Goal: Task Accomplishment & Management: Manage account settings

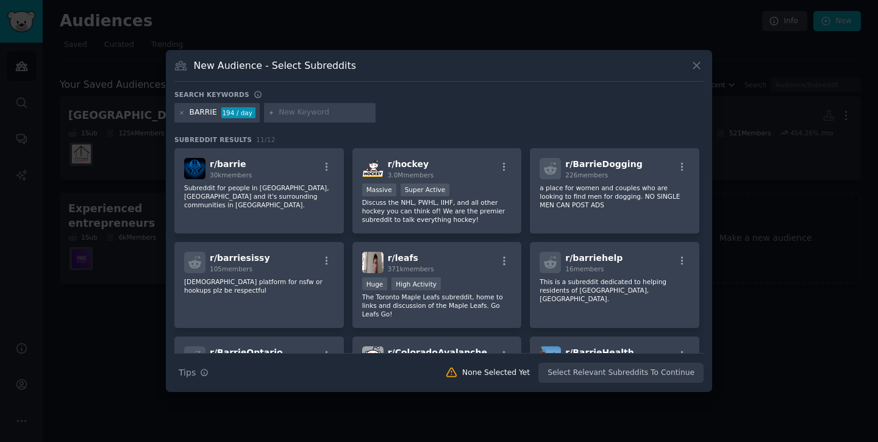
click at [208, 117] on div "BARRIE" at bounding box center [203, 112] width 27 height 11
click at [203, 108] on div "BARRIE" at bounding box center [203, 112] width 27 height 11
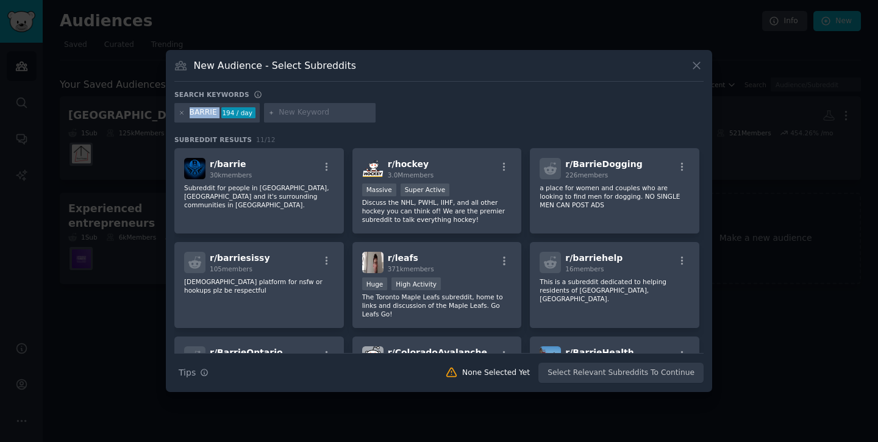
click at [203, 108] on div "BARRIE" at bounding box center [203, 112] width 27 height 11
click at [202, 119] on div "BARRIE 194 / day" at bounding box center [216, 113] width 85 height 20
click at [202, 118] on div "BARRIE 194 / day" at bounding box center [216, 113] width 85 height 20
click at [204, 106] on div "BARRIE 194 / day" at bounding box center [216, 113] width 85 height 20
click at [204, 111] on div "BARRIE" at bounding box center [203, 112] width 27 height 11
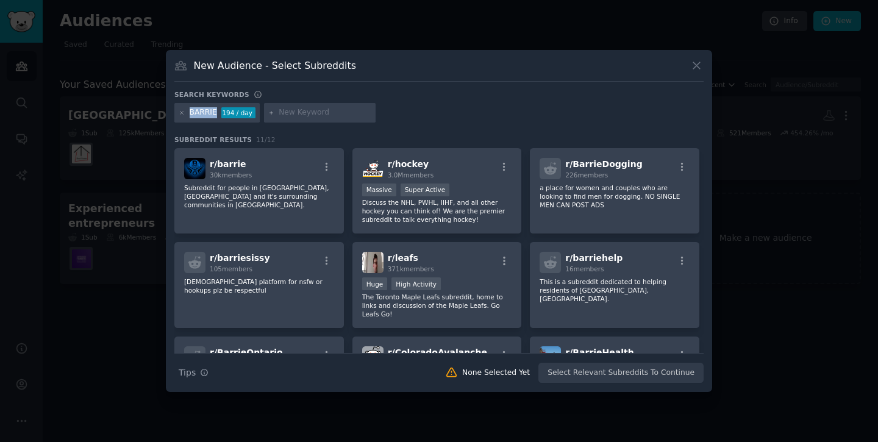
click at [204, 111] on div "BARRIE" at bounding box center [203, 112] width 27 height 11
click at [177, 117] on div "BARRIE 194 / day" at bounding box center [216, 113] width 85 height 20
click at [182, 116] on div at bounding box center [182, 112] width 7 height 11
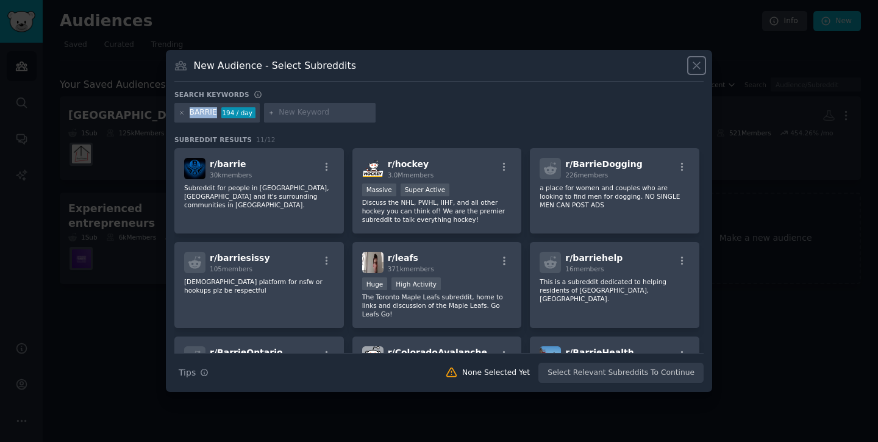
click at [698, 63] on icon at bounding box center [696, 65] width 13 height 13
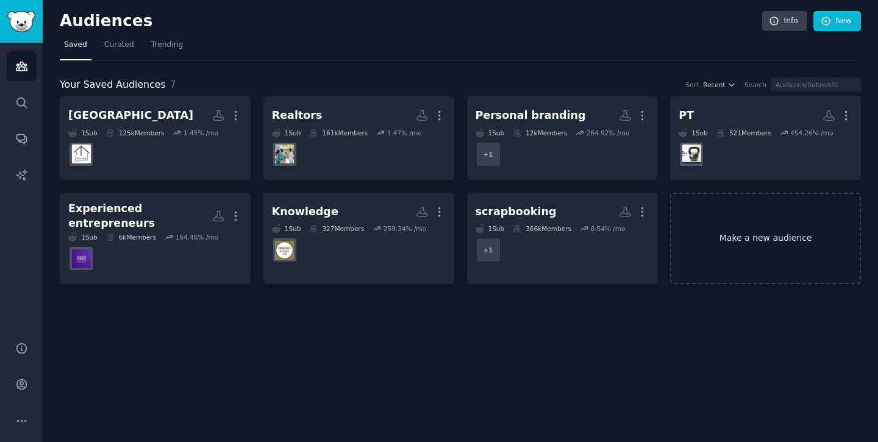
click at [745, 232] on link "Make a new audience" at bounding box center [765, 239] width 191 height 92
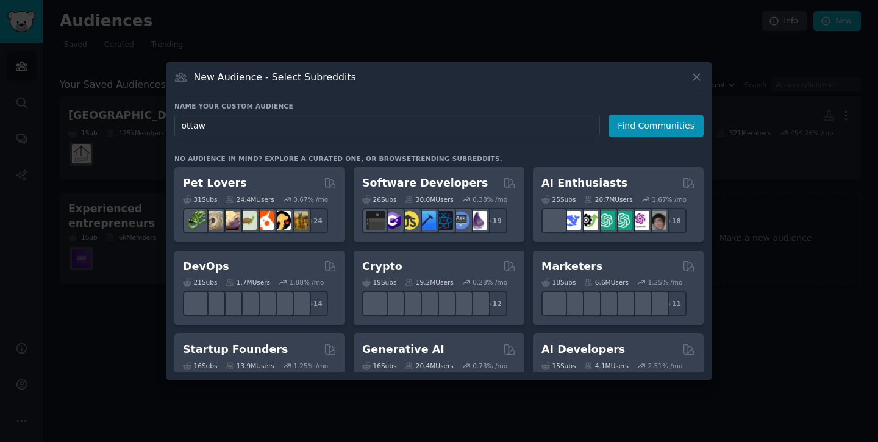
type input "[GEOGRAPHIC_DATA]"
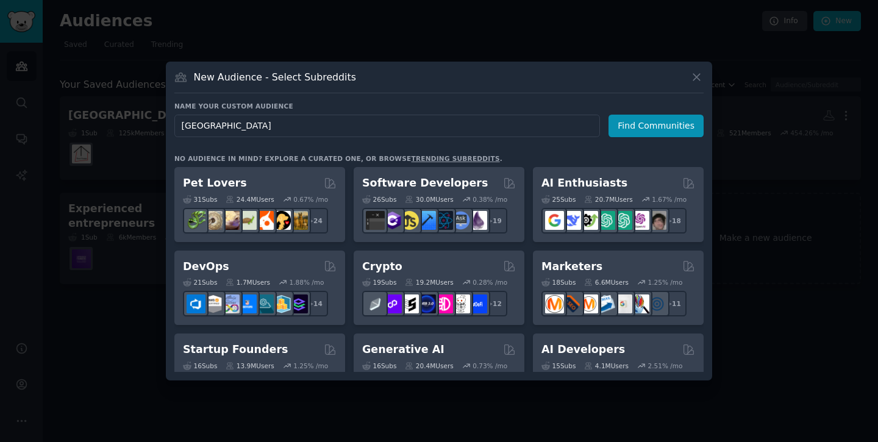
click button "Find Communities" at bounding box center [655, 126] width 95 height 23
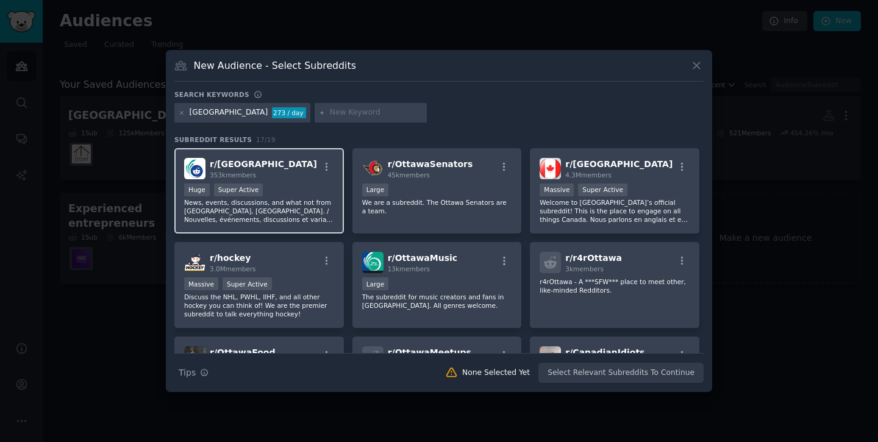
click at [293, 180] on div "r/ [GEOGRAPHIC_DATA] 353k members Huge Super Active News, events, discussions, …" at bounding box center [258, 191] width 169 height 86
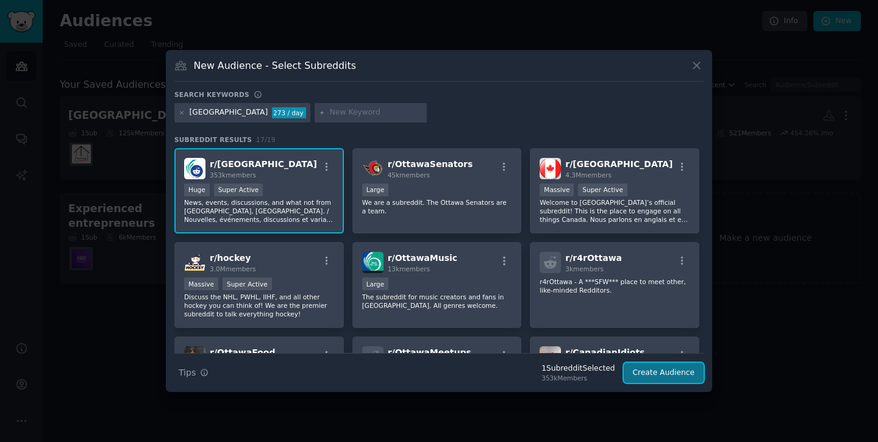
click at [643, 371] on button "Create Audience" at bounding box center [663, 373] width 80 height 21
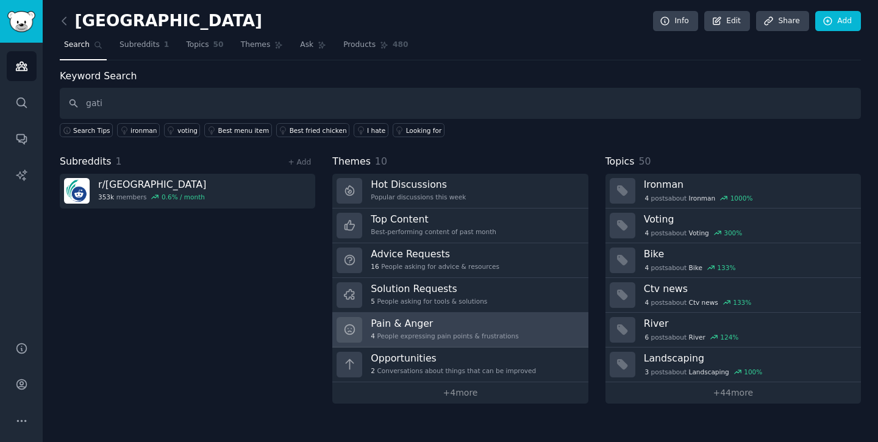
type input "gati"
click at [433, 325] on h3 "Pain & Anger" at bounding box center [444, 323] width 147 height 13
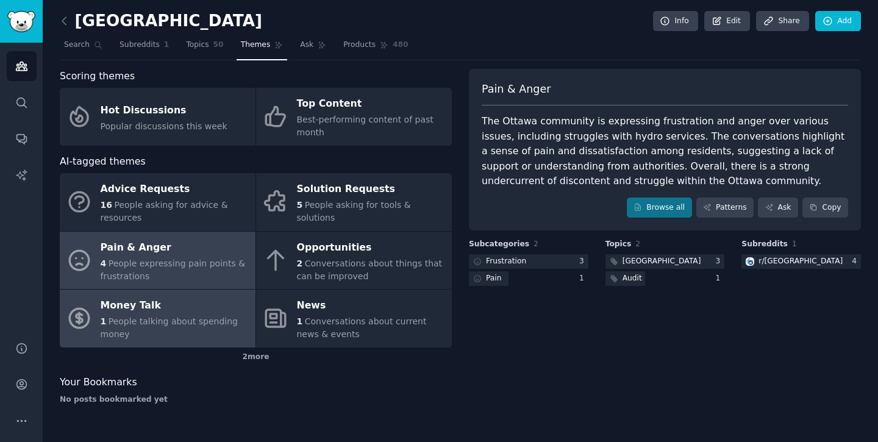
click at [196, 308] on div "Money Talk" at bounding box center [175, 306] width 149 height 20
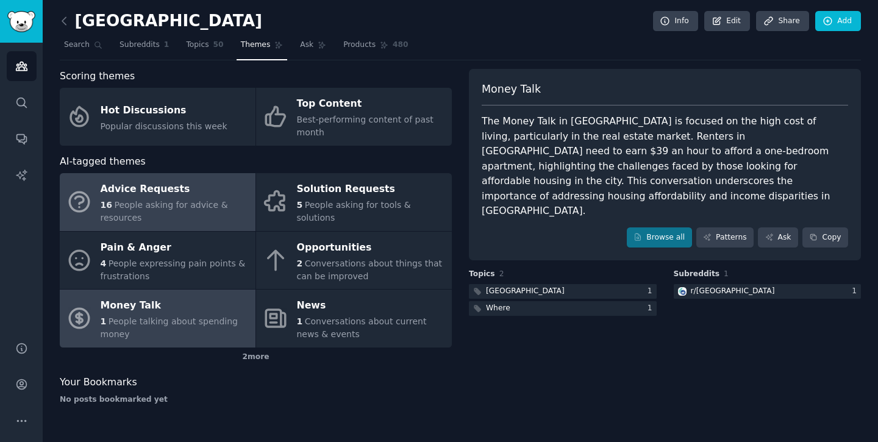
click at [121, 183] on div "Advice Requests" at bounding box center [175, 190] width 149 height 20
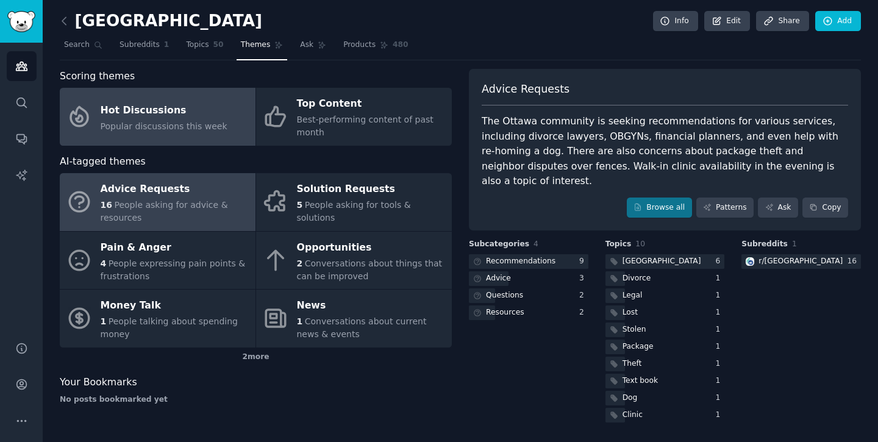
click at [147, 116] on div "Hot Discussions" at bounding box center [164, 111] width 127 height 20
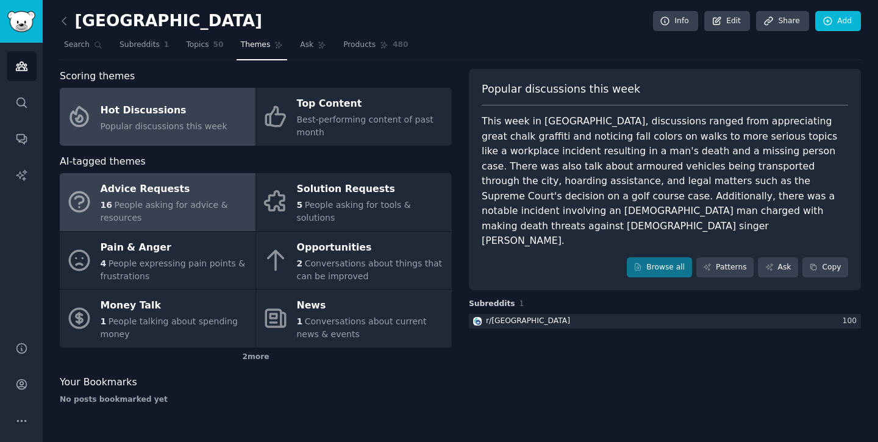
click at [138, 196] on div "Advice Requests" at bounding box center [175, 190] width 149 height 20
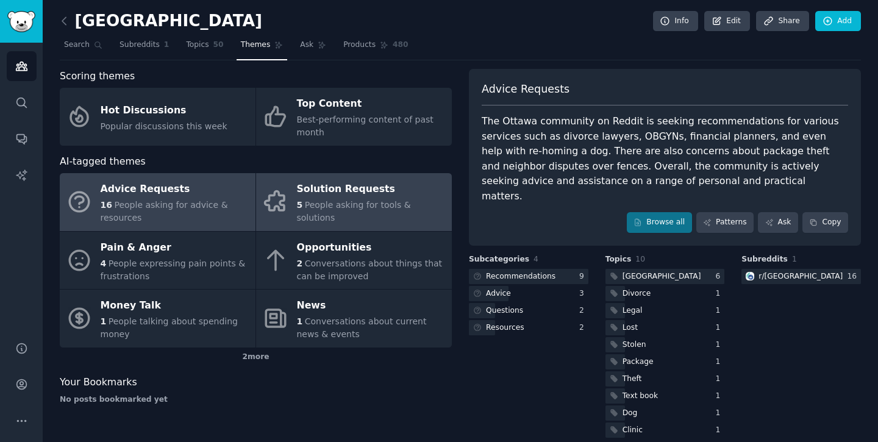
click at [311, 205] on div "5 People asking for tools & solutions" at bounding box center [371, 212] width 149 height 26
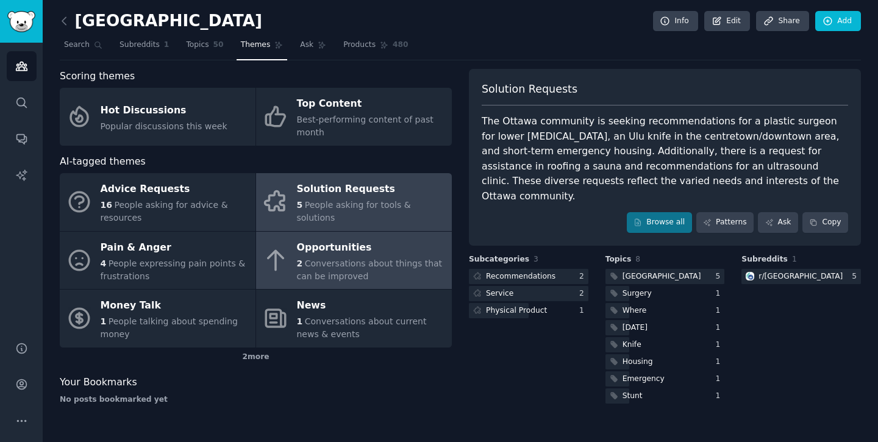
click at [297, 266] on span "2" at bounding box center [300, 263] width 6 height 10
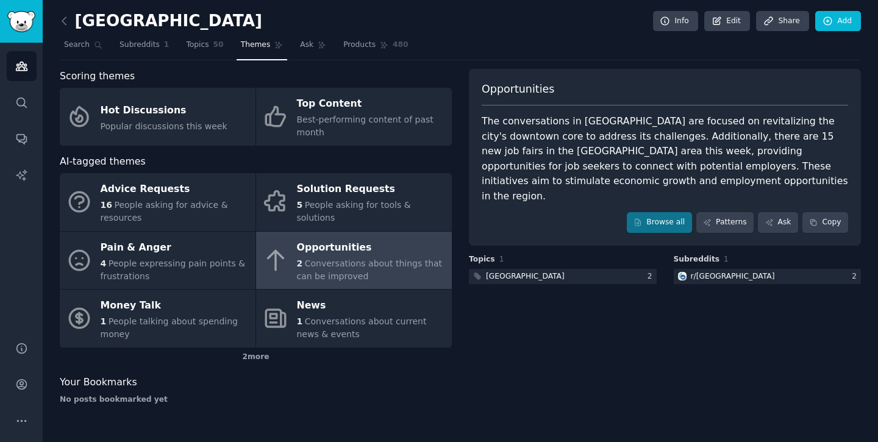
click at [73, 26] on link at bounding box center [67, 22] width 15 height 20
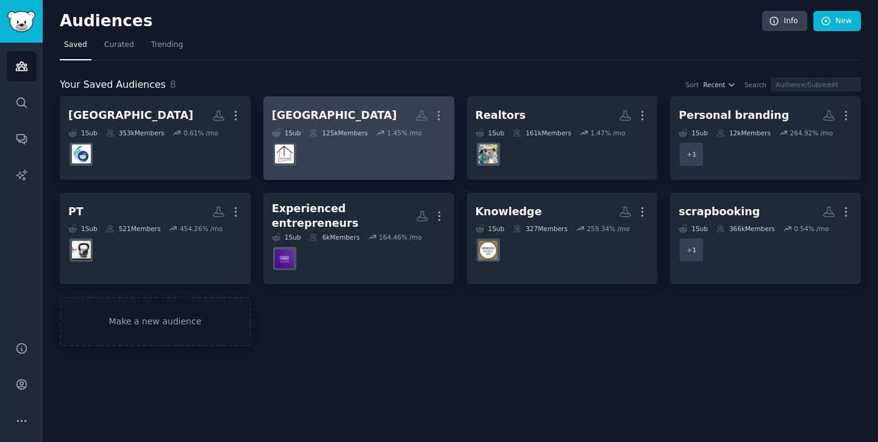
click at [362, 165] on dd "r/TorontoRealEstate" at bounding box center [359, 154] width 174 height 34
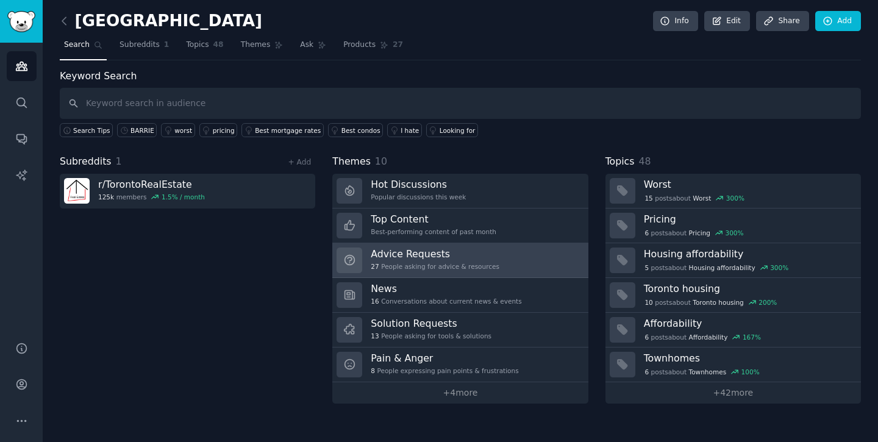
click at [428, 262] on div "27 People asking for advice & resources" at bounding box center [435, 266] width 129 height 9
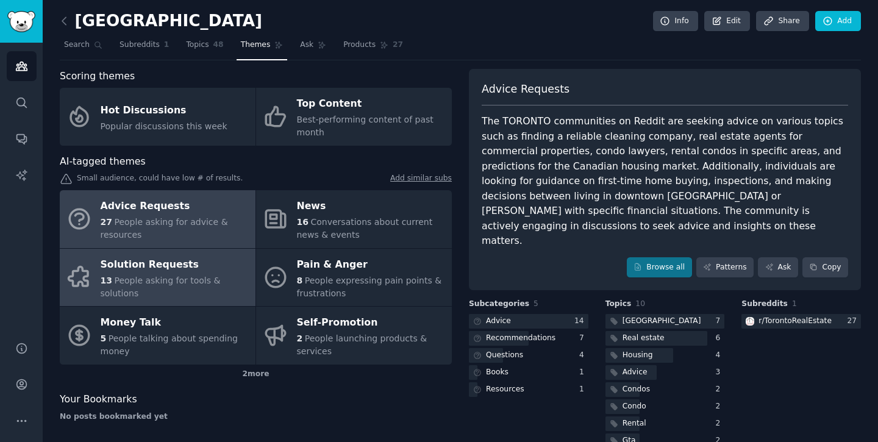
click at [165, 285] on span "People asking for tools & solutions" at bounding box center [161, 286] width 120 height 23
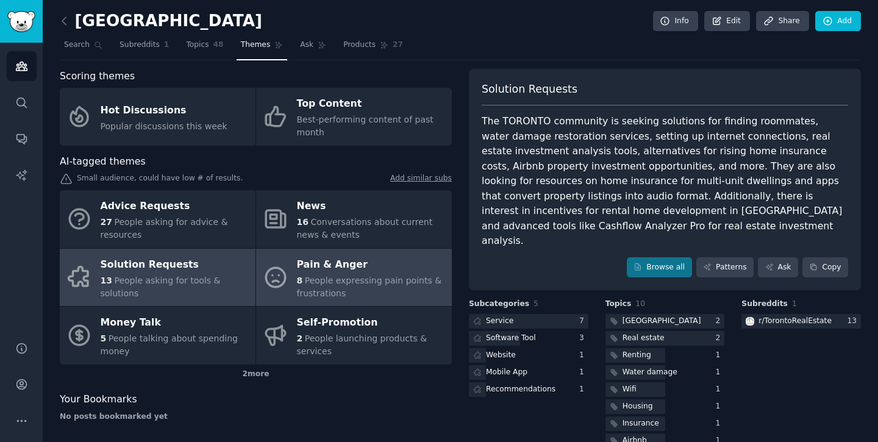
click at [290, 293] on link "Pain & Anger 8 People expressing pain points & frustrations" at bounding box center [354, 278] width 196 height 58
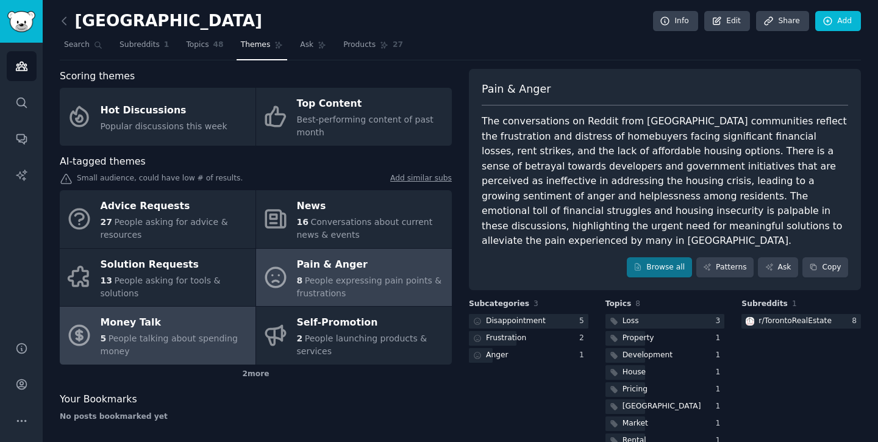
click at [156, 322] on div "Money Talk" at bounding box center [175, 323] width 149 height 20
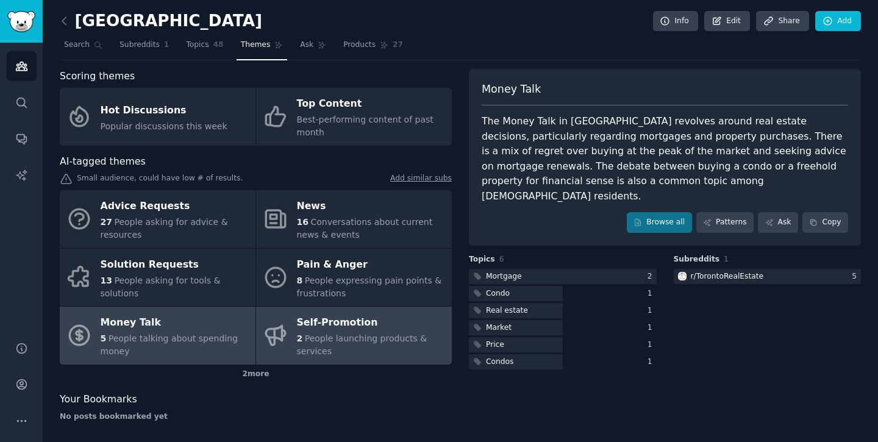
click at [277, 350] on link "Self-Promotion 2 People launching products & services" at bounding box center [354, 336] width 196 height 58
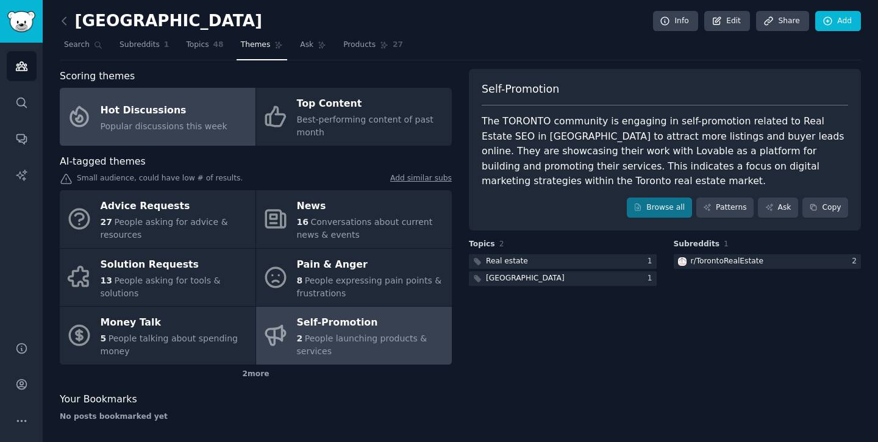
click at [185, 129] on span "Popular discussions this week" at bounding box center [164, 126] width 127 height 10
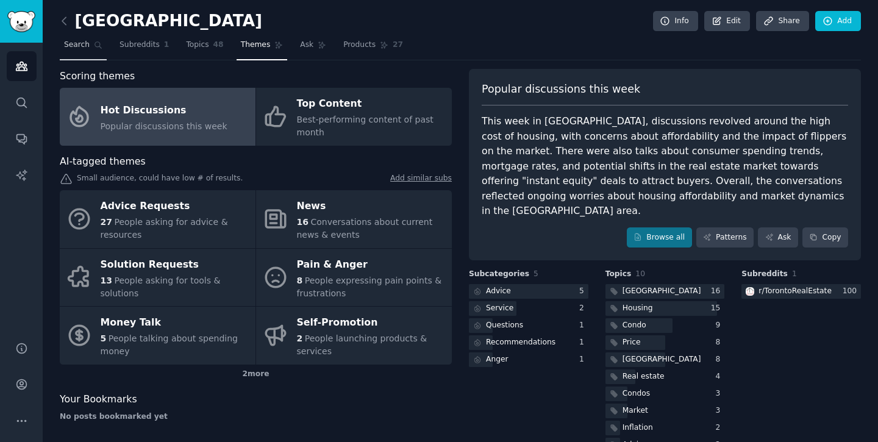
click at [92, 41] on link "Search" at bounding box center [83, 47] width 47 height 25
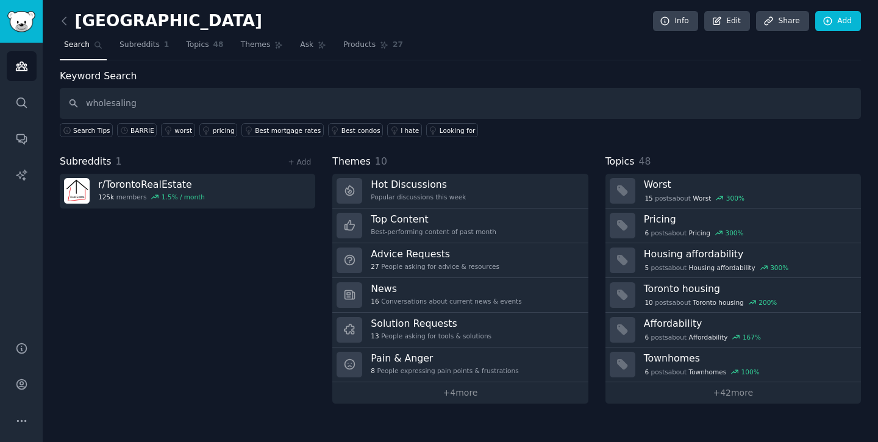
type input "wholesaling"
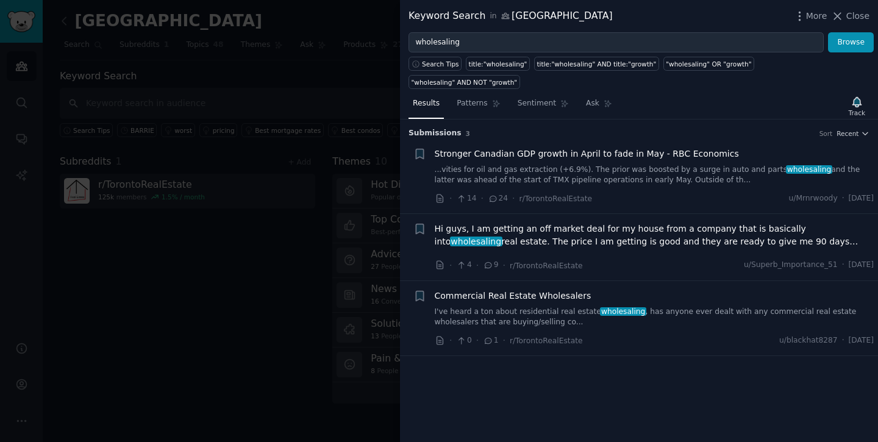
click at [477, 225] on span "Hi guys, I am getting an off market deal for my house from a company that is ba…" at bounding box center [654, 235] width 439 height 26
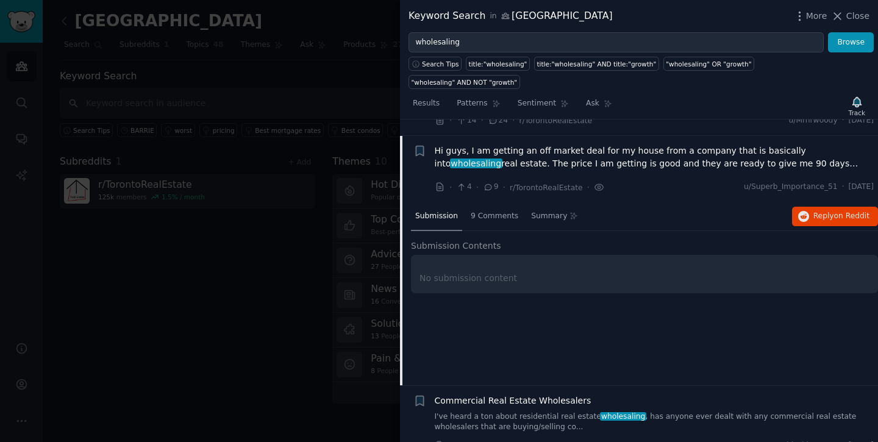
scroll to position [79, 0]
click at [489, 182] on icon at bounding box center [488, 186] width 11 height 9
click at [490, 202] on div "9 Comments" at bounding box center [494, 216] width 56 height 29
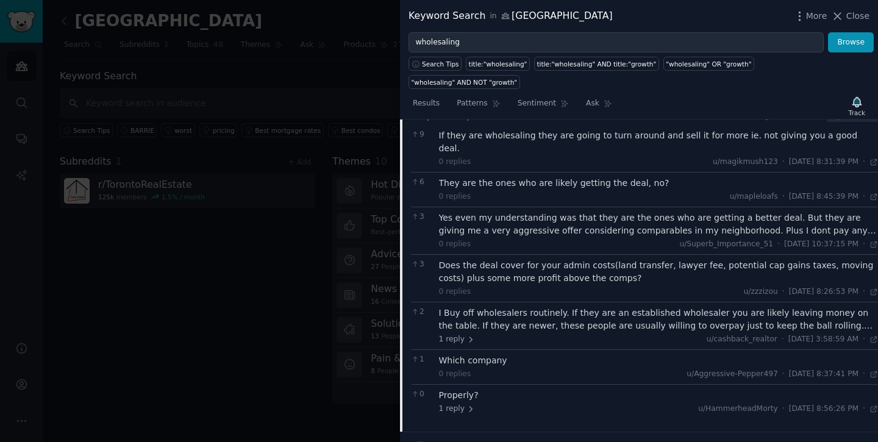
scroll to position [0, 0]
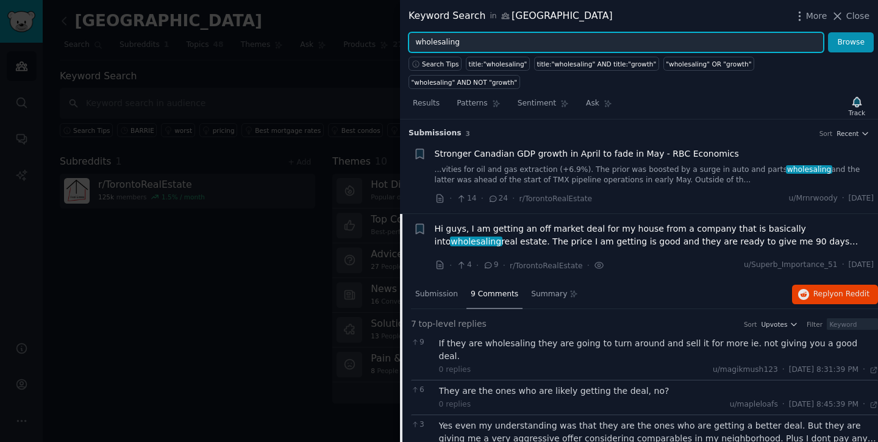
click at [461, 47] on input "wholesaling" at bounding box center [615, 42] width 415 height 21
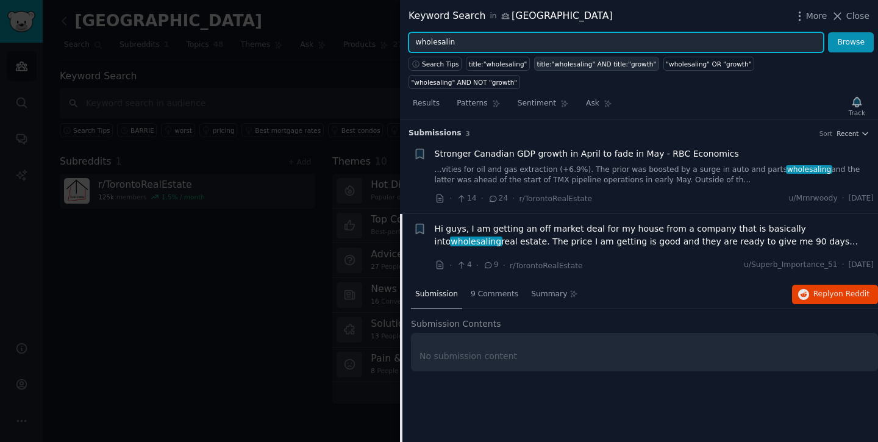
type input "wholesaling"
click at [828, 32] on button "Browse" at bounding box center [851, 42] width 46 height 21
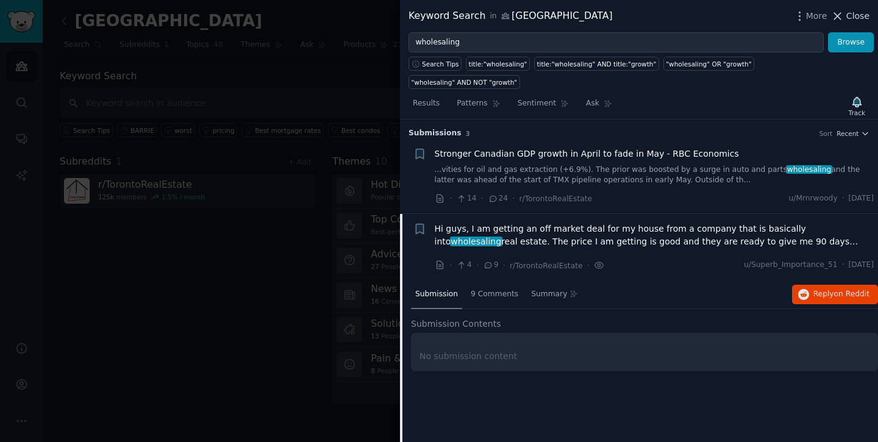
click at [837, 12] on icon at bounding box center [837, 16] width 13 height 13
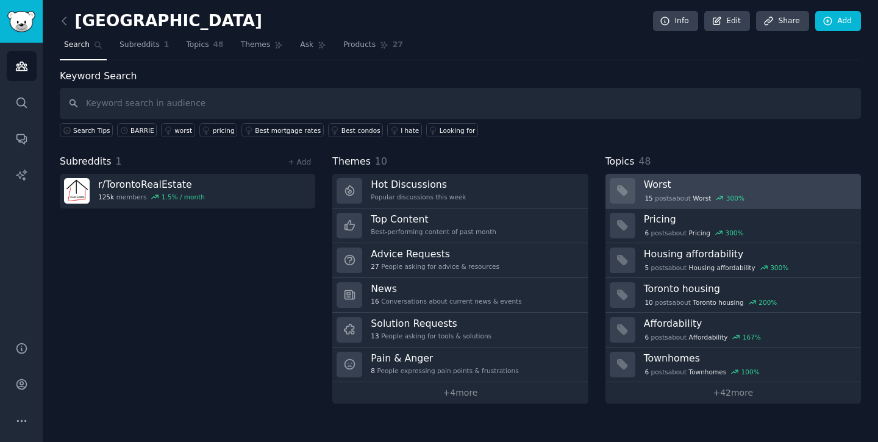
click at [657, 197] on div "15 post s about Worst 300 %" at bounding box center [695, 198] width 102 height 11
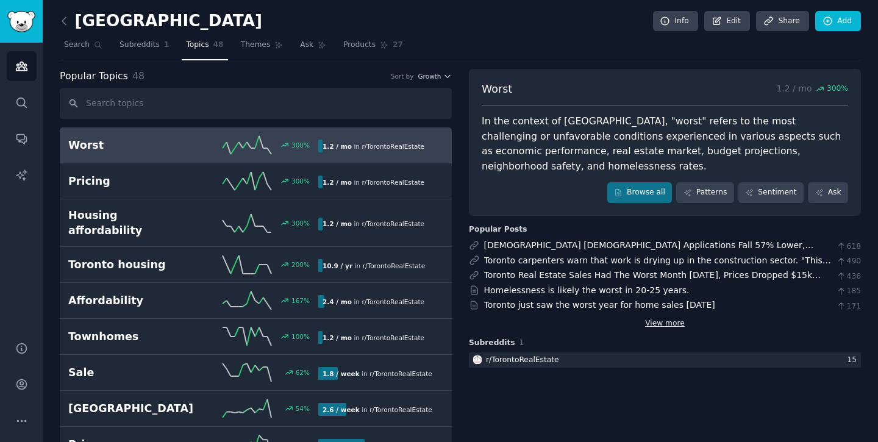
click at [656, 318] on link "View more" at bounding box center [665, 323] width 40 height 11
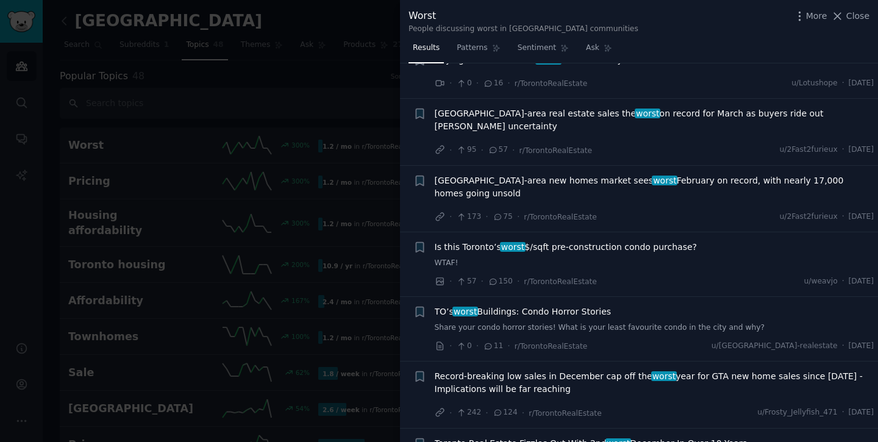
scroll to position [552, 0]
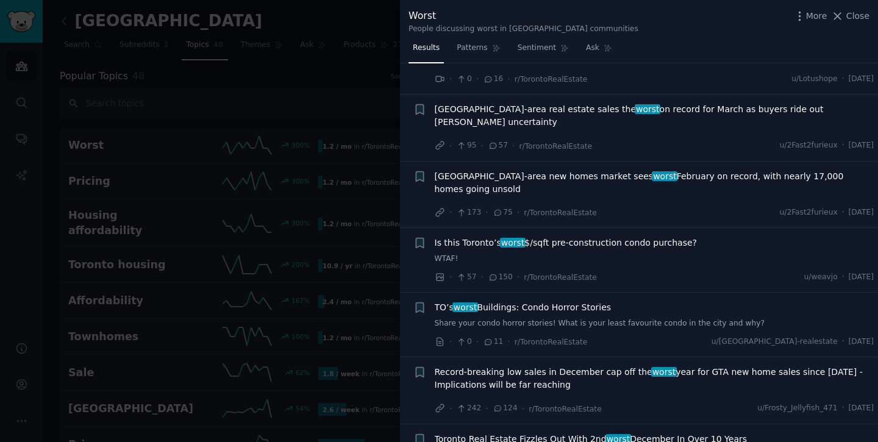
click at [283, 110] on div at bounding box center [439, 221] width 878 height 442
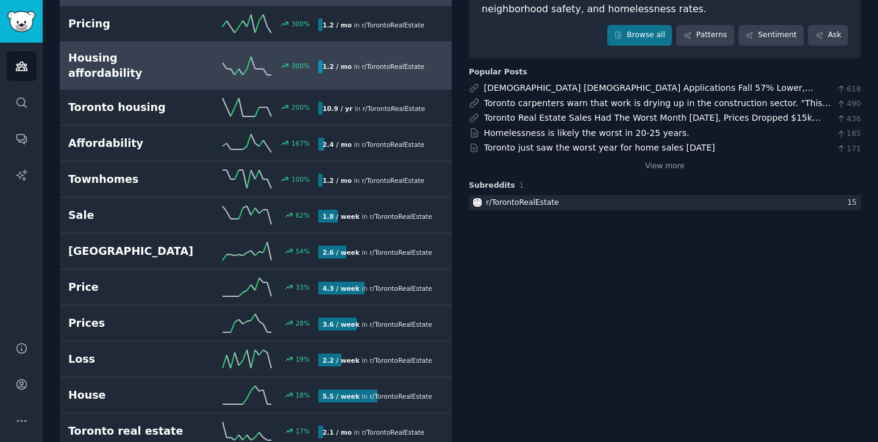
scroll to position [161, 0]
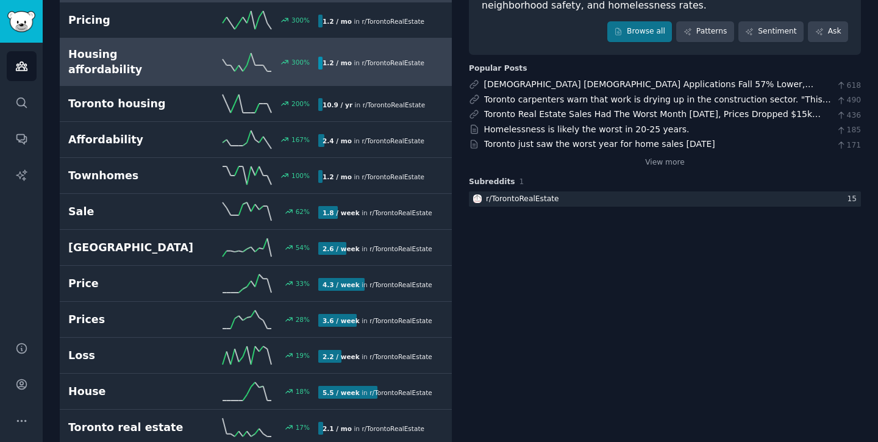
click at [193, 215] on link "Sale 62 % 1.8 / week in r/ TorontoRealEstate" at bounding box center [256, 212] width 392 height 36
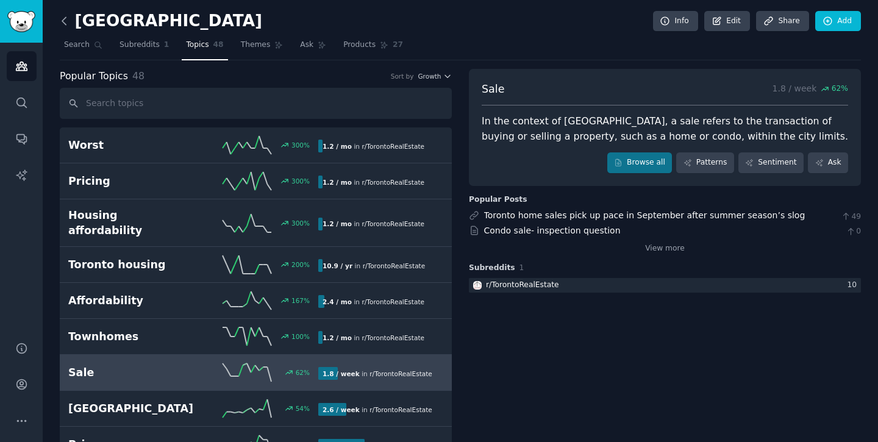
click at [60, 16] on icon at bounding box center [64, 21] width 13 height 13
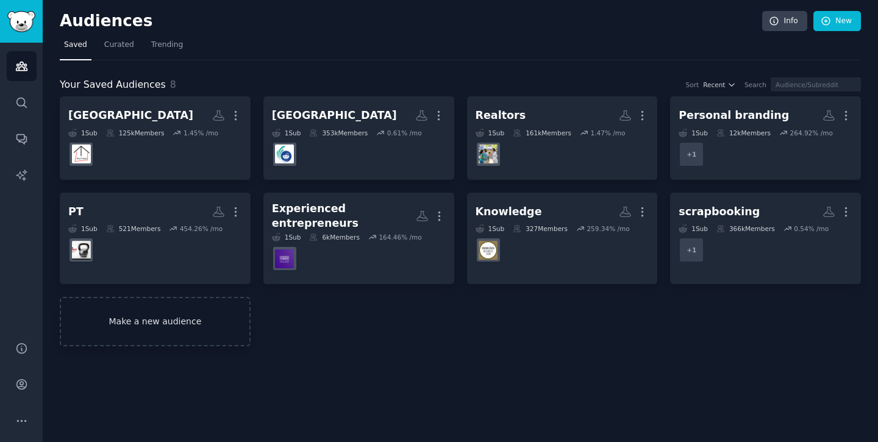
click at [163, 327] on link "Make a new audience" at bounding box center [155, 321] width 191 height 49
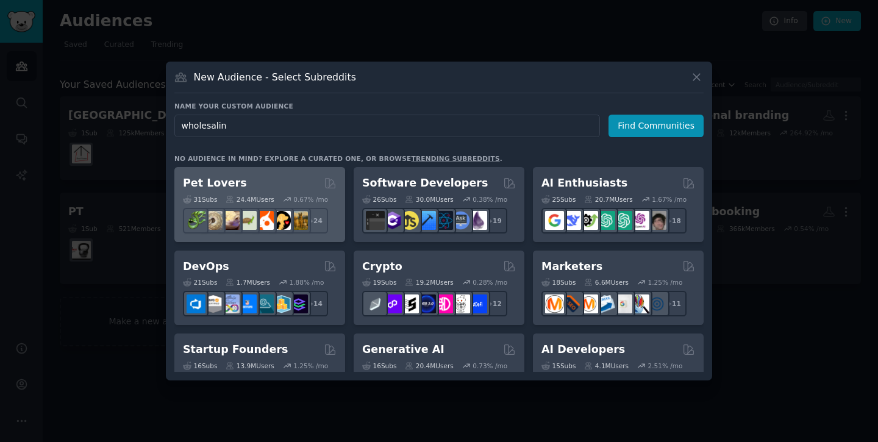
type input "wholesaling"
click button "Find Communities" at bounding box center [655, 126] width 95 height 23
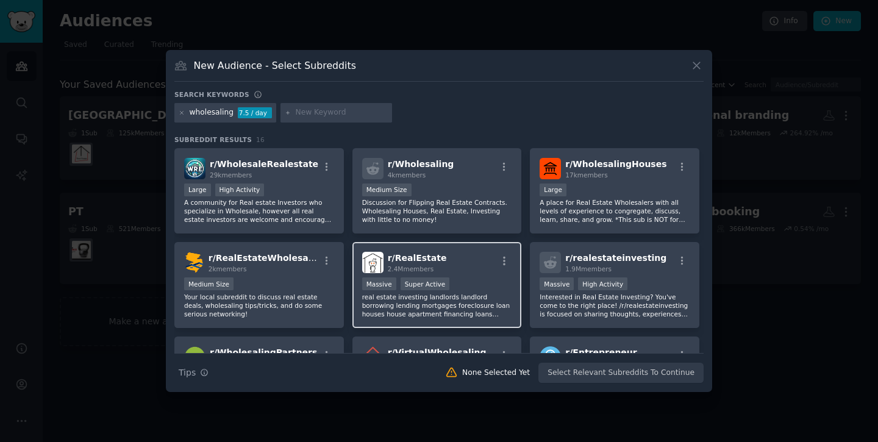
click at [417, 297] on p "real estate investing landlords landlord borrowing lending mortgages foreclosur…" at bounding box center [437, 306] width 150 height 26
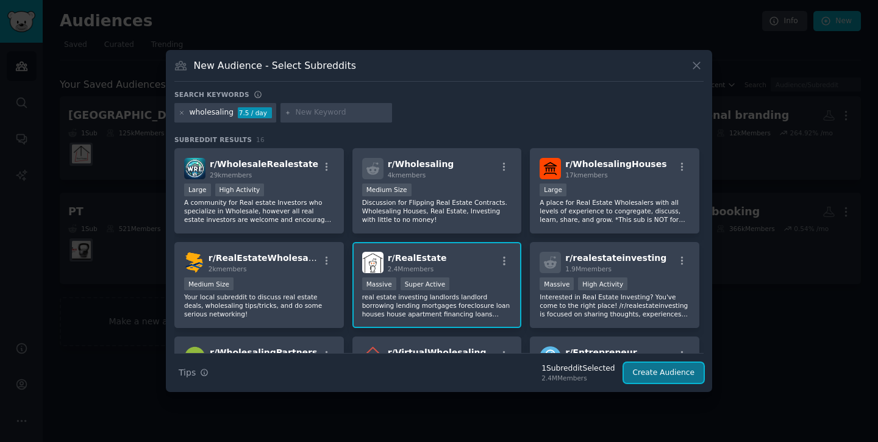
click at [641, 374] on button "Create Audience" at bounding box center [663, 373] width 80 height 21
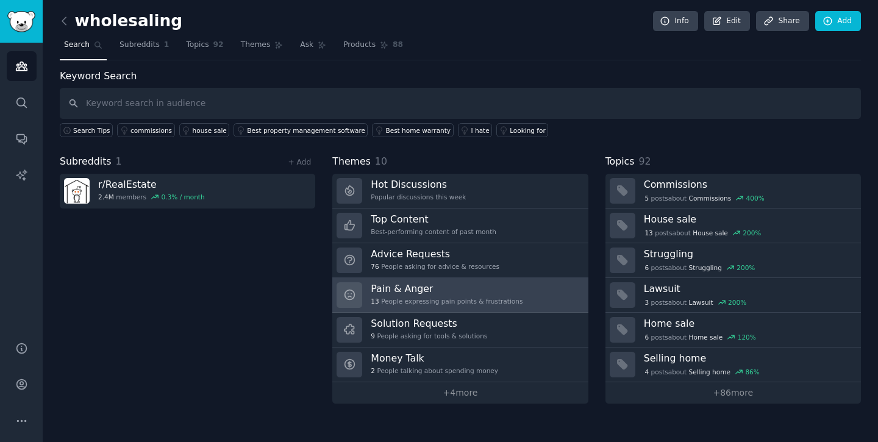
click at [479, 293] on h3 "Pain & Anger" at bounding box center [447, 288] width 152 height 13
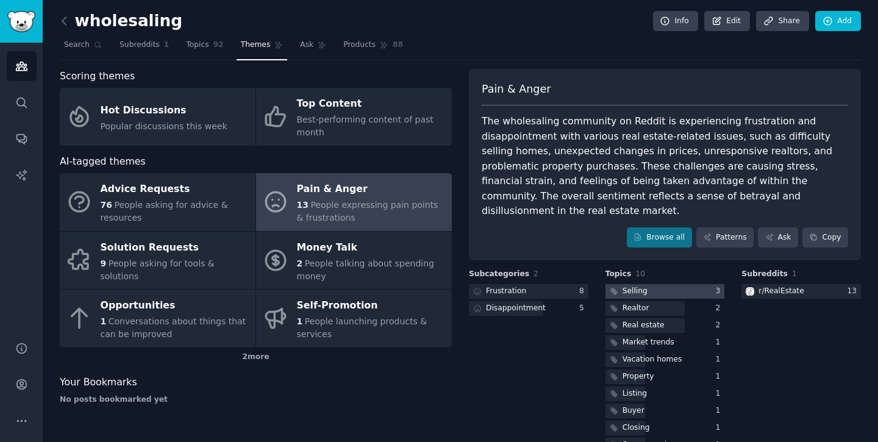
scroll to position [15, 0]
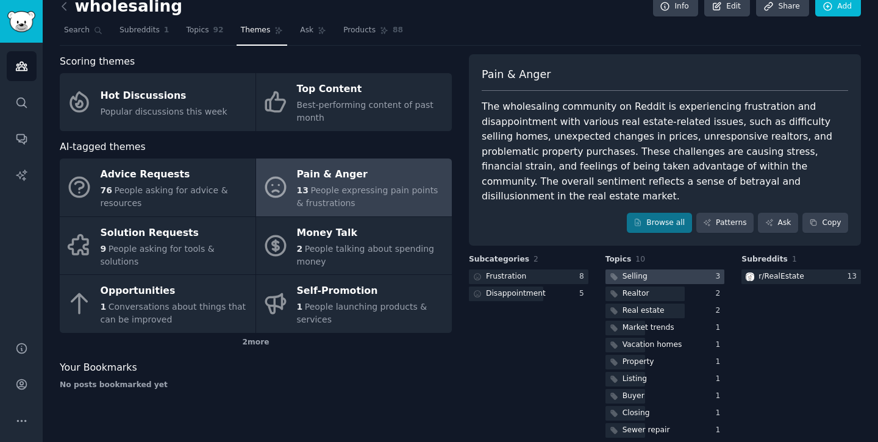
click at [633, 271] on div "Selling" at bounding box center [634, 276] width 25 height 11
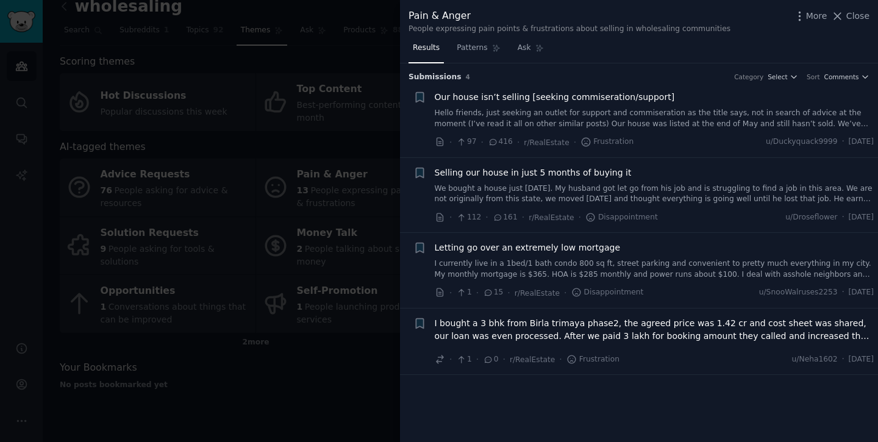
click at [318, 291] on div at bounding box center [439, 221] width 878 height 442
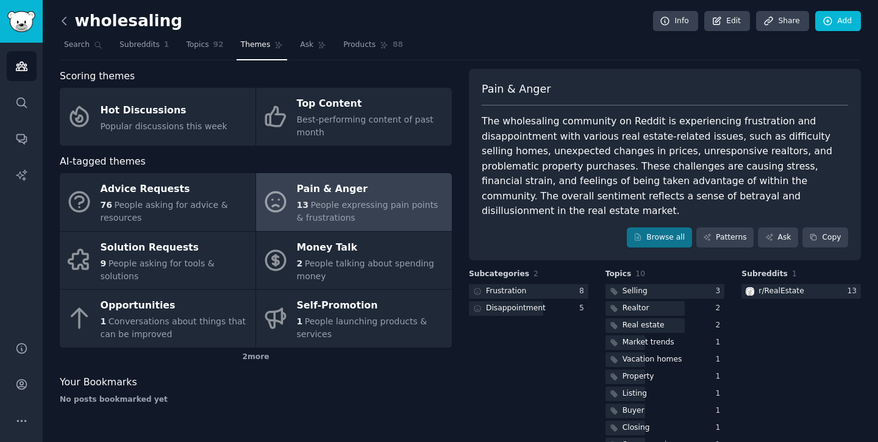
click at [65, 21] on icon at bounding box center [64, 21] width 13 height 13
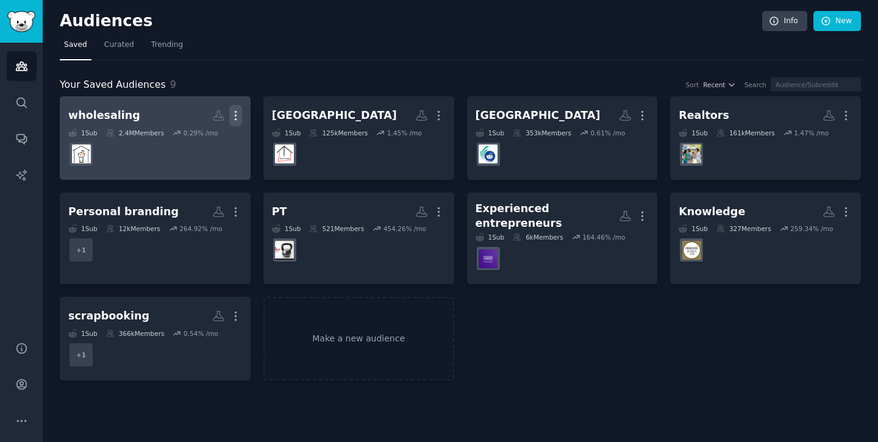
click at [238, 116] on icon "button" at bounding box center [235, 115] width 13 height 13
click at [212, 137] on p "Delete" at bounding box center [202, 141] width 28 height 13
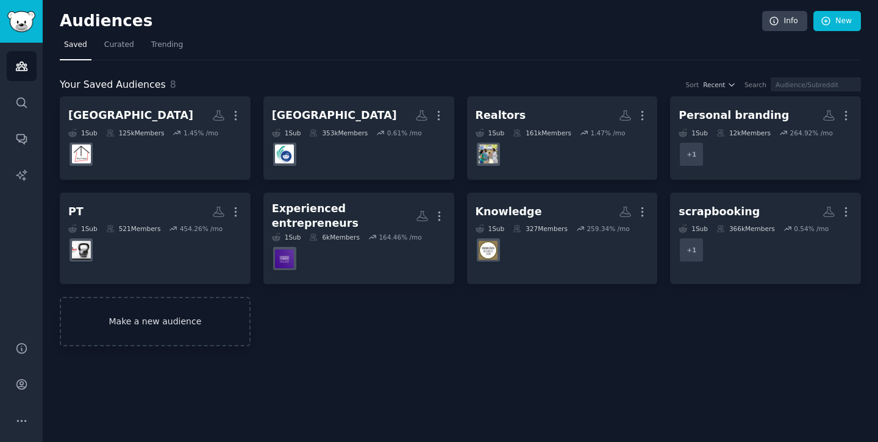
click at [209, 315] on link "Make a new audience" at bounding box center [155, 321] width 191 height 49
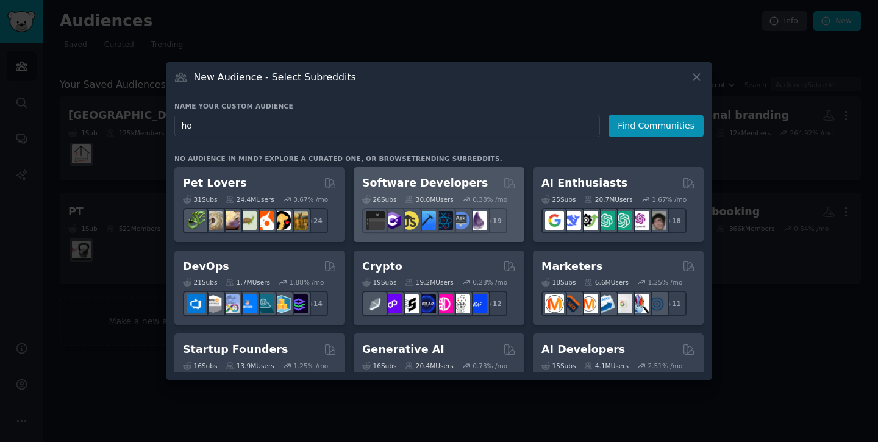
type input "h"
type input "wholesaling [GEOGRAPHIC_DATA]"
click button "Find Communities" at bounding box center [655, 126] width 95 height 23
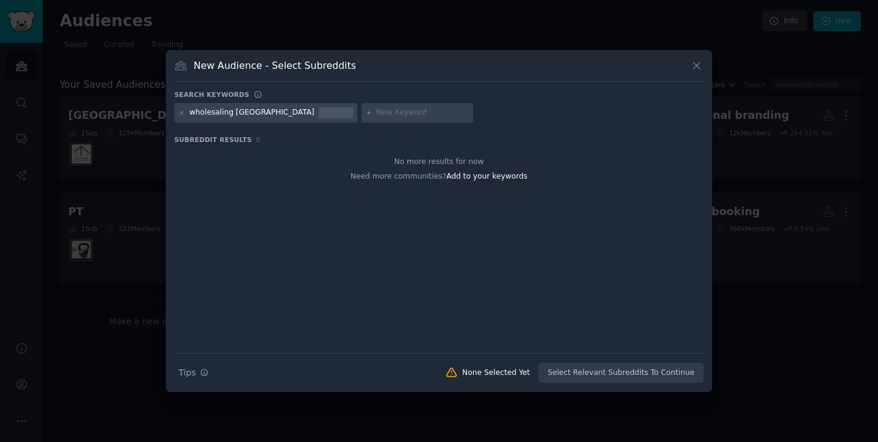
click at [256, 114] on div "wholesaling [GEOGRAPHIC_DATA]" at bounding box center [252, 112] width 125 height 11
click at [257, 116] on div "wholesaling [GEOGRAPHIC_DATA]" at bounding box center [252, 112] width 125 height 11
click at [179, 110] on icon at bounding box center [182, 113] width 7 height 7
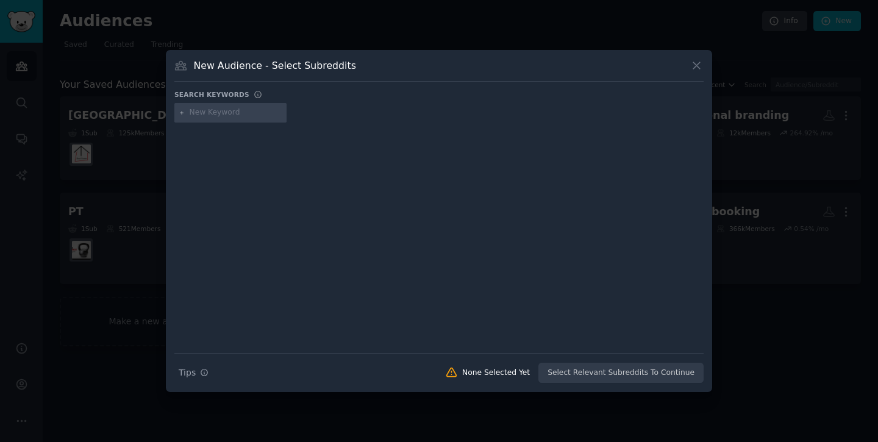
click at [201, 118] on div at bounding box center [230, 113] width 112 height 20
click at [689, 68] on button at bounding box center [696, 66] width 14 height 14
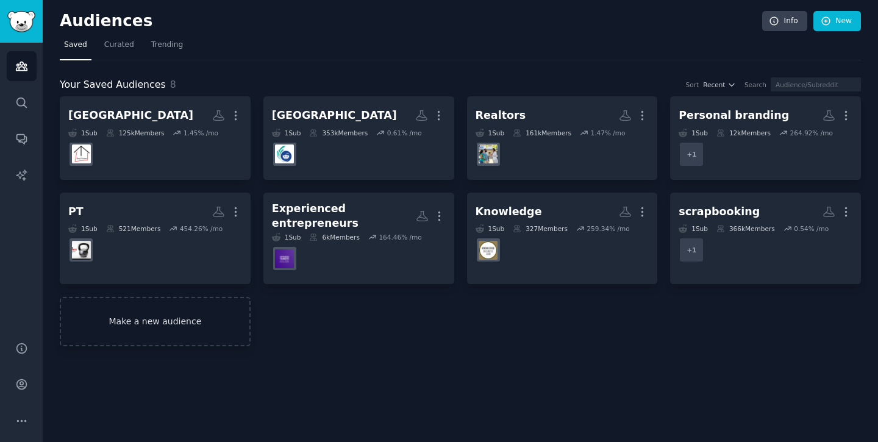
click at [214, 324] on link "Make a new audience" at bounding box center [155, 321] width 191 height 49
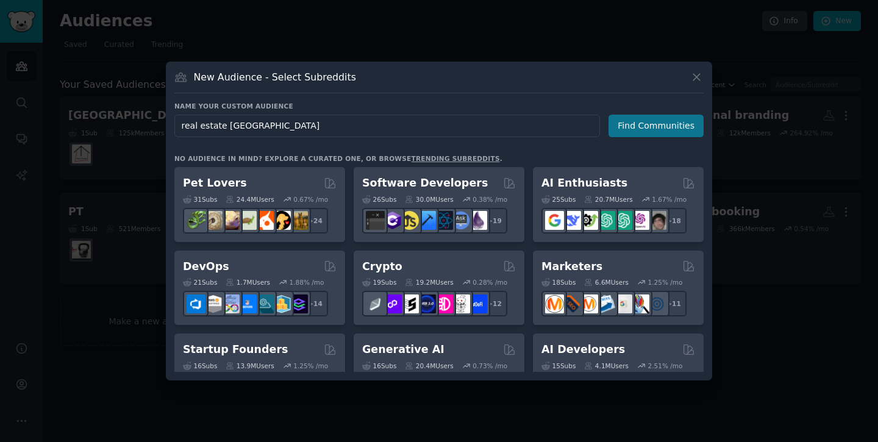
type input "real estate [GEOGRAPHIC_DATA]"
click at [653, 116] on button "Find Communities" at bounding box center [655, 126] width 95 height 23
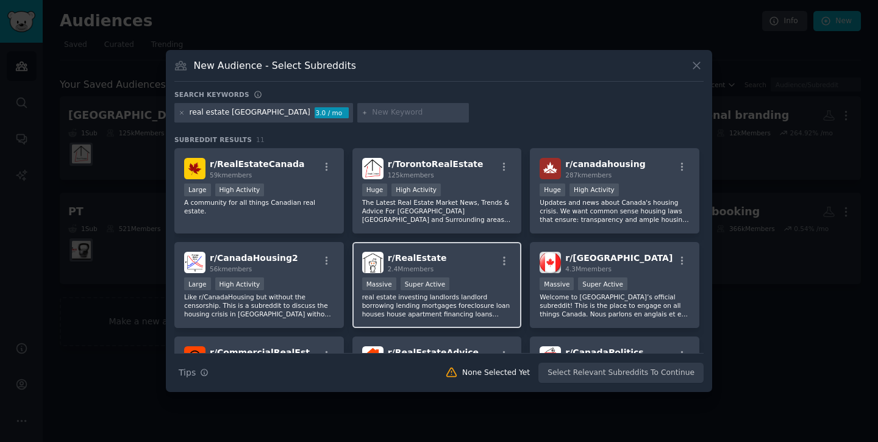
scroll to position [206, 0]
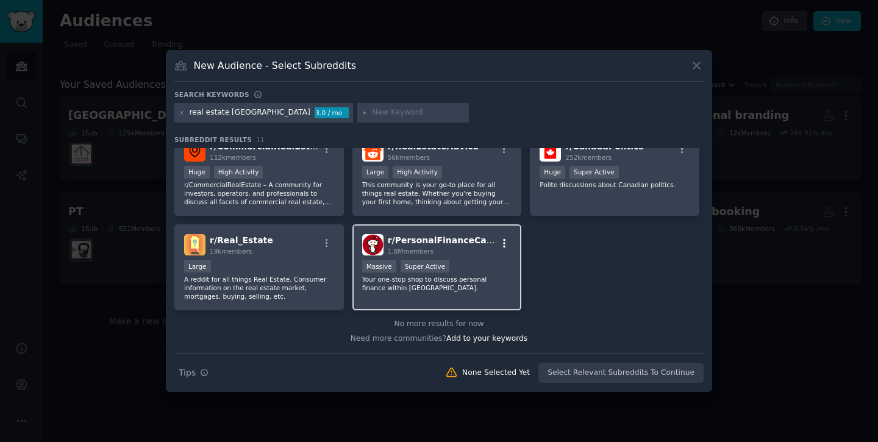
click at [506, 242] on icon "button" at bounding box center [504, 243] width 11 height 11
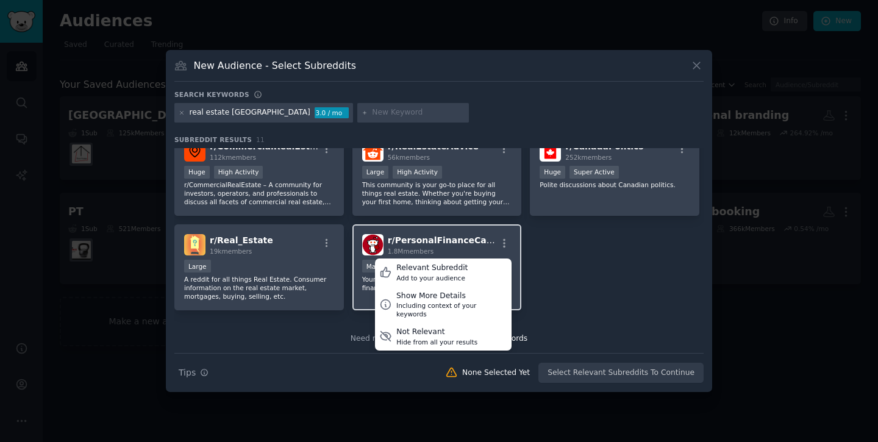
click at [477, 243] on span "r/ PersonalFinanceCanada" at bounding box center [449, 240] width 123 height 10
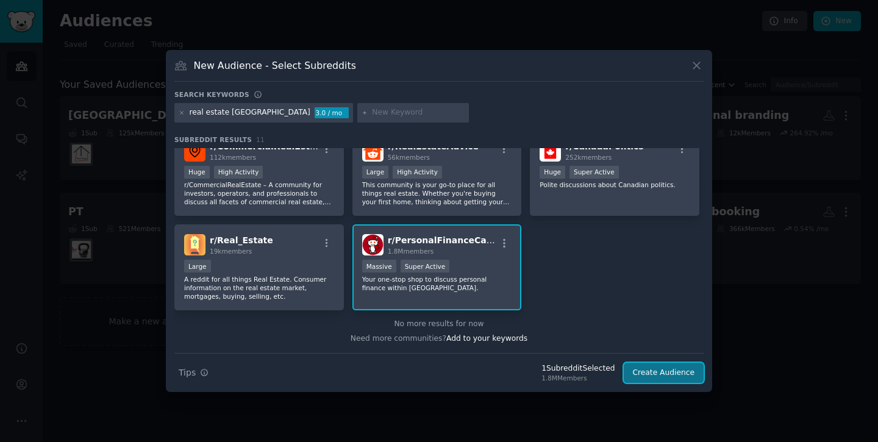
click at [661, 378] on button "Create Audience" at bounding box center [663, 373] width 80 height 21
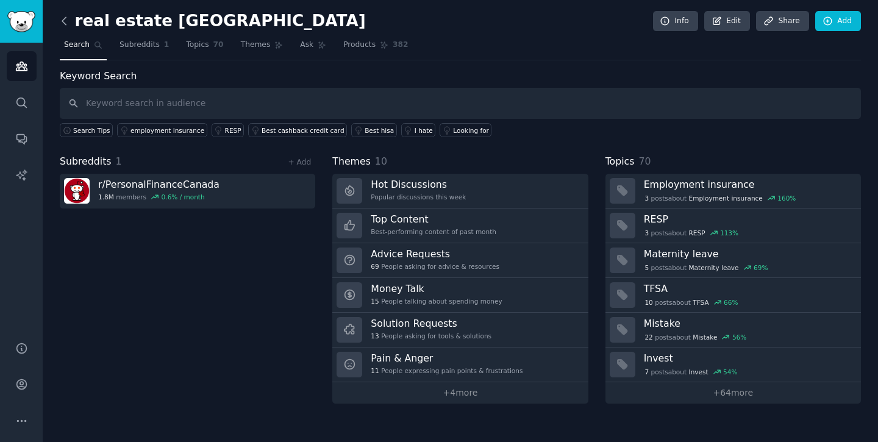
click at [66, 18] on icon at bounding box center [64, 21] width 13 height 13
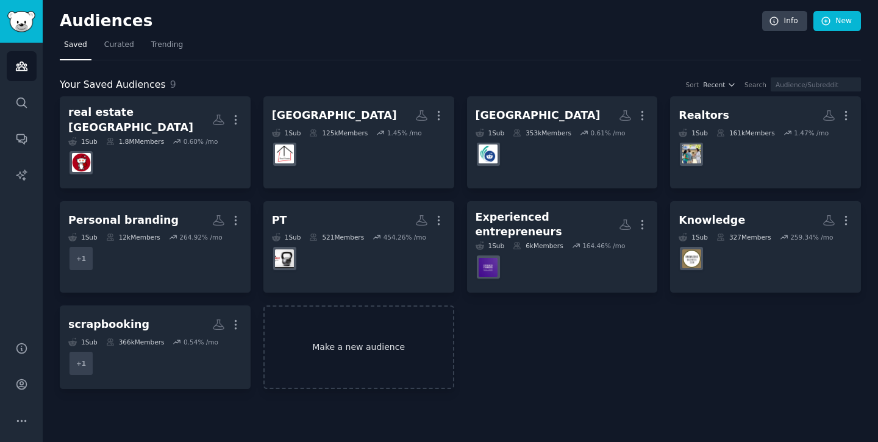
click at [300, 328] on link "Make a new audience" at bounding box center [358, 346] width 191 height 83
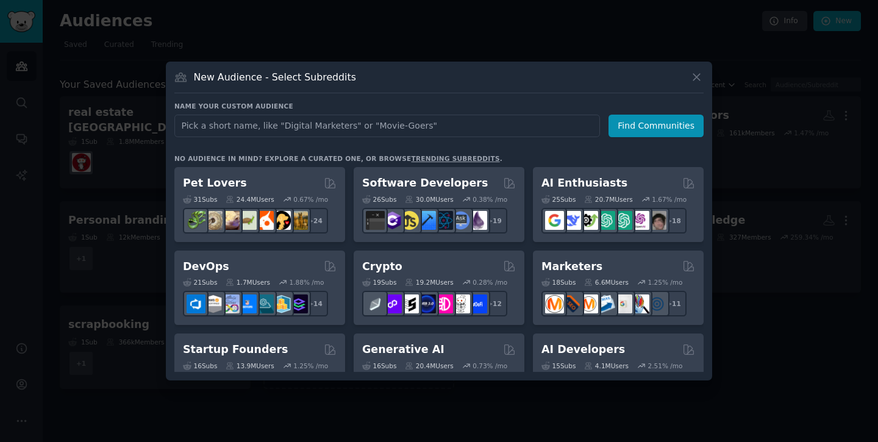
click at [91, 148] on div at bounding box center [439, 221] width 878 height 442
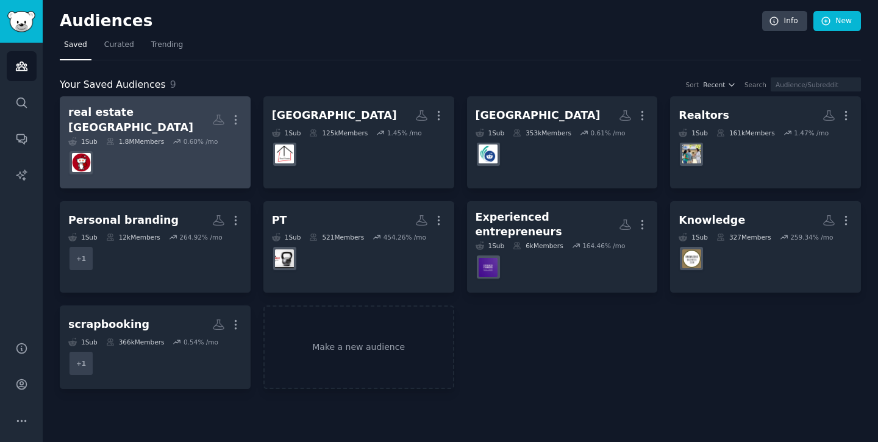
click at [110, 117] on div "real estate [GEOGRAPHIC_DATA]" at bounding box center [140, 120] width 144 height 30
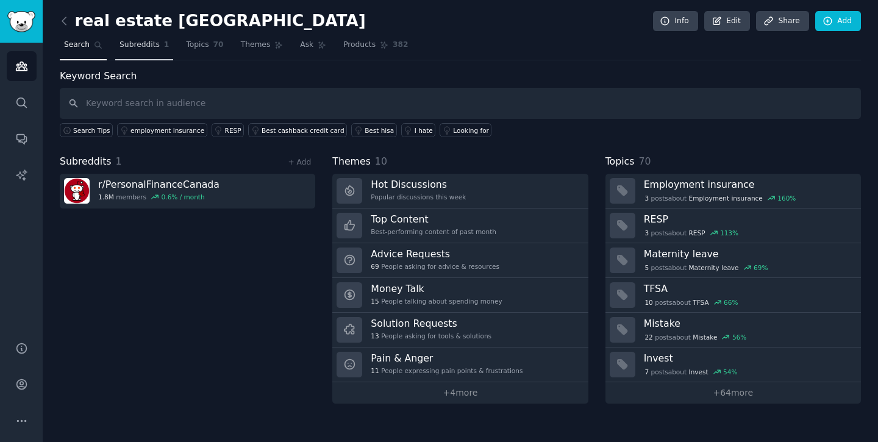
click at [143, 49] on span "Subreddits" at bounding box center [139, 45] width 40 height 11
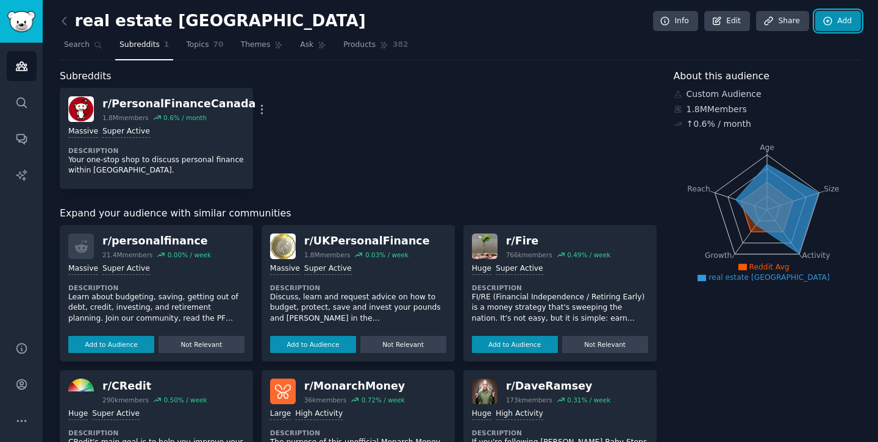
click at [851, 26] on link "Add" at bounding box center [838, 21] width 46 height 21
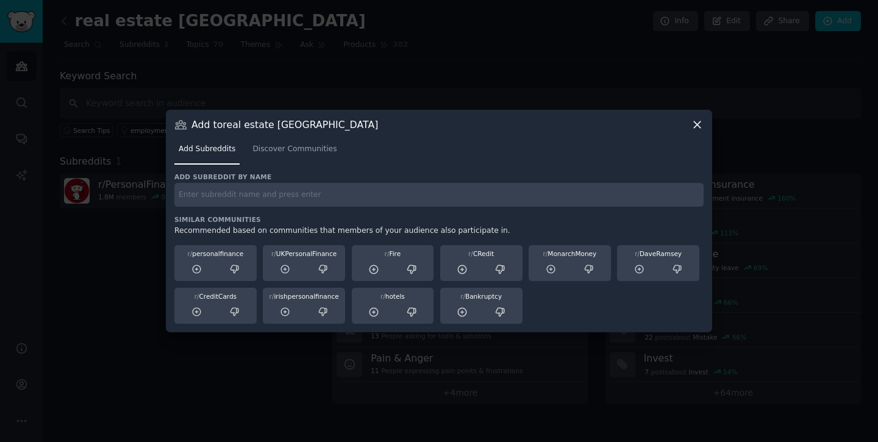
click at [580, 185] on input "text" at bounding box center [438, 195] width 529 height 24
type input "real estate [GEOGRAPHIC_DATA]"
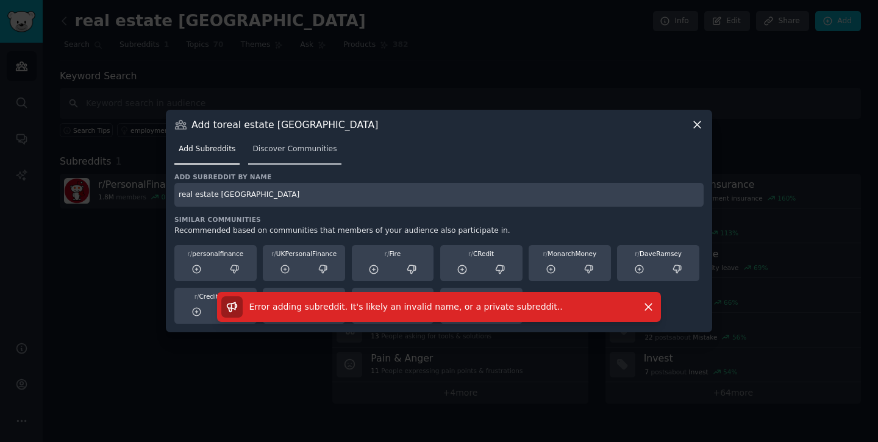
click at [310, 154] on link "Discover Communities" at bounding box center [294, 152] width 93 height 25
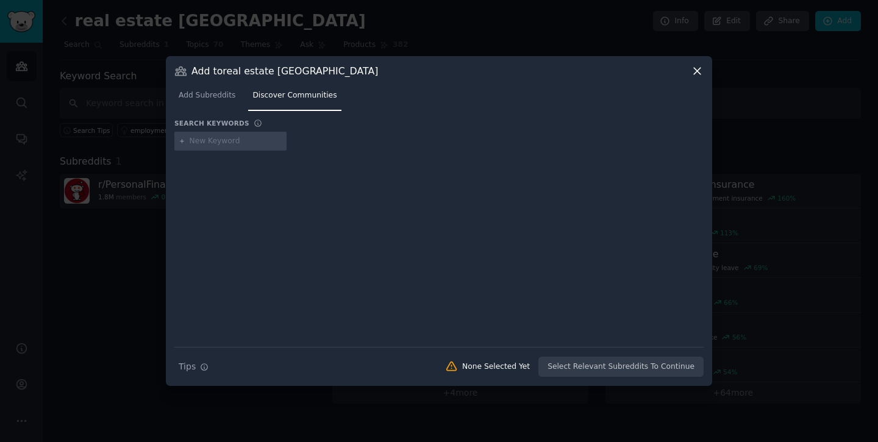
click at [236, 144] on input "text" at bounding box center [236, 141] width 93 height 11
type input "real estate [GEOGRAPHIC_DATA]"
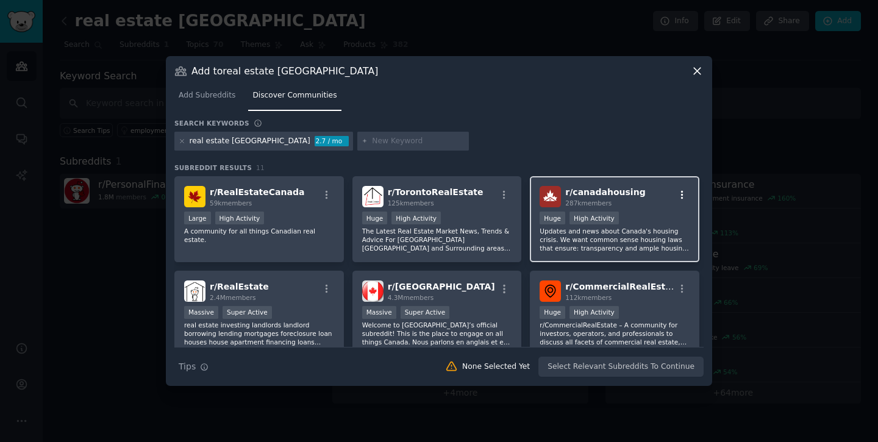
click at [677, 197] on icon "button" at bounding box center [682, 195] width 11 height 11
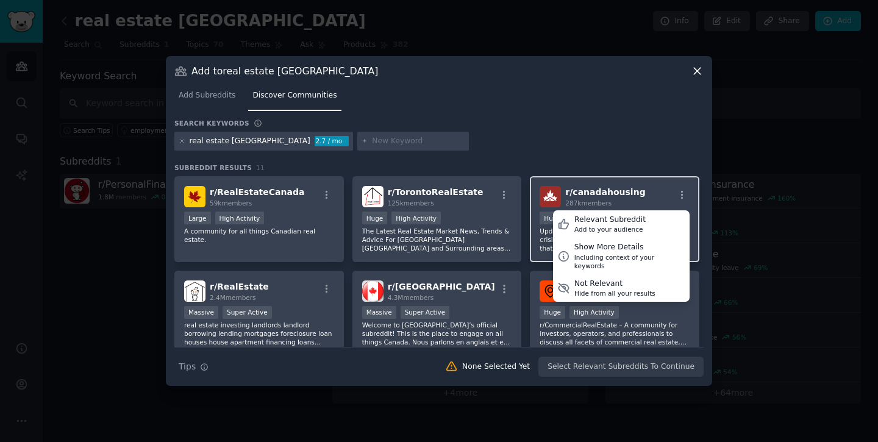
click at [635, 186] on div "r/ canadahousing 287k members Relevant Subreddit Add to your audience Show More…" at bounding box center [614, 196] width 150 height 21
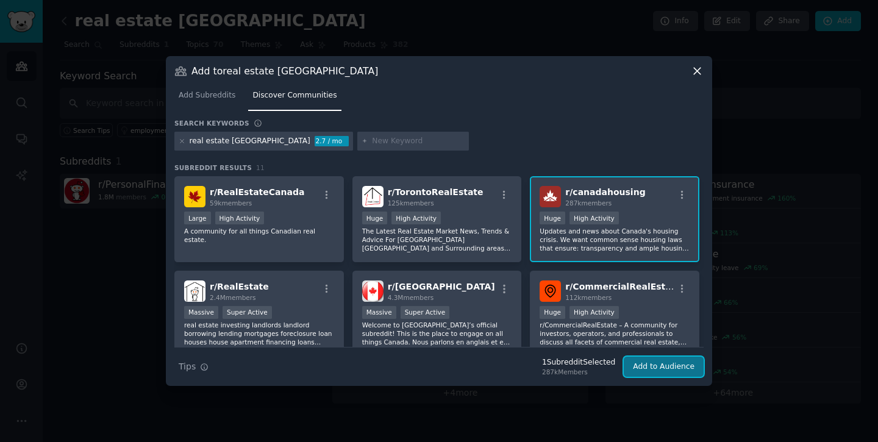
click at [666, 361] on button "Add to Audience" at bounding box center [663, 367] width 80 height 21
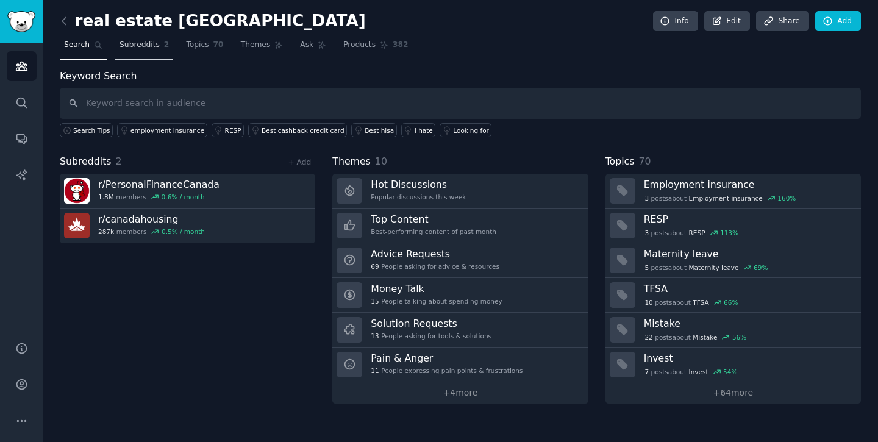
click at [158, 40] on link "Subreddits 2" at bounding box center [144, 47] width 58 height 25
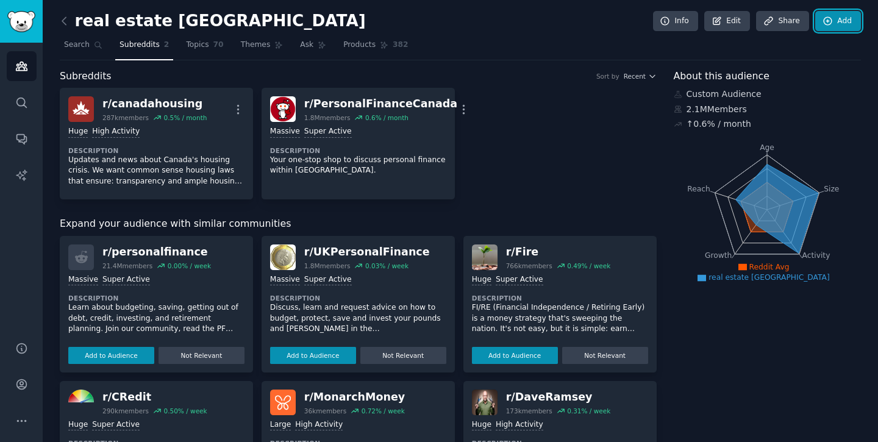
click at [843, 23] on link "Add" at bounding box center [838, 21] width 46 height 21
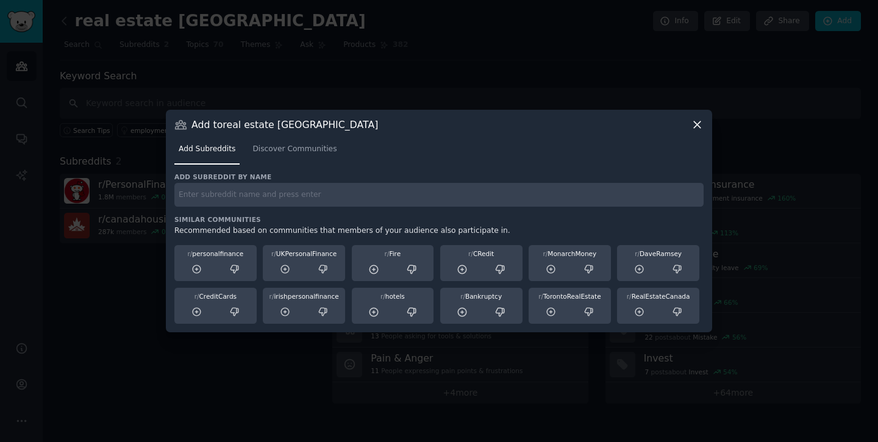
click at [385, 210] on div "Add subreddit by name Similar Communities Recommended based on communities that…" at bounding box center [438, 248] width 529 height 152
click at [358, 183] on input "text" at bounding box center [438, 195] width 529 height 24
type input "real estate [GEOGRAPHIC_DATA]"
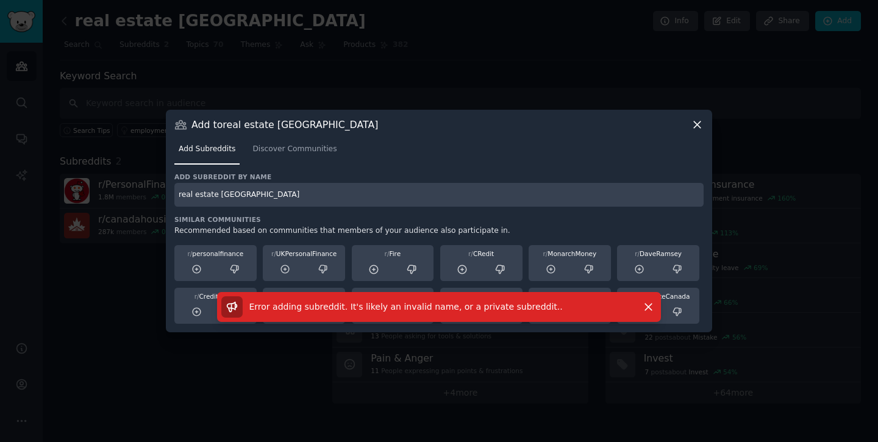
click at [291, 197] on input "real estate [GEOGRAPHIC_DATA]" at bounding box center [438, 195] width 529 height 24
click at [299, 144] on span "Discover Communities" at bounding box center [294, 149] width 84 height 11
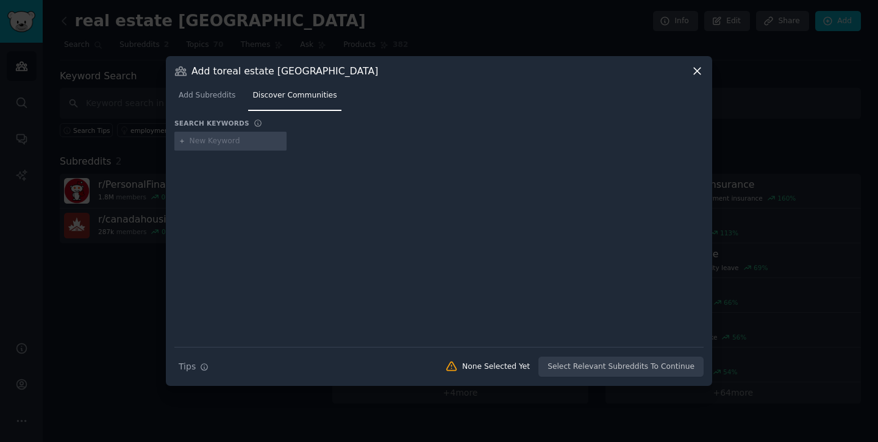
type input "real estate [GEOGRAPHIC_DATA]"
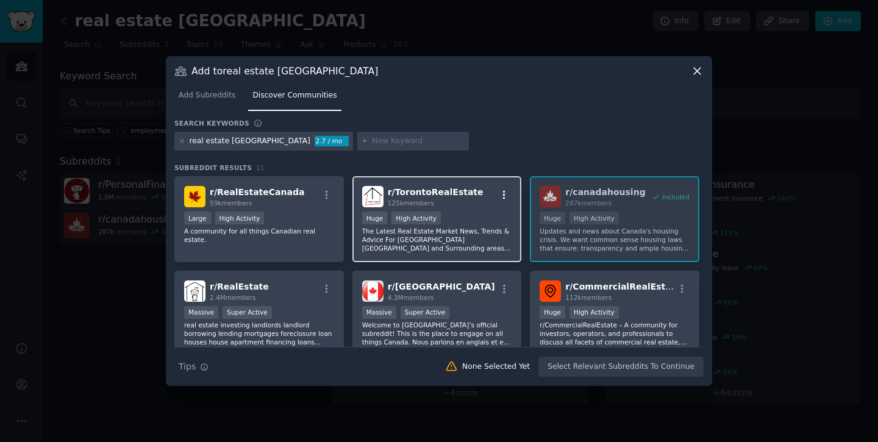
click at [504, 197] on icon "button" at bounding box center [504, 195] width 11 height 11
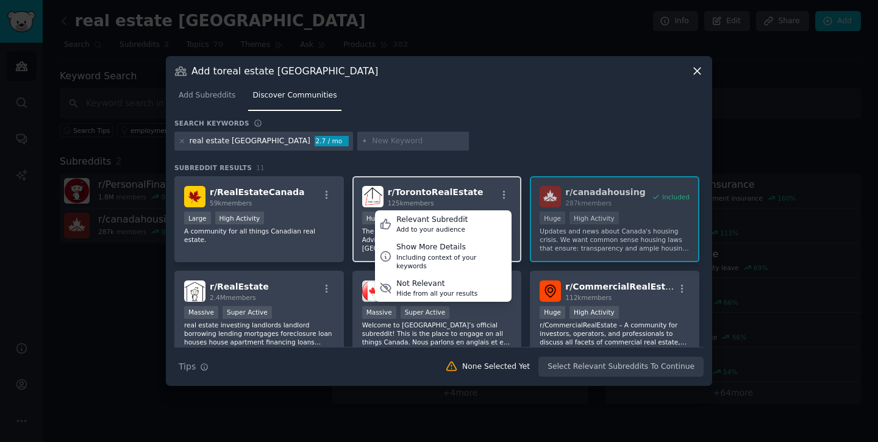
click at [449, 190] on span "r/ TorontoRealEstate" at bounding box center [436, 192] width 96 height 10
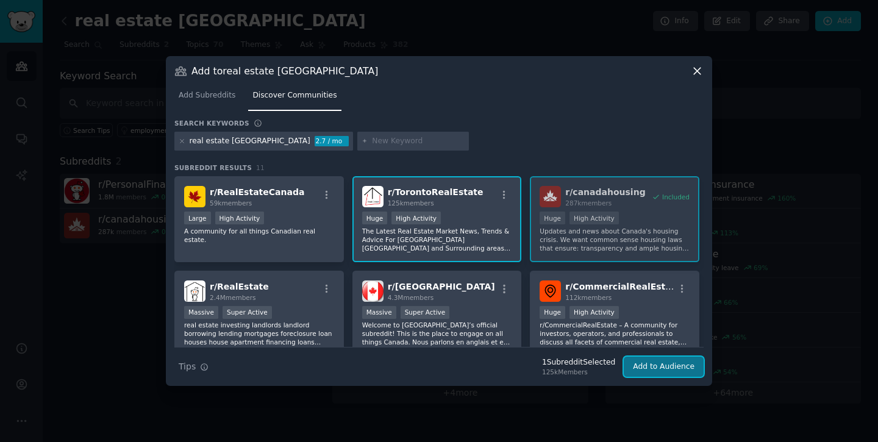
click at [689, 370] on button "Add to Audience" at bounding box center [663, 367] width 80 height 21
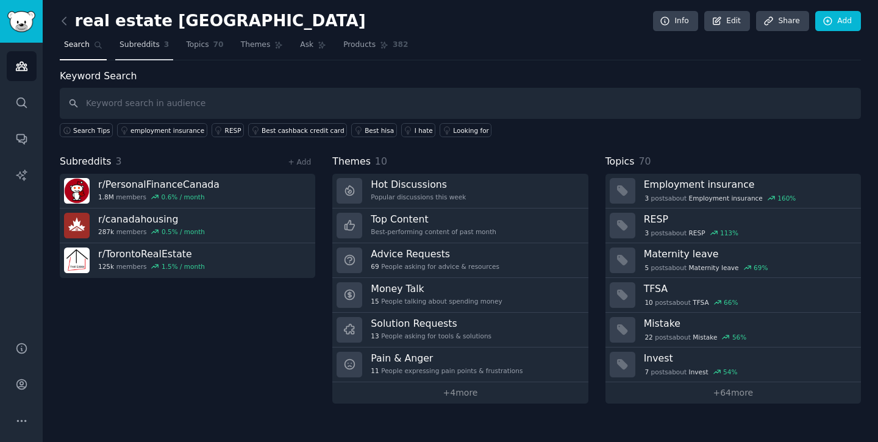
click at [154, 42] on span "Subreddits" at bounding box center [139, 45] width 40 height 11
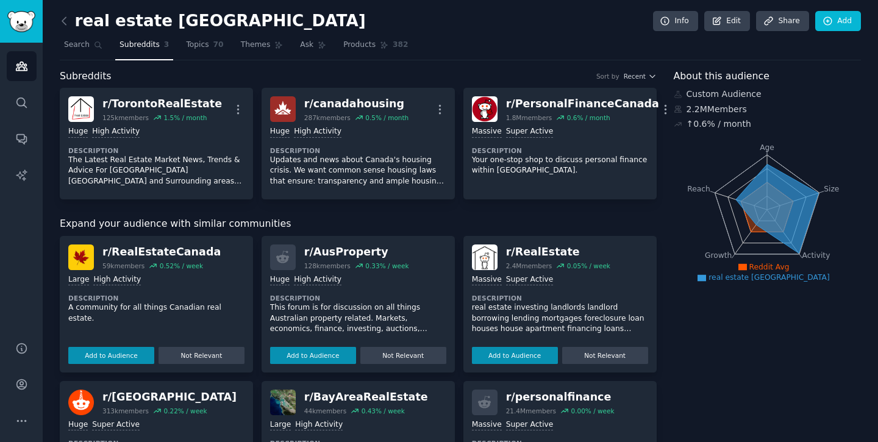
click at [825, 38] on nav "Search Subreddits 3 Topics 70 Themes Ask Products 382" at bounding box center [460, 47] width 801 height 25
click at [825, 29] on link "Add" at bounding box center [838, 21] width 46 height 21
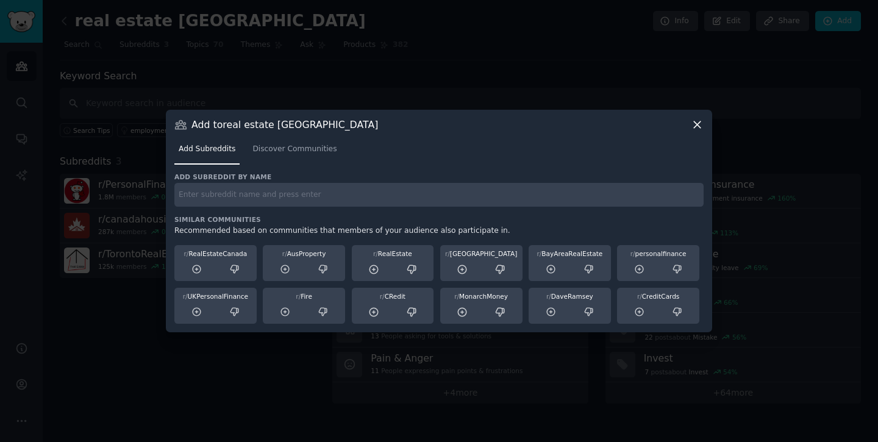
click at [466, 185] on input "text" at bounding box center [438, 195] width 529 height 24
paste input "real estate [GEOGRAPHIC_DATA]"
type input "real estate [GEOGRAPHIC_DATA]"
click at [283, 140] on link "Discover Communities" at bounding box center [294, 152] width 93 height 25
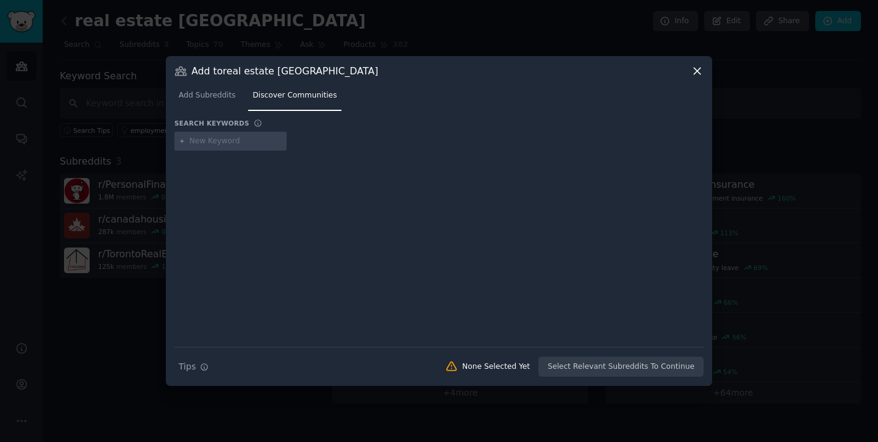
type input "real estate [GEOGRAPHIC_DATA]"
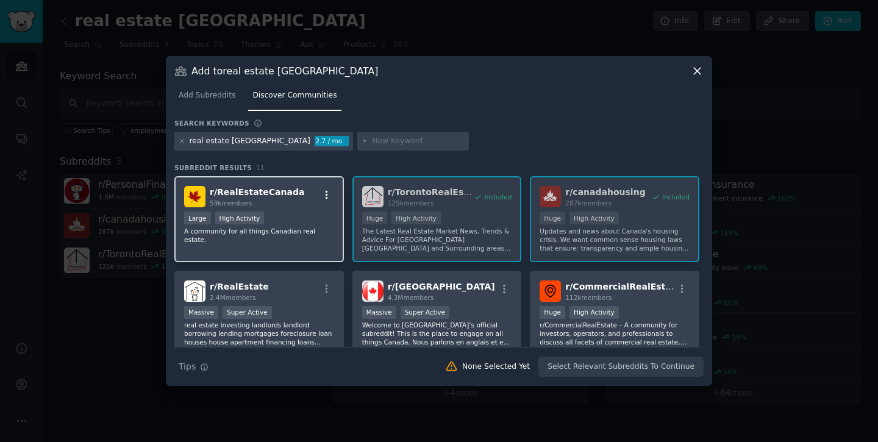
click at [326, 195] on icon "button" at bounding box center [326, 195] width 2 height 9
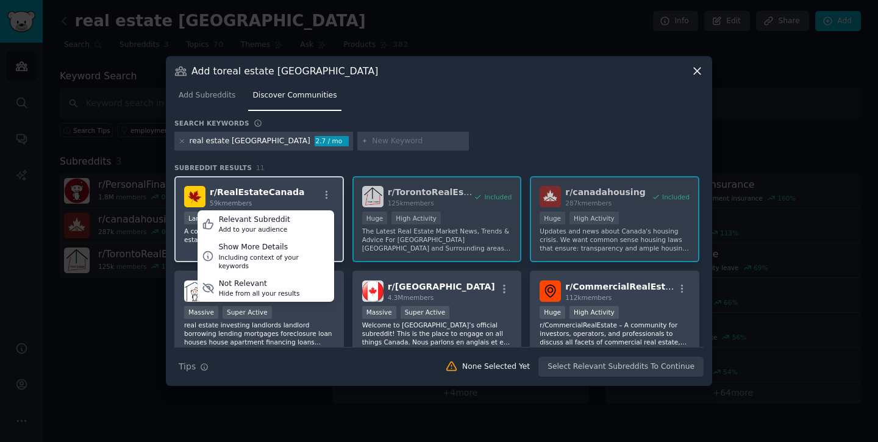
click at [291, 187] on div "r/ RealEstateCanada 59k members Relevant Subreddit Add to your audience Show Mo…" at bounding box center [259, 196] width 150 height 21
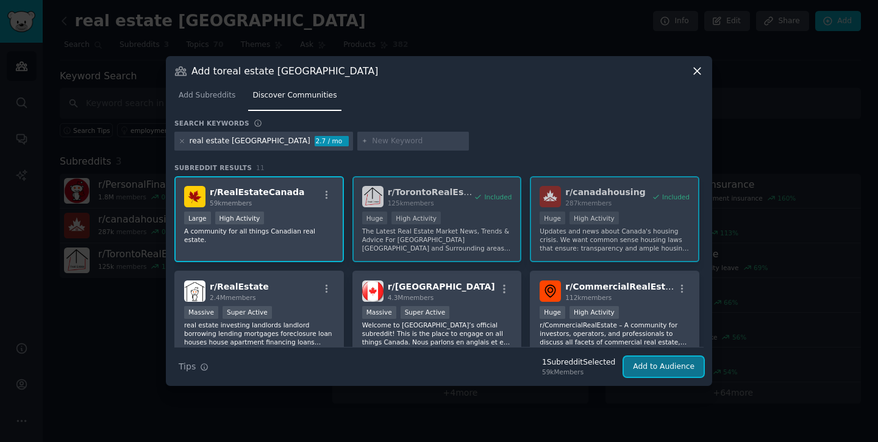
click at [675, 368] on button "Add to Audience" at bounding box center [663, 367] width 80 height 21
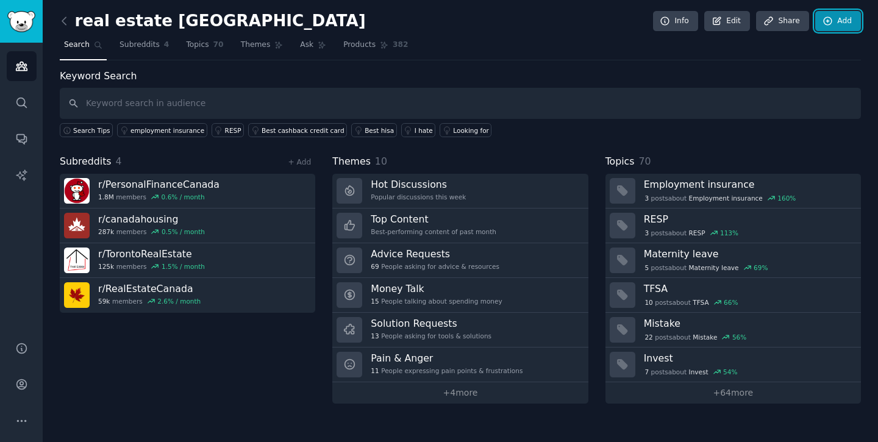
click at [832, 15] on link "Add" at bounding box center [838, 21] width 46 height 21
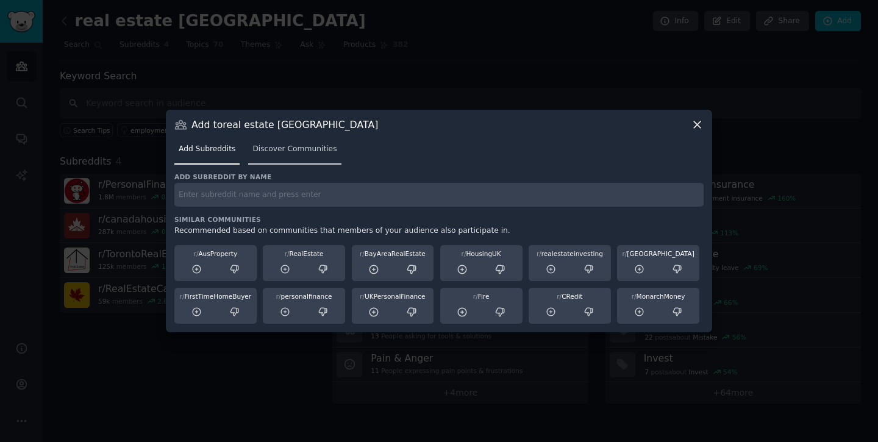
click at [305, 146] on span "Discover Communities" at bounding box center [294, 149] width 84 height 11
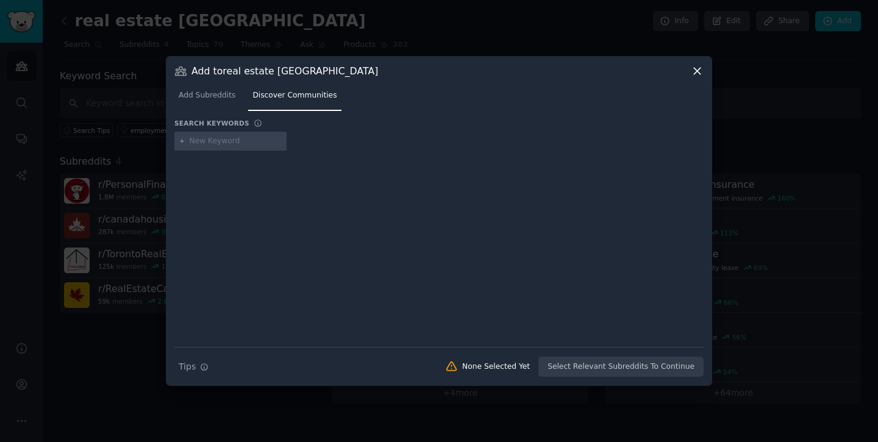
type input "real estate [GEOGRAPHIC_DATA]"
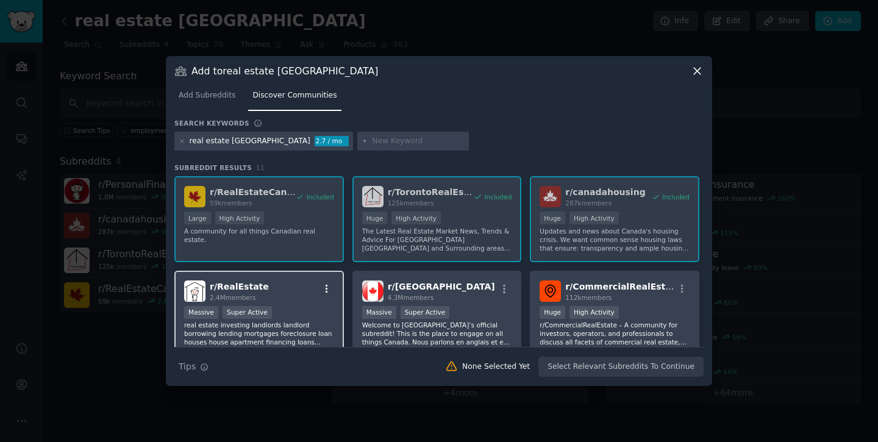
click at [324, 286] on icon "button" at bounding box center [326, 288] width 11 height 11
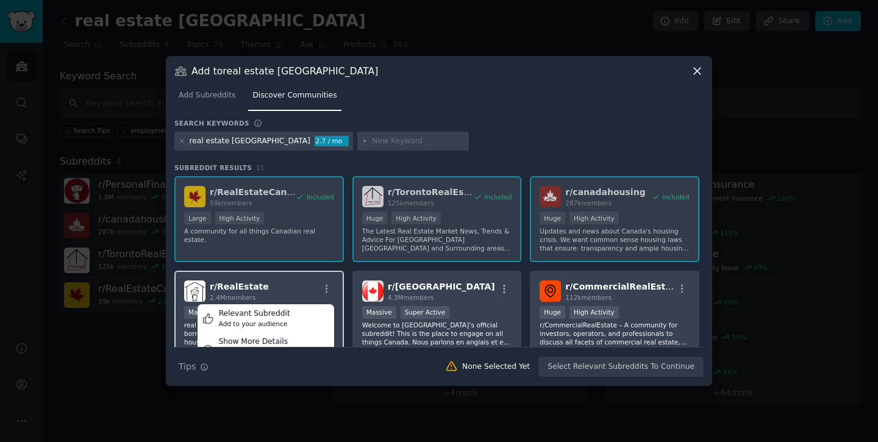
click at [299, 284] on div "r/ RealEstate 2.4M members Relevant Subreddit Add to your audience Show More De…" at bounding box center [259, 290] width 150 height 21
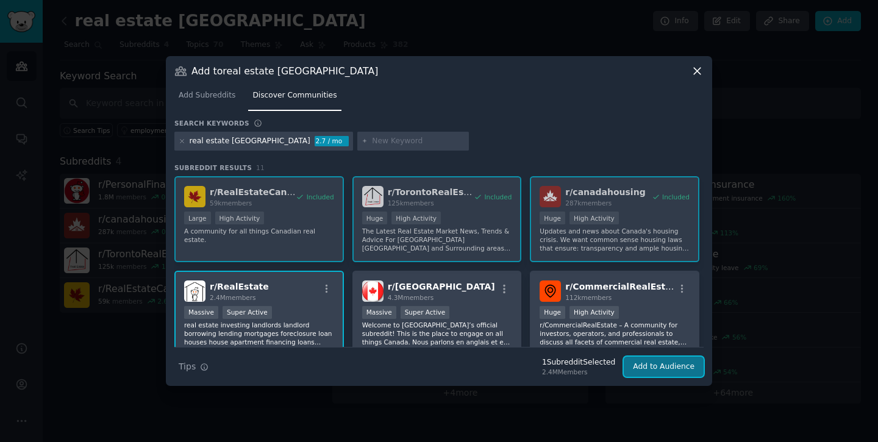
click at [666, 360] on button "Add to Audience" at bounding box center [663, 367] width 80 height 21
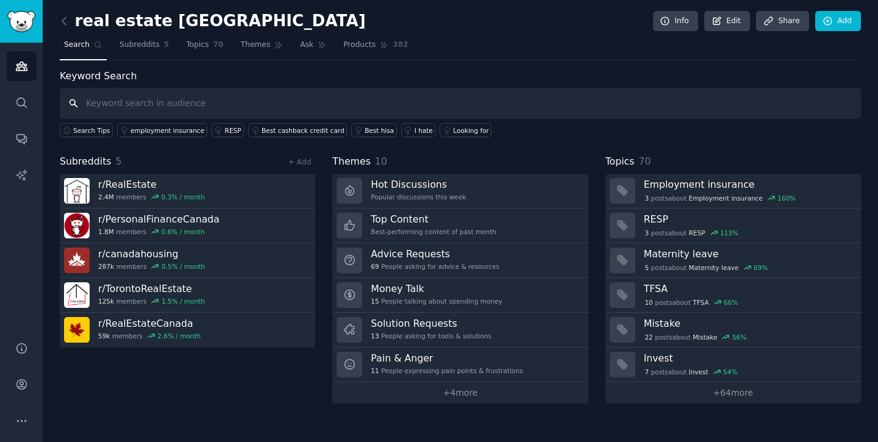
click at [193, 94] on input "text" at bounding box center [460, 103] width 801 height 31
click at [136, 36] on link "Subreddits 5" at bounding box center [144, 47] width 58 height 25
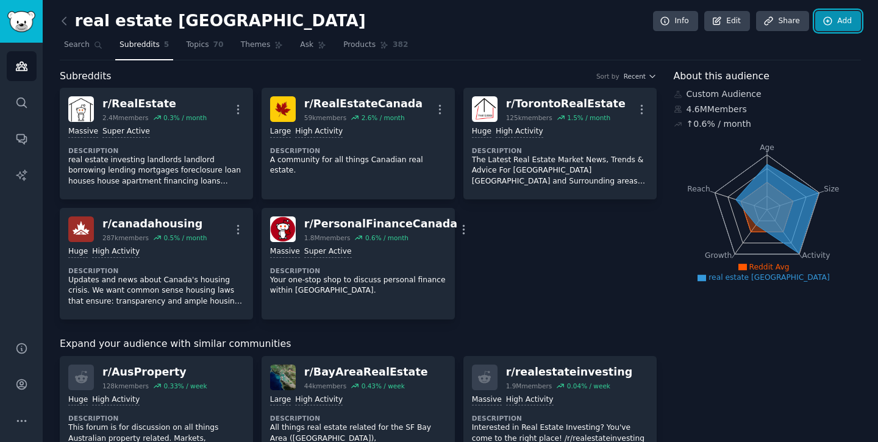
click at [840, 28] on link "Add" at bounding box center [838, 21] width 46 height 21
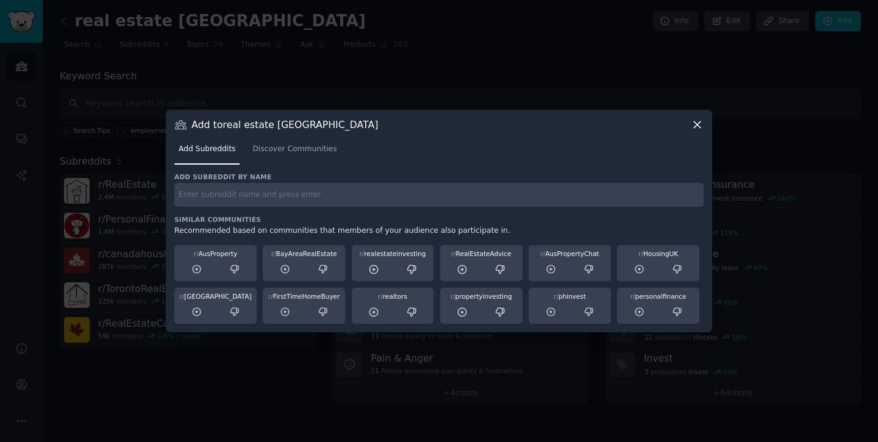
drag, startPoint x: 380, startPoint y: 224, endPoint x: 380, endPoint y: 213, distance: 10.4
click at [380, 222] on div "Similar Communities Recommended based on communities that members of your audie…" at bounding box center [438, 269] width 529 height 109
click at [380, 204] on input "text" at bounding box center [438, 195] width 529 height 24
click at [281, 151] on span "Discover Communities" at bounding box center [294, 149] width 84 height 11
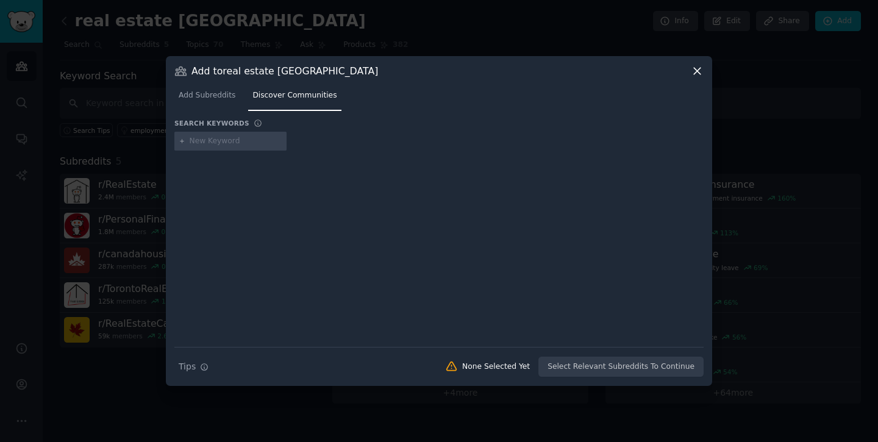
type input "real estate [GEOGRAPHIC_DATA]"
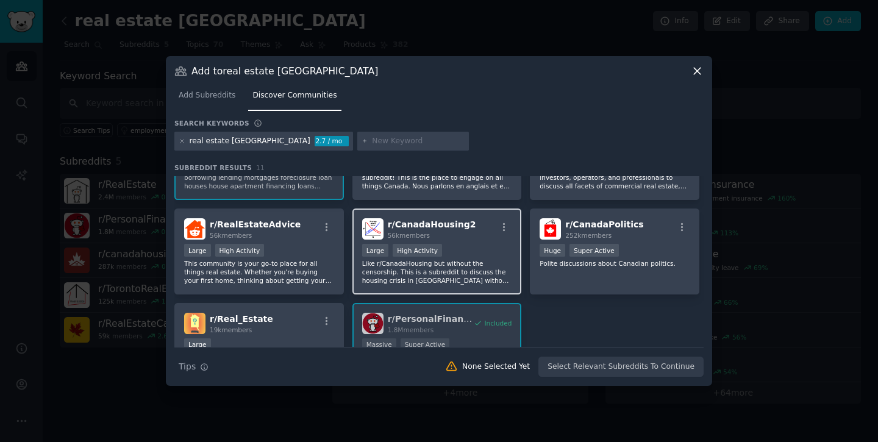
scroll to position [171, 0]
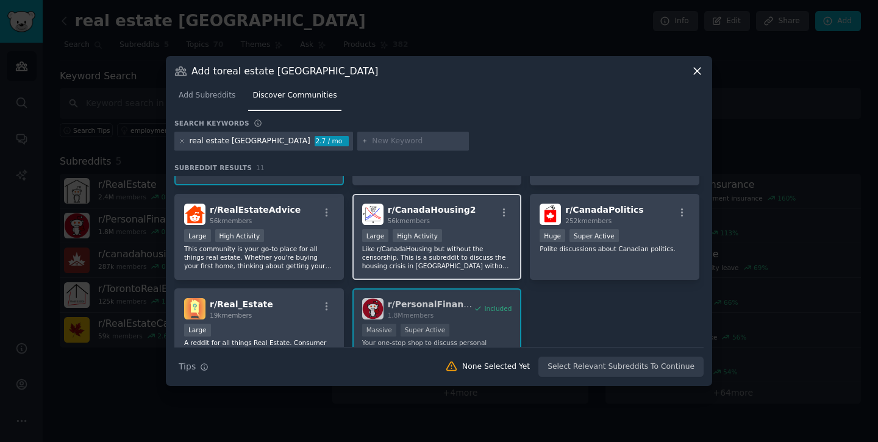
click at [457, 255] on p "Like r/CanadaHousing but without the censorship. This is a subreddit to discuss…" at bounding box center [437, 257] width 150 height 26
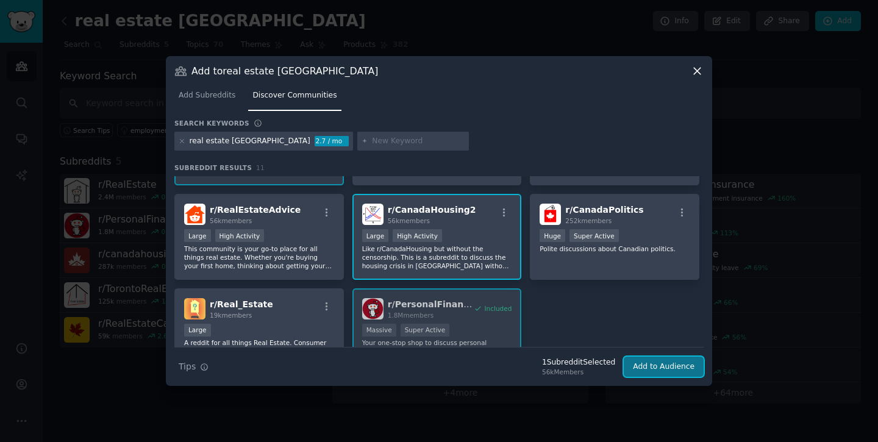
click at [654, 368] on button "Add to Audience" at bounding box center [663, 367] width 80 height 21
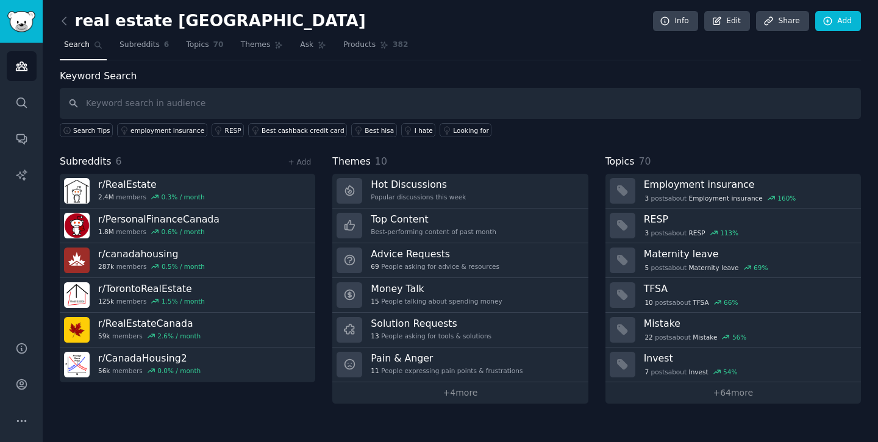
click at [155, 34] on div "real estate canada Info Edit Share Add" at bounding box center [460, 23] width 801 height 25
click at [151, 48] on span "Subreddits" at bounding box center [139, 45] width 40 height 11
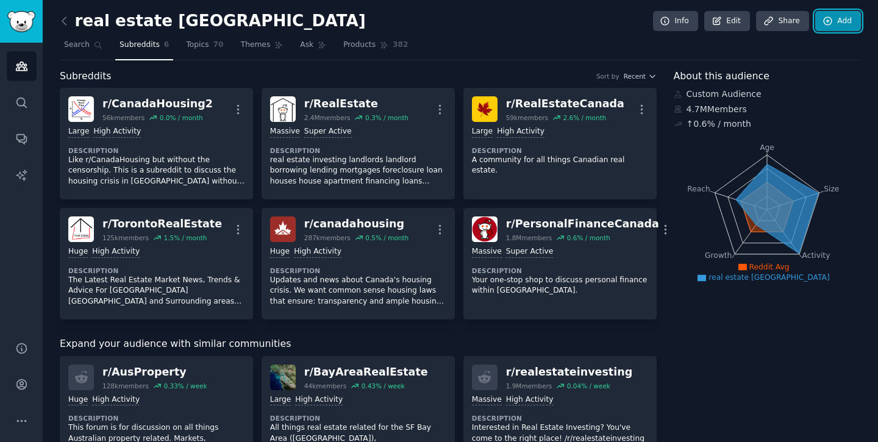
click at [830, 24] on link "Add" at bounding box center [838, 21] width 46 height 21
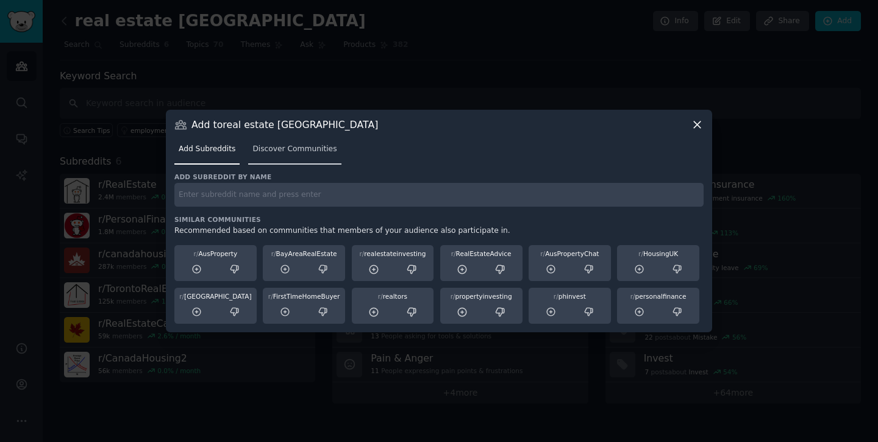
click at [313, 158] on link "Discover Communities" at bounding box center [294, 152] width 93 height 25
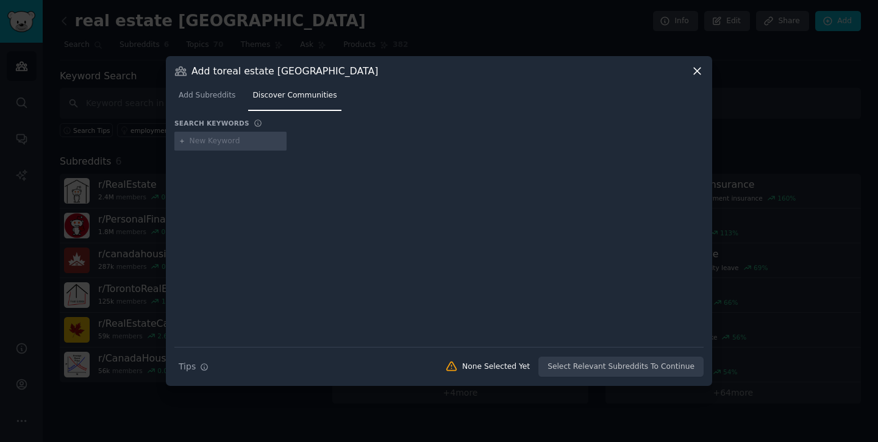
type input "real estate [GEOGRAPHIC_DATA]"
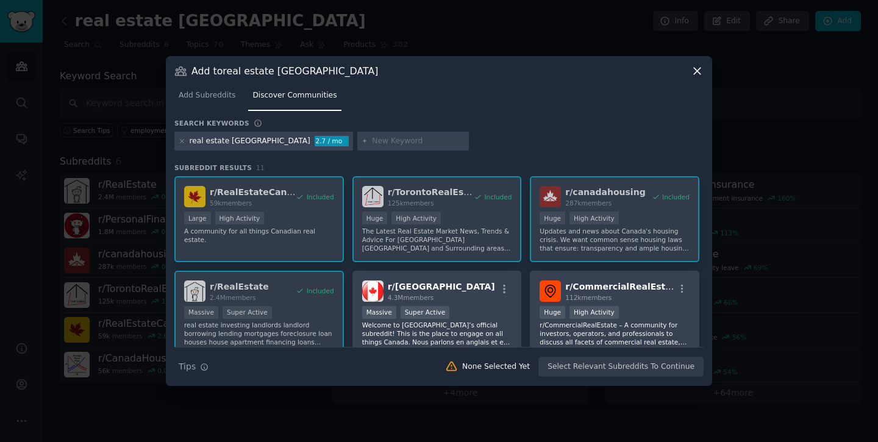
click at [229, 142] on div "real estate [GEOGRAPHIC_DATA]" at bounding box center [250, 141] width 121 height 11
click at [227, 141] on div "real estate [GEOGRAPHIC_DATA]" at bounding box center [250, 141] width 121 height 11
click at [372, 144] on input "text" at bounding box center [418, 141] width 93 height 11
click at [183, 143] on icon at bounding box center [182, 141] width 7 height 7
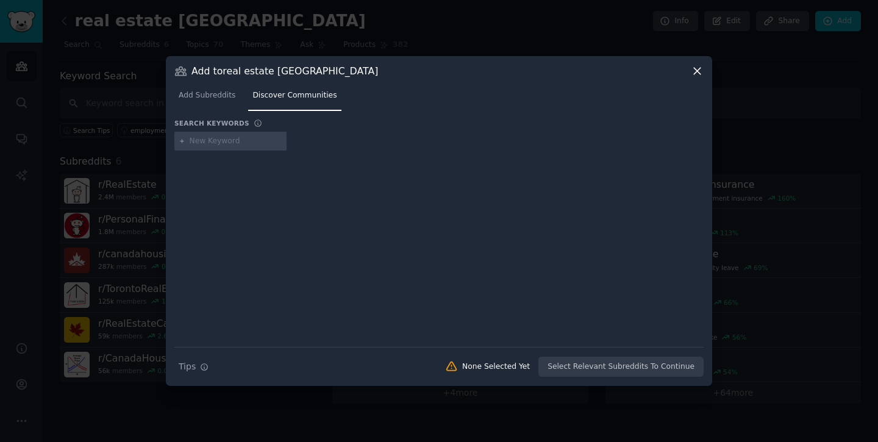
click at [219, 143] on input "text" at bounding box center [236, 141] width 93 height 11
type input "real estate investing canada"
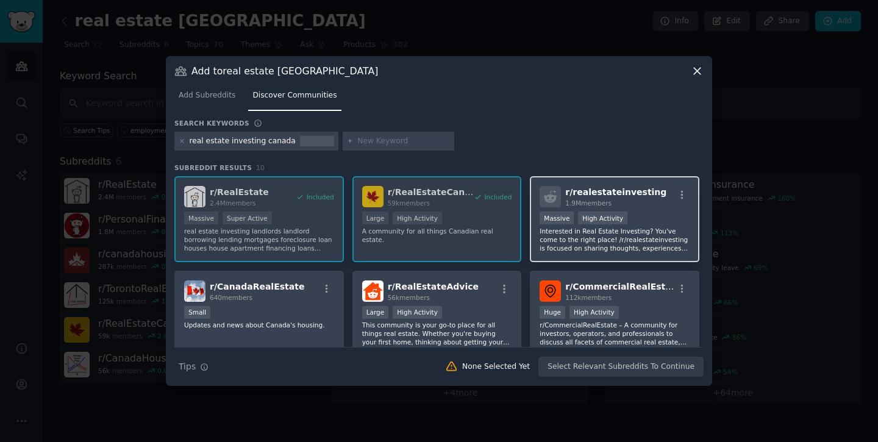
click at [602, 194] on span "r/ realestateinvesting" at bounding box center [615, 192] width 101 height 10
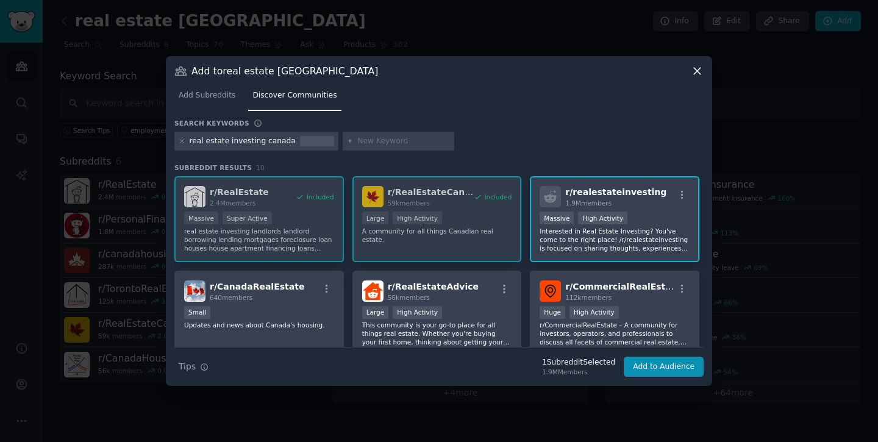
click at [239, 146] on div "real estate investing canada" at bounding box center [243, 141] width 106 height 11
copy div "real estate investing canada"
click at [680, 371] on button "Add to Audience" at bounding box center [663, 367] width 80 height 21
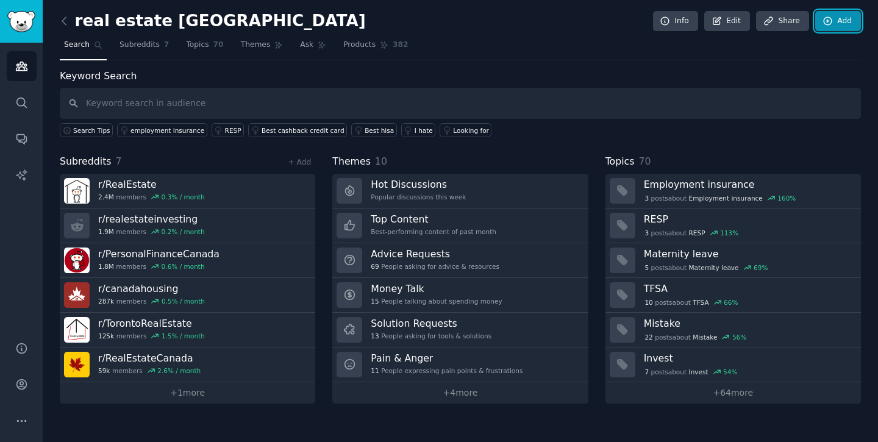
click at [837, 20] on link "Add" at bounding box center [838, 21] width 46 height 21
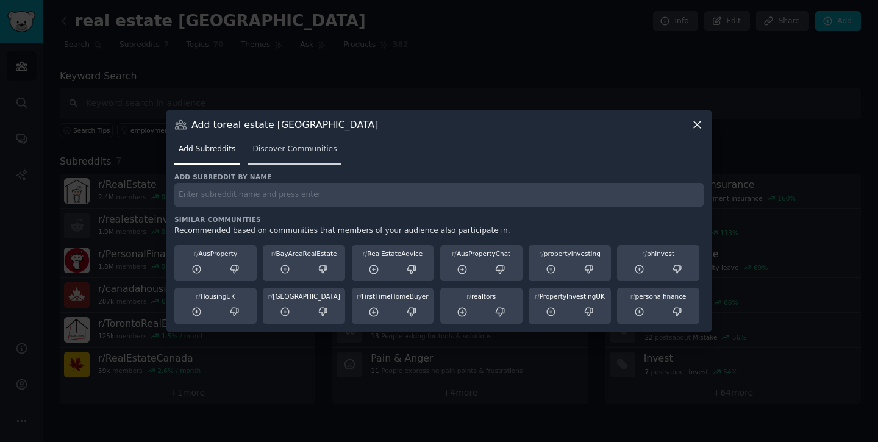
click at [300, 149] on span "Discover Communities" at bounding box center [294, 149] width 84 height 11
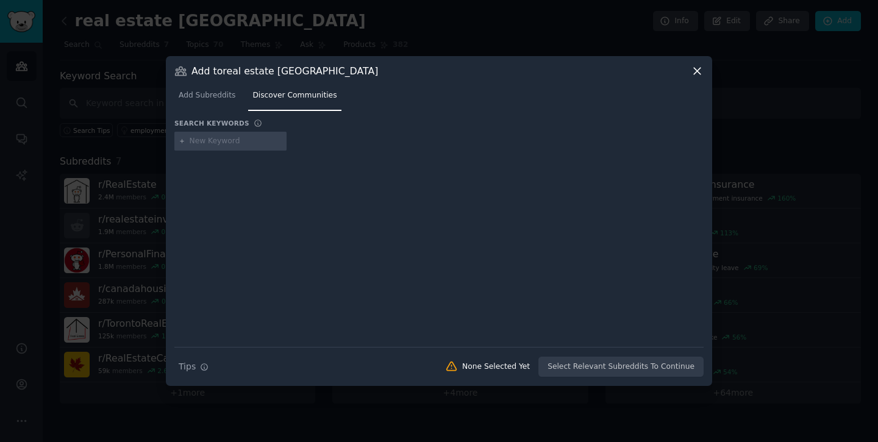
type input "real estate investing canada"
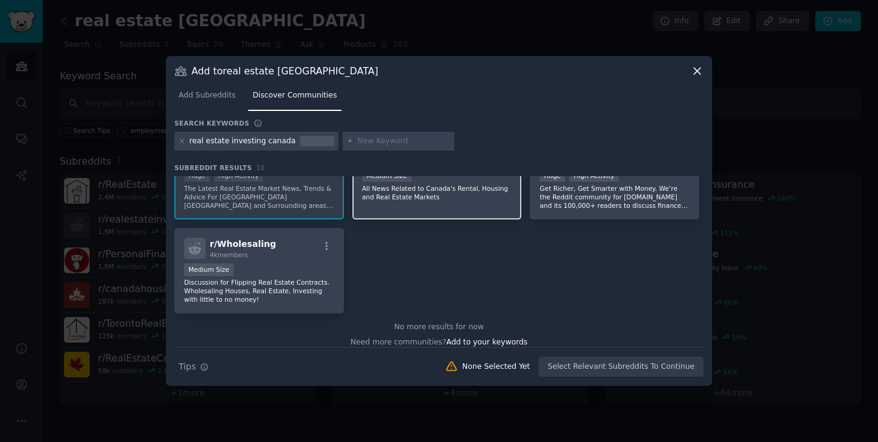
scroll to position [240, 0]
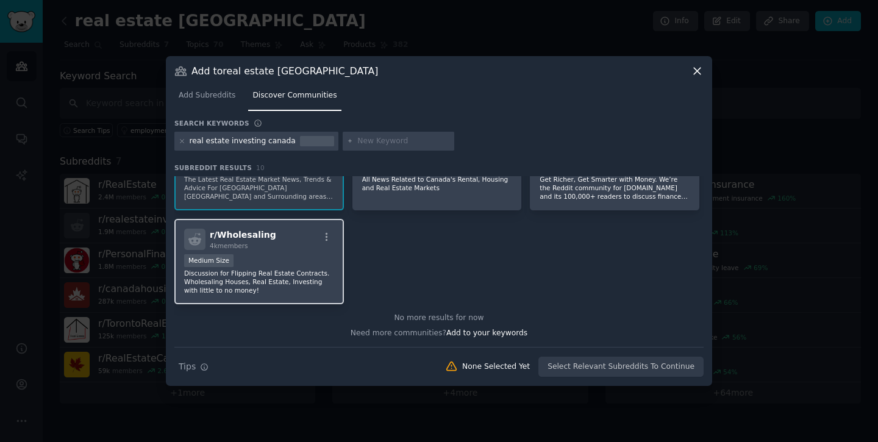
click at [255, 261] on div "Medium Size" at bounding box center [259, 261] width 150 height 15
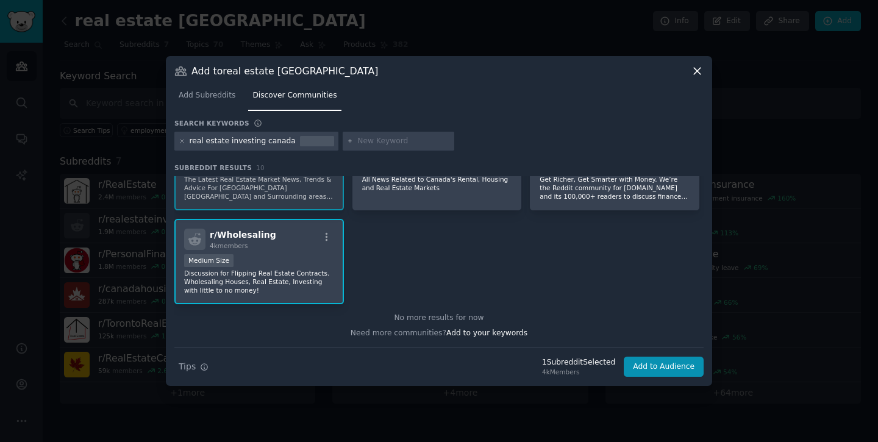
click at [248, 142] on div "real estate investing canada" at bounding box center [243, 141] width 106 height 11
click at [180, 140] on icon at bounding box center [181, 141] width 3 height 3
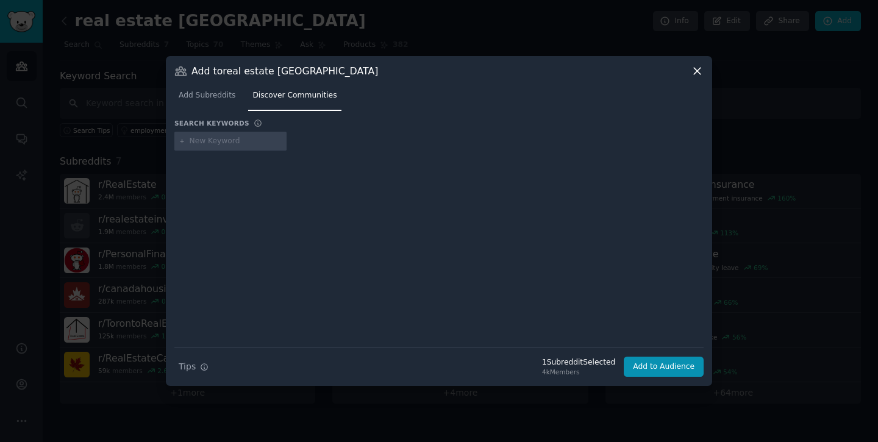
click at [229, 140] on input "text" at bounding box center [236, 141] width 93 height 11
type input "wholesaling"
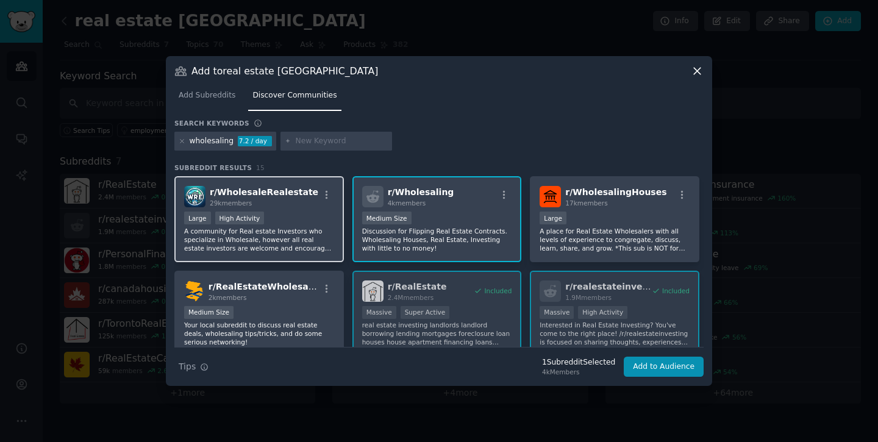
click at [285, 191] on span "r/ WholesaleRealestate" at bounding box center [264, 192] width 108 height 10
click at [205, 140] on div "wholesaling" at bounding box center [212, 141] width 44 height 11
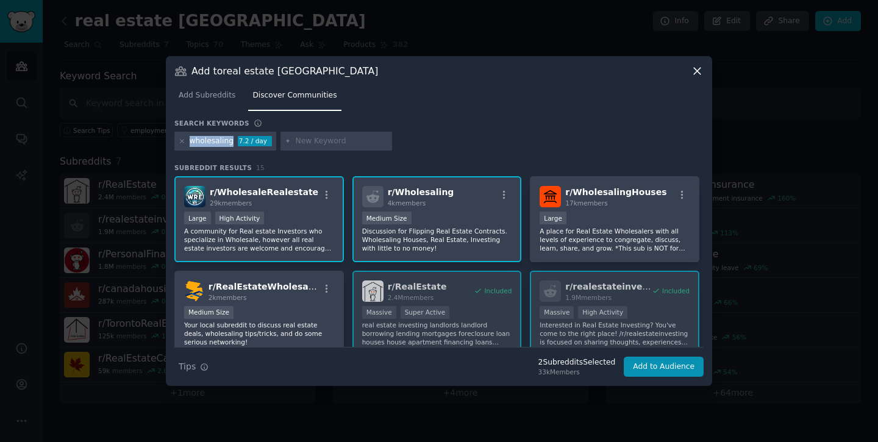
click at [205, 140] on div "wholesaling" at bounding box center [212, 141] width 44 height 11
copy div "wholesaling"
click at [656, 372] on button "Add to Audience" at bounding box center [663, 367] width 80 height 21
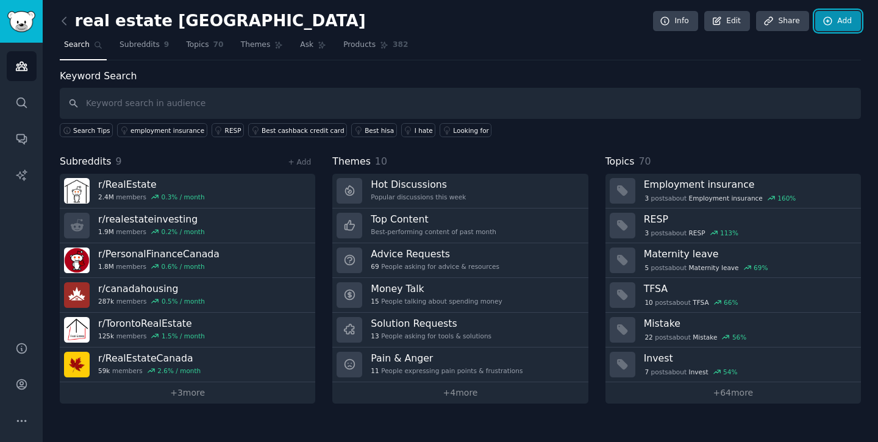
click at [836, 29] on link "Add" at bounding box center [838, 21] width 46 height 21
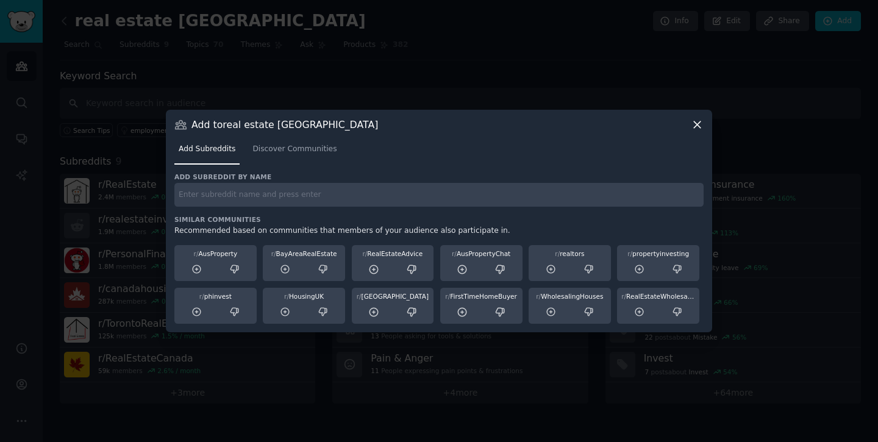
click at [295, 208] on div "Add subreddit by name Similar Communities Recommended based on communities that…" at bounding box center [438, 248] width 529 height 152
click at [279, 163] on link "Discover Communities" at bounding box center [294, 152] width 93 height 25
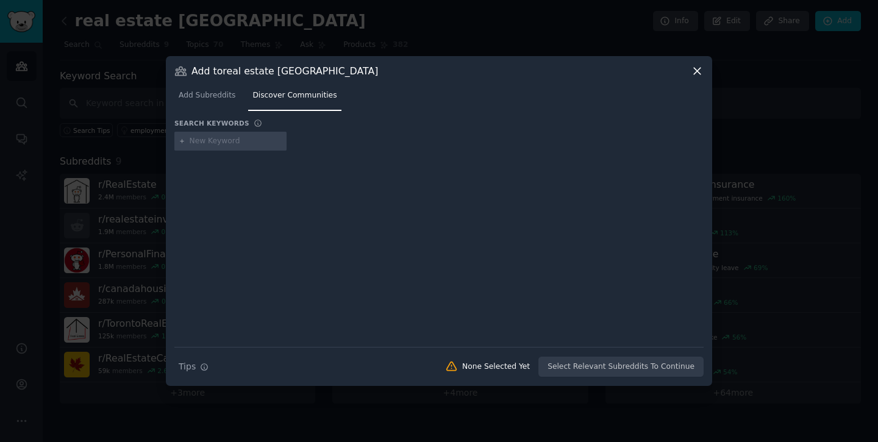
type input "wholesaling"
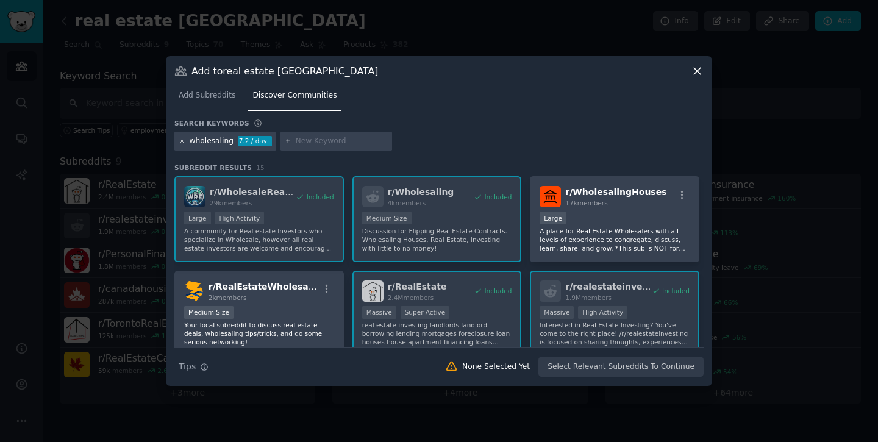
click at [184, 139] on icon at bounding box center [182, 141] width 7 height 7
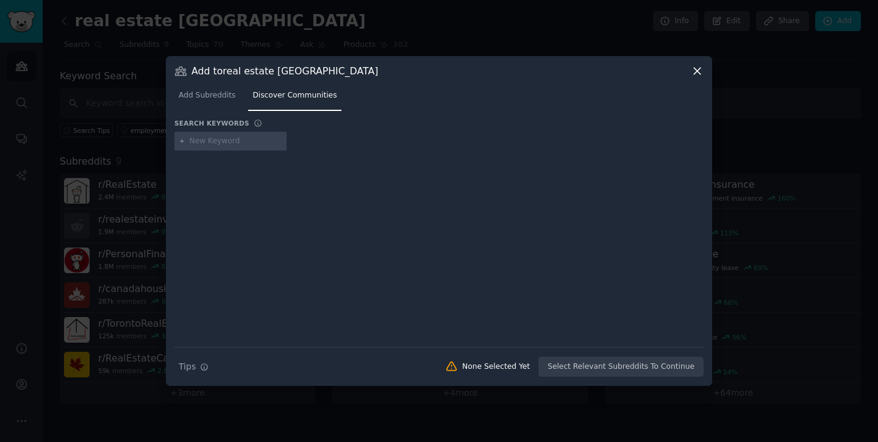
click at [194, 139] on input "text" at bounding box center [236, 141] width 93 height 11
type input "real estate investing"
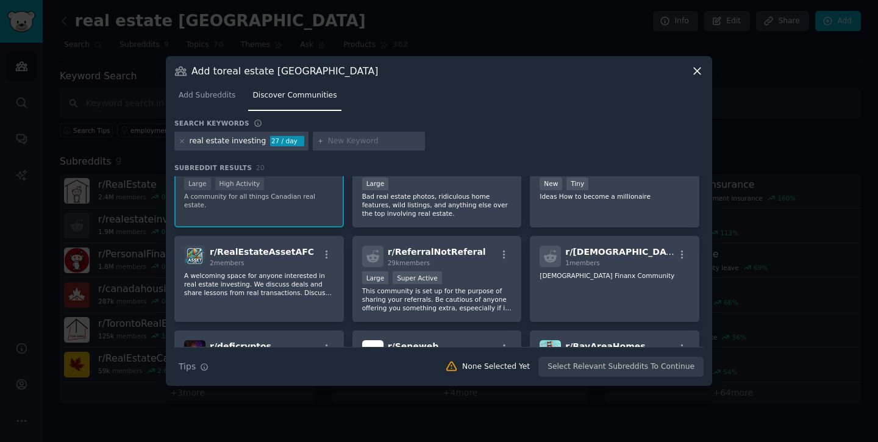
scroll to position [335, 0]
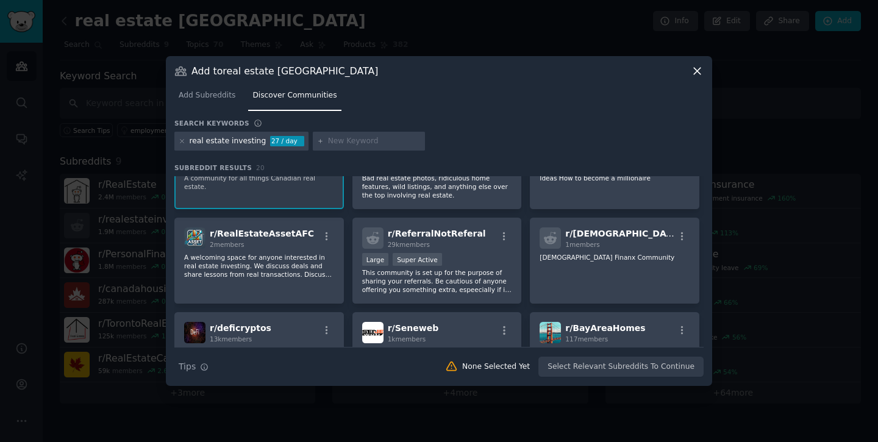
click at [246, 143] on div "real estate investing" at bounding box center [228, 141] width 77 height 11
click at [177, 144] on div "real estate investing 27 / day" at bounding box center [241, 142] width 134 height 20
click at [180, 144] on icon at bounding box center [182, 141] width 7 height 7
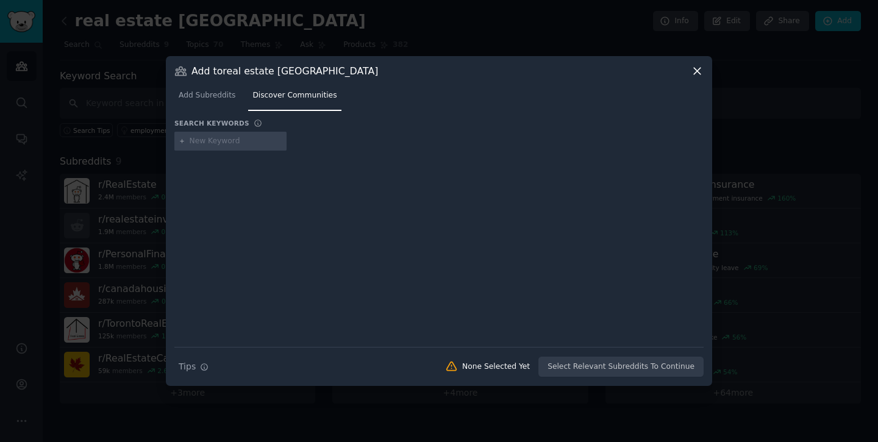
click at [205, 143] on input "text" at bounding box center [236, 141] width 93 height 11
type input "finance [GEOGRAPHIC_DATA]"
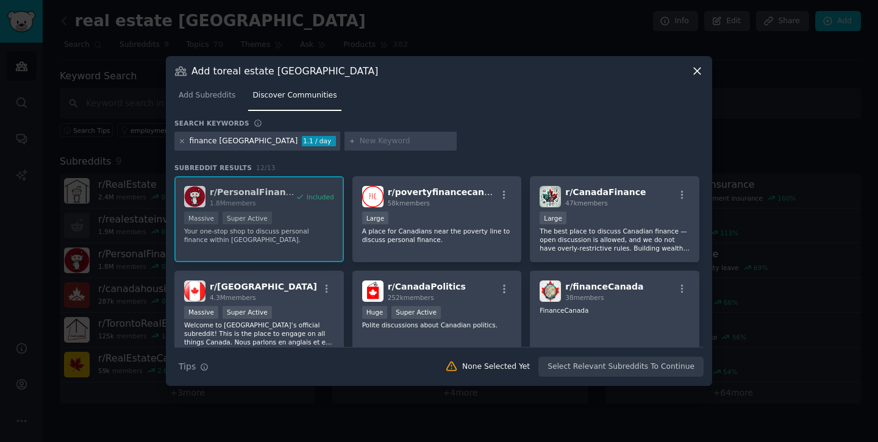
click at [184, 141] on icon at bounding box center [182, 141] width 7 height 7
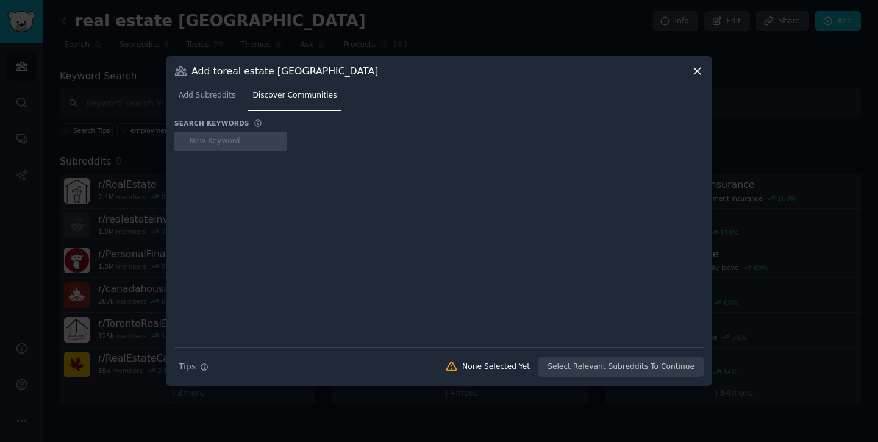
click at [196, 141] on input "text" at bounding box center [236, 141] width 93 height 11
type input "p"
type input "credit canada"
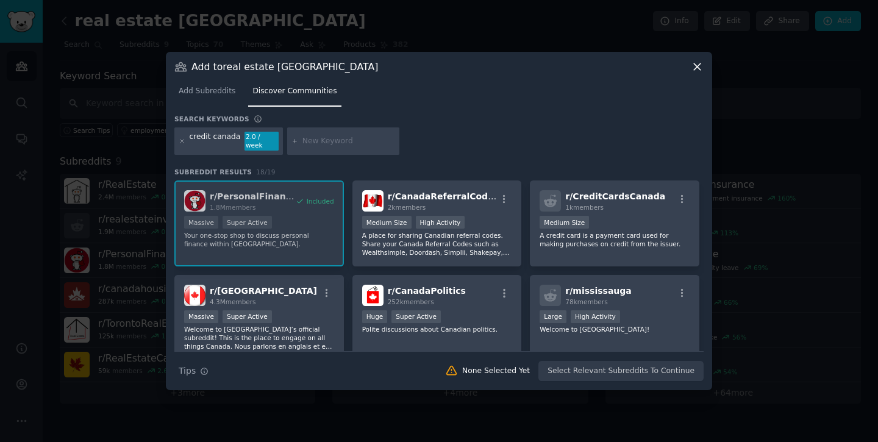
click at [319, 149] on div at bounding box center [343, 141] width 112 height 28
click at [318, 146] on div at bounding box center [343, 141] width 112 height 28
click at [305, 137] on input "text" at bounding box center [348, 141] width 93 height 11
type input "mortgage [GEOGRAPHIC_DATA]"
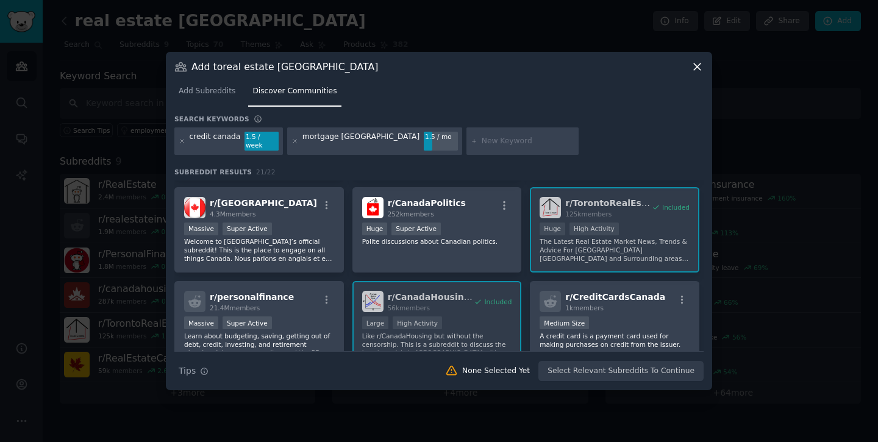
scroll to position [90, 0]
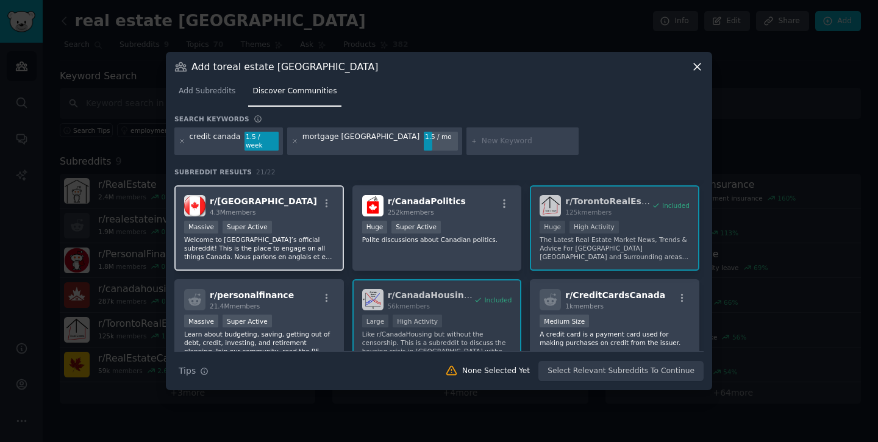
click at [255, 208] on span "4.3M members" at bounding box center [233, 211] width 46 height 7
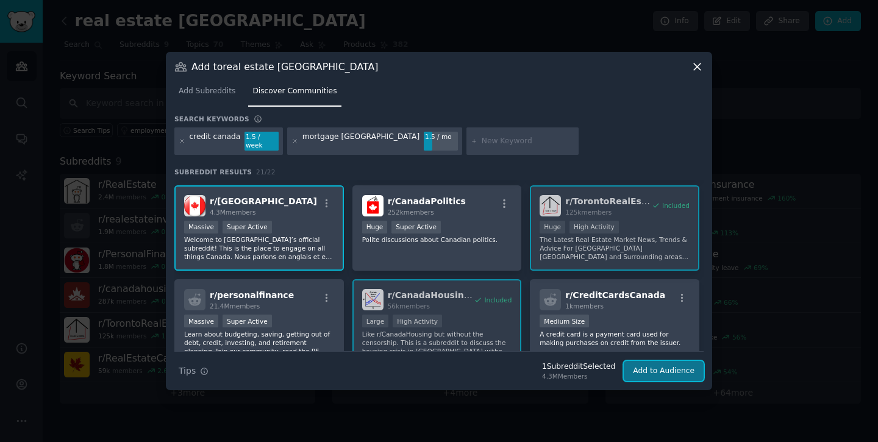
click at [674, 361] on button "Add to Audience" at bounding box center [663, 371] width 80 height 21
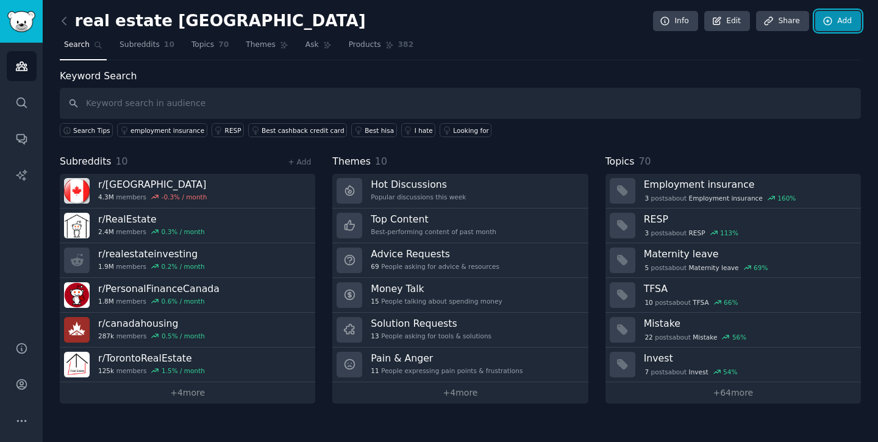
click at [847, 19] on link "Add" at bounding box center [838, 21] width 46 height 21
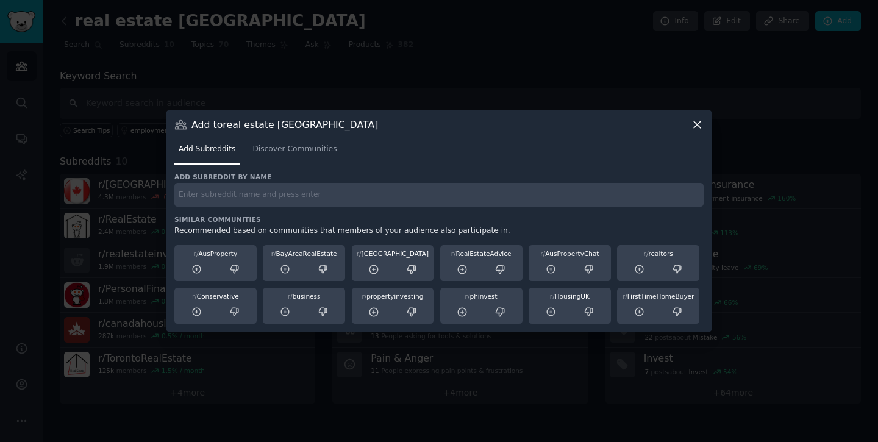
click at [314, 169] on div "Add Subreddits Discover Communities" at bounding box center [438, 151] width 529 height 41
click at [311, 160] on link "Discover Communities" at bounding box center [294, 152] width 93 height 25
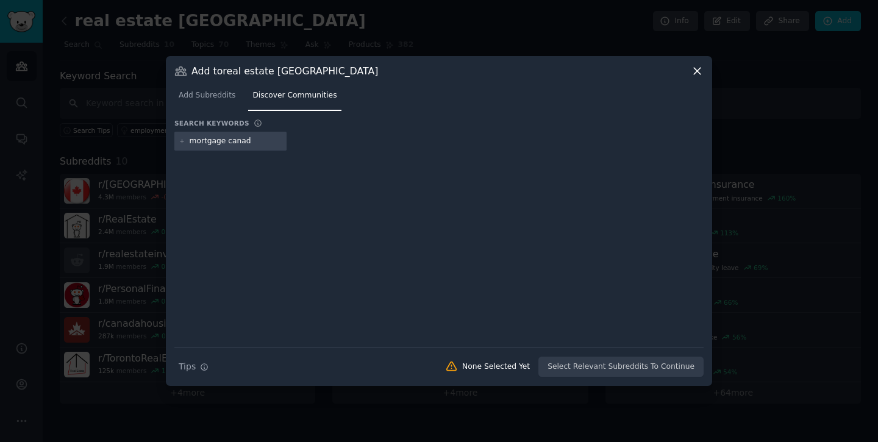
type input "mortgage [GEOGRAPHIC_DATA]"
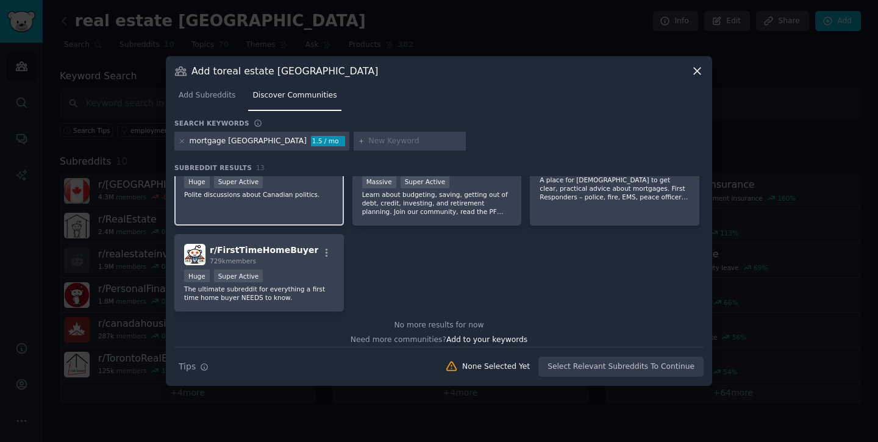
scroll to position [325, 0]
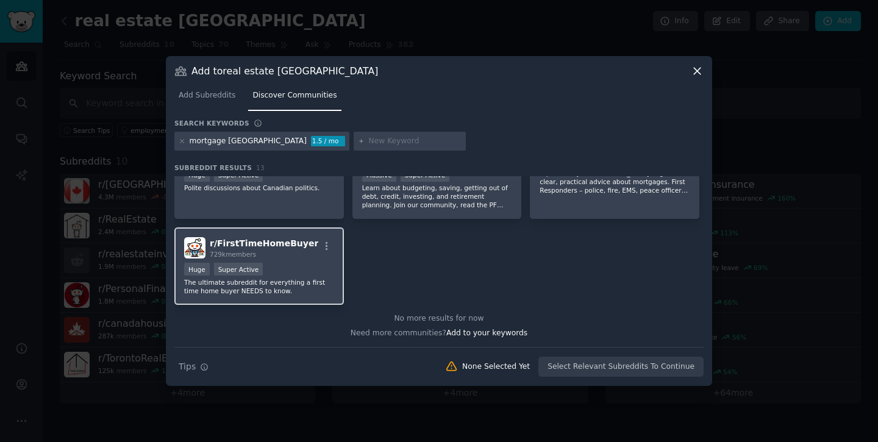
click at [311, 265] on div "Huge Super Active" at bounding box center [259, 270] width 150 height 15
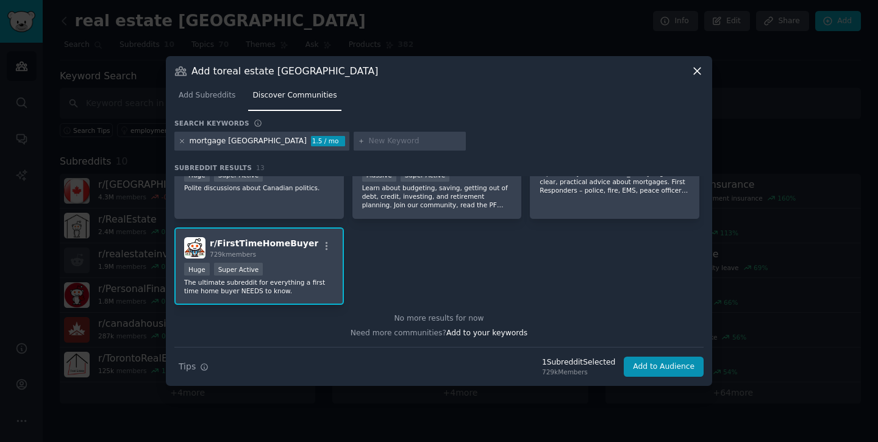
click at [184, 142] on icon at bounding box center [182, 141] width 7 height 7
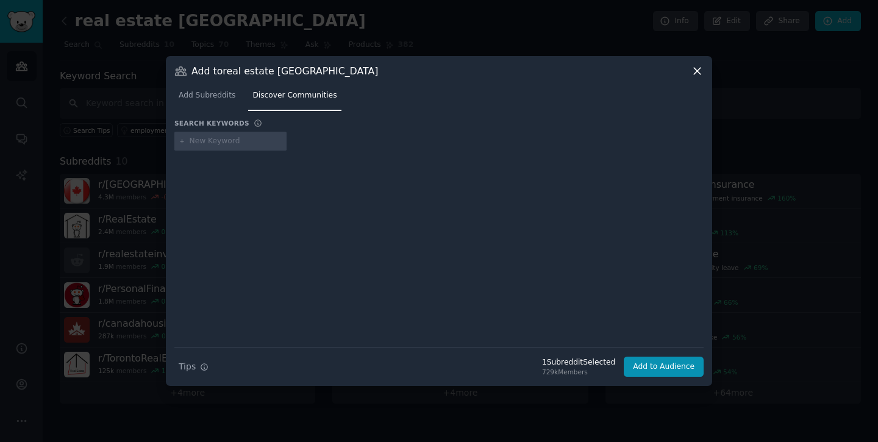
click at [697, 62] on div "Add to real estate [GEOGRAPHIC_DATA] Add Subreddits Discover Communities Search…" at bounding box center [439, 221] width 546 height 330
click at [696, 65] on icon at bounding box center [697, 71] width 13 height 13
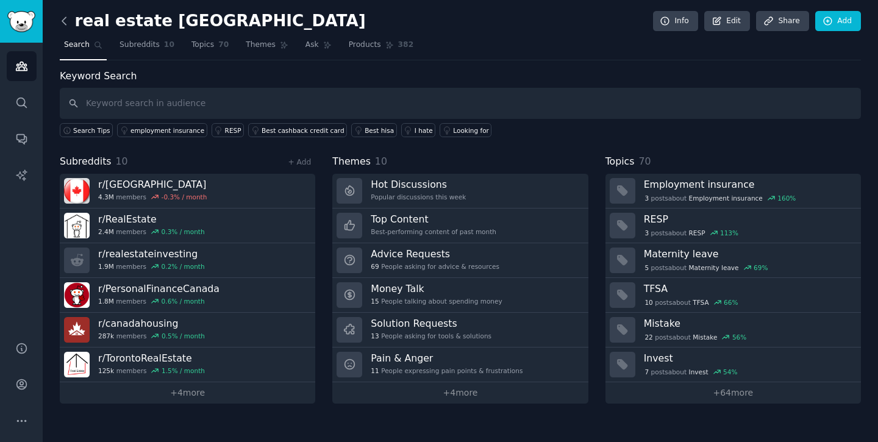
click at [66, 21] on icon at bounding box center [64, 21] width 13 height 13
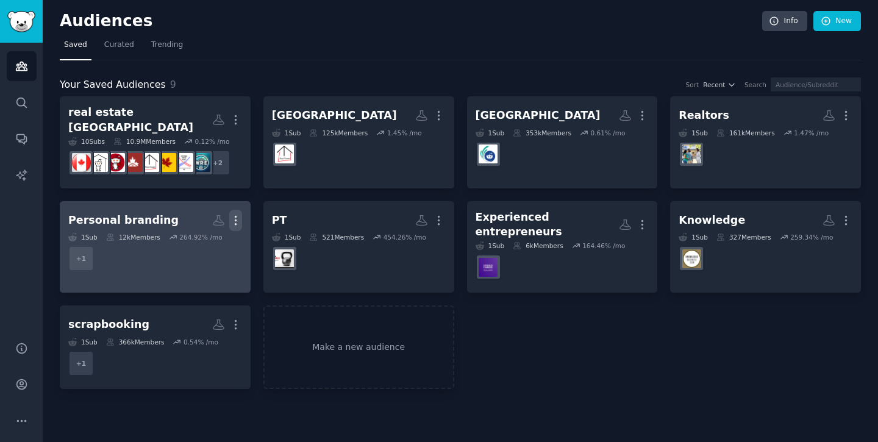
click at [240, 214] on icon "button" at bounding box center [235, 220] width 13 height 13
click at [208, 240] on p "Delete" at bounding box center [202, 246] width 28 height 13
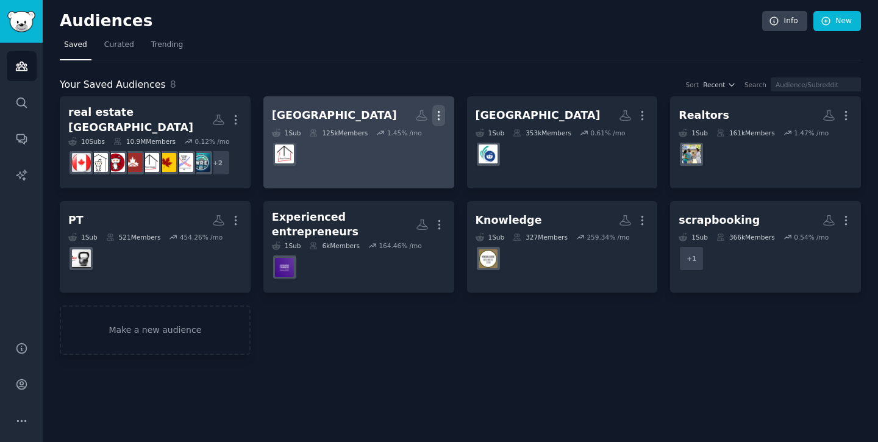
click at [442, 112] on icon "button" at bounding box center [438, 115] width 13 height 13
click at [409, 144] on p "Delete" at bounding box center [405, 141] width 28 height 13
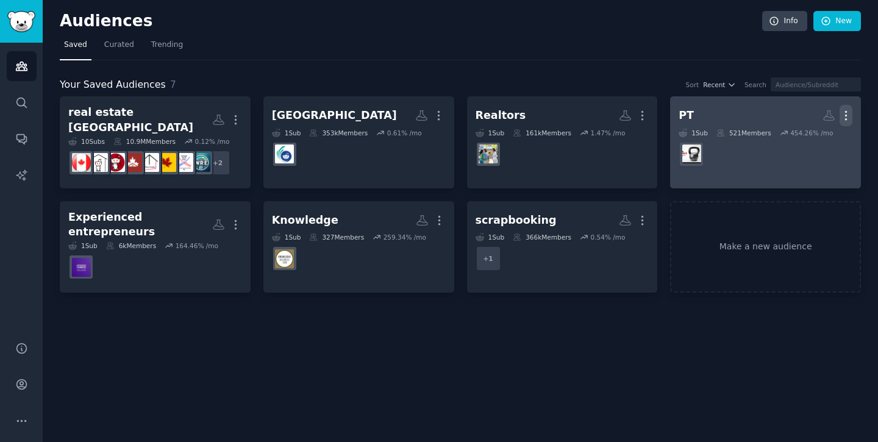
click at [849, 112] on icon "button" at bounding box center [845, 115] width 13 height 13
click at [813, 142] on p "Delete" at bounding box center [812, 141] width 28 height 13
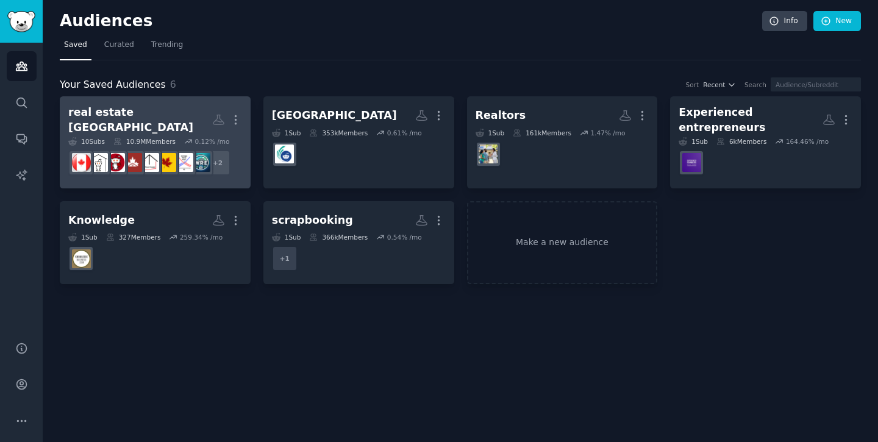
click at [165, 119] on h2 "real estate [GEOGRAPHIC_DATA] More" at bounding box center [155, 120] width 174 height 30
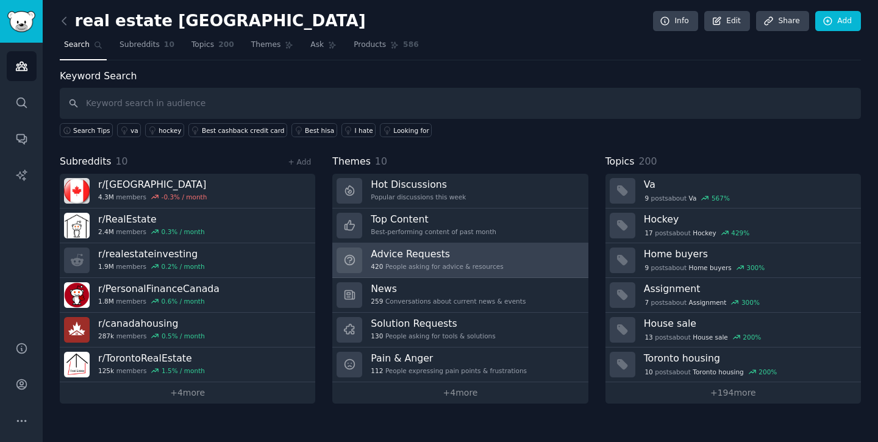
click at [424, 252] on h3 "Advice Requests" at bounding box center [437, 253] width 132 height 13
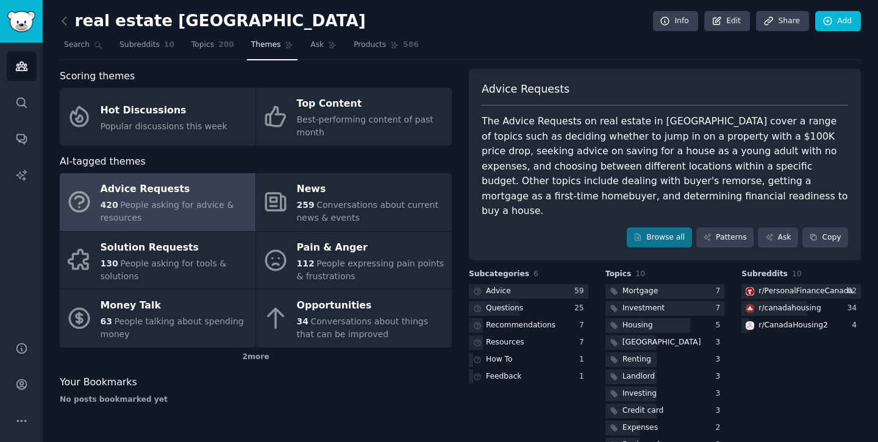
click at [424, 252] on div "Pain & Anger" at bounding box center [371, 248] width 149 height 20
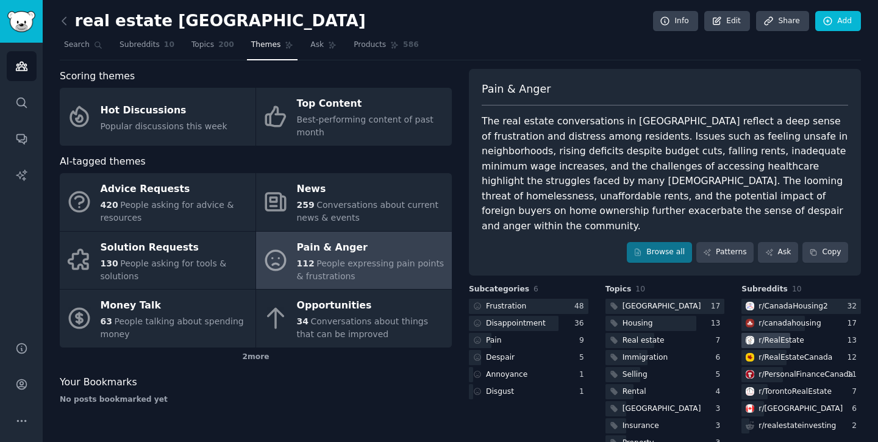
click at [758, 335] on div "r/ RealEstate" at bounding box center [780, 340] width 45 height 11
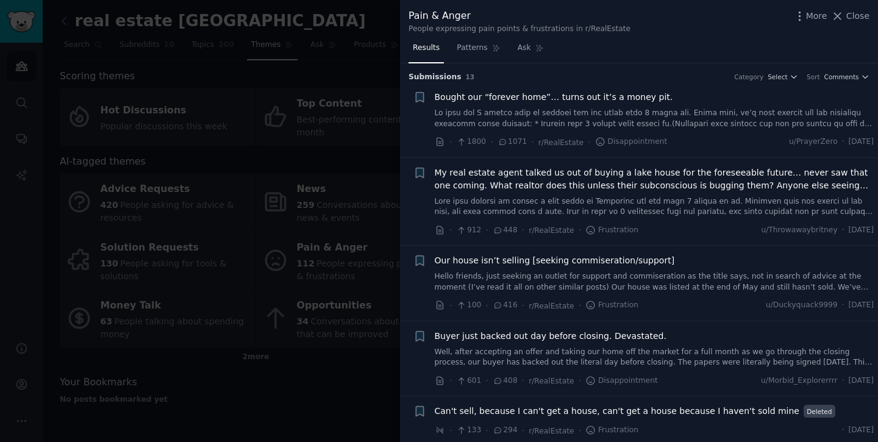
click at [603, 114] on link at bounding box center [654, 118] width 439 height 21
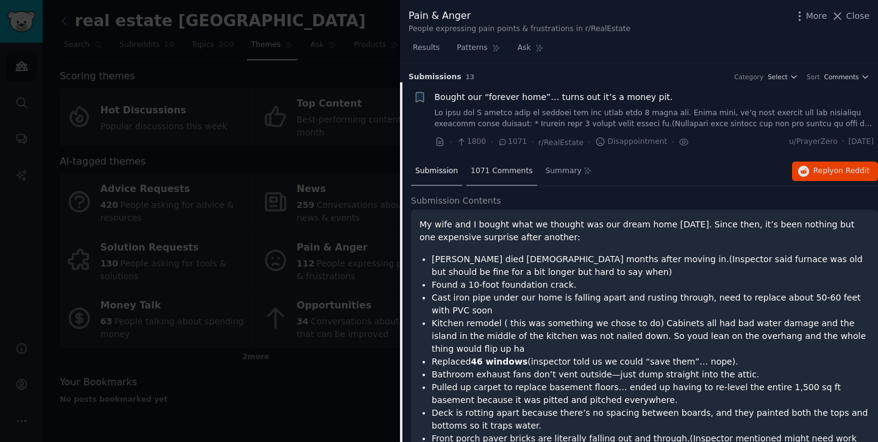
click at [493, 174] on span "1071 Comments" at bounding box center [502, 171] width 62 height 11
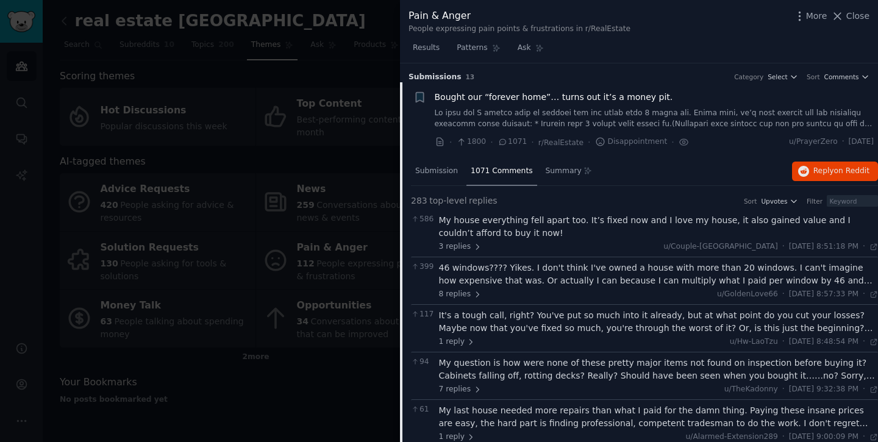
click at [528, 96] on span "Bought our “forever home”… turns out it’s a money pit." at bounding box center [554, 97] width 238 height 13
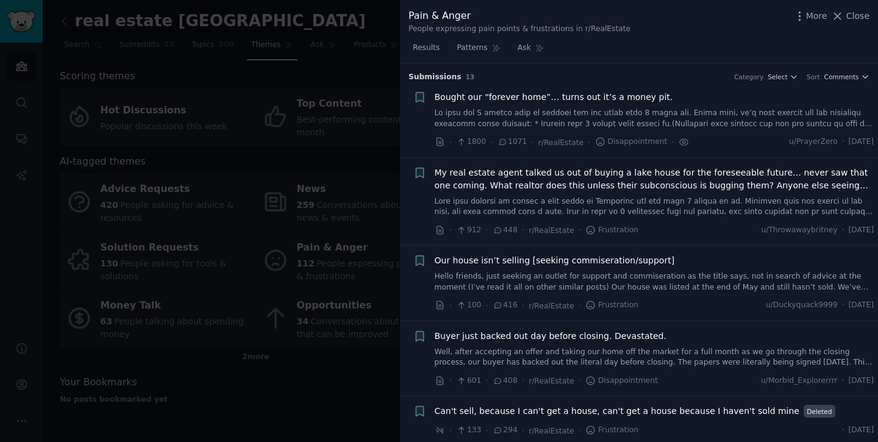
scroll to position [19, 0]
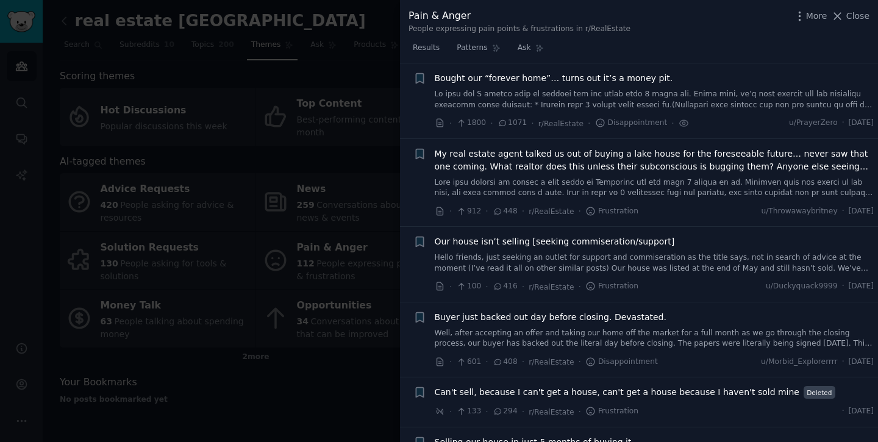
click at [533, 89] on link at bounding box center [654, 99] width 439 height 21
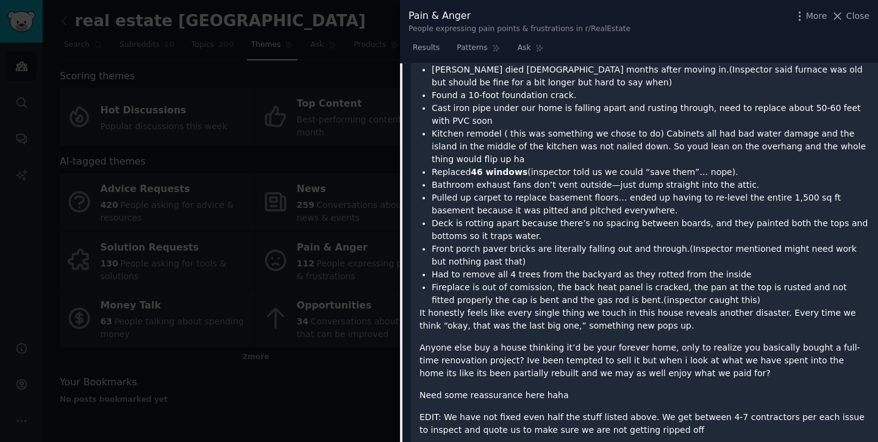
scroll to position [254, 0]
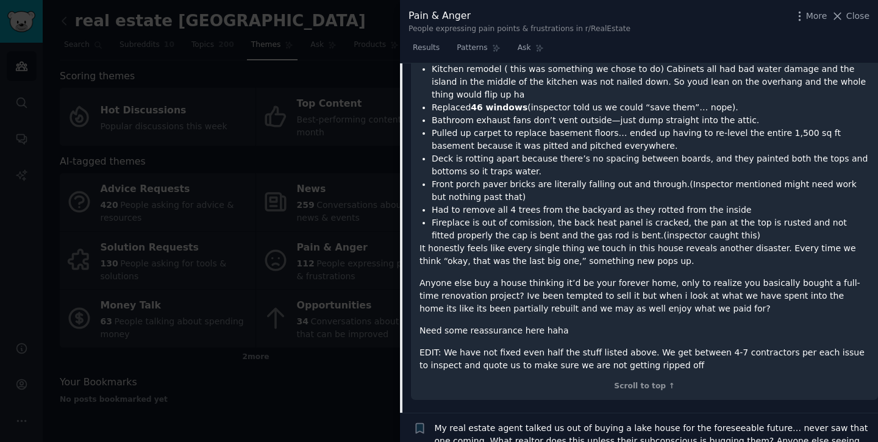
click at [333, 286] on div at bounding box center [439, 221] width 878 height 442
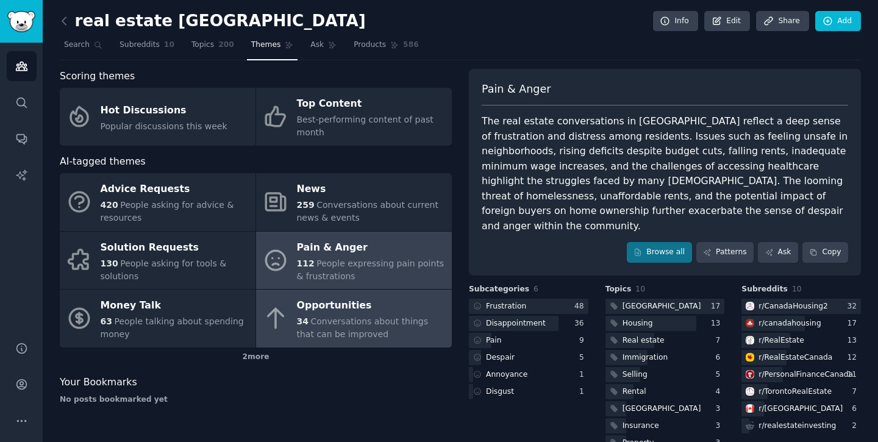
click at [412, 316] on span "Conversations about things that can be improved" at bounding box center [362, 327] width 131 height 23
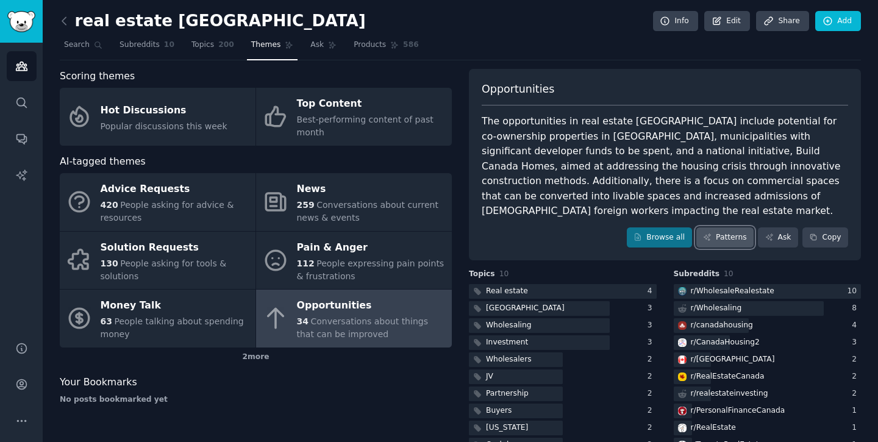
click at [717, 227] on link "Patterns" at bounding box center [724, 237] width 57 height 21
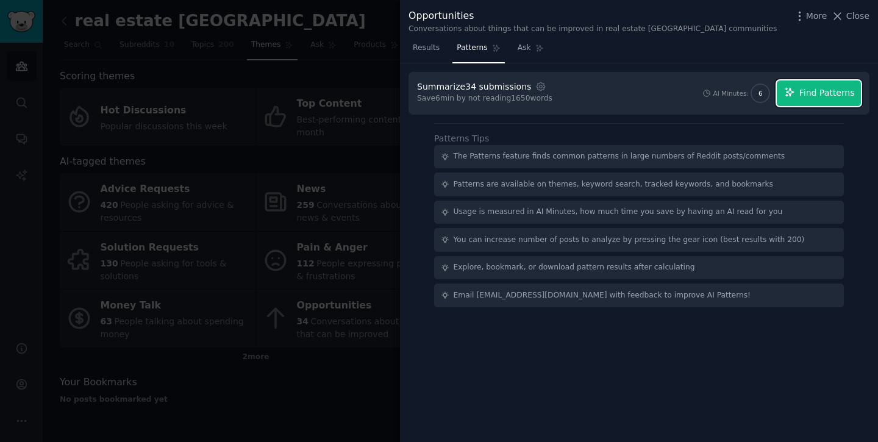
click at [803, 95] on span "Find Patterns" at bounding box center [826, 93] width 55 height 13
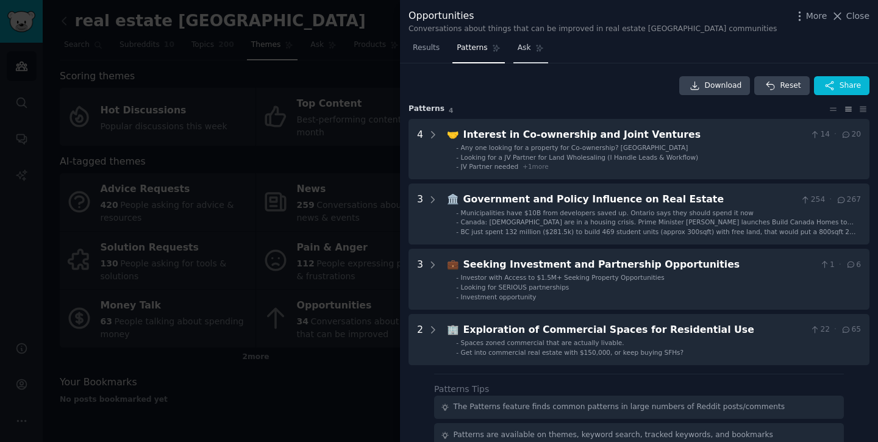
click at [523, 52] on span "Ask" at bounding box center [523, 48] width 13 height 11
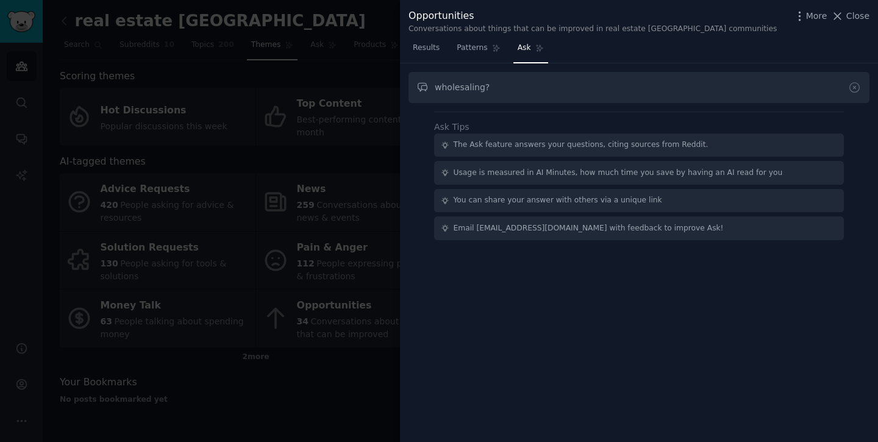
type input "wholesaling?"
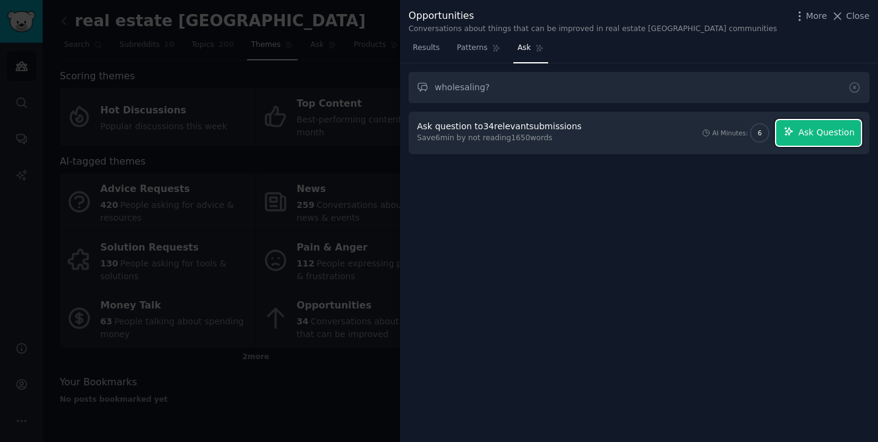
click at [822, 130] on span "Ask Question" at bounding box center [826, 132] width 56 height 13
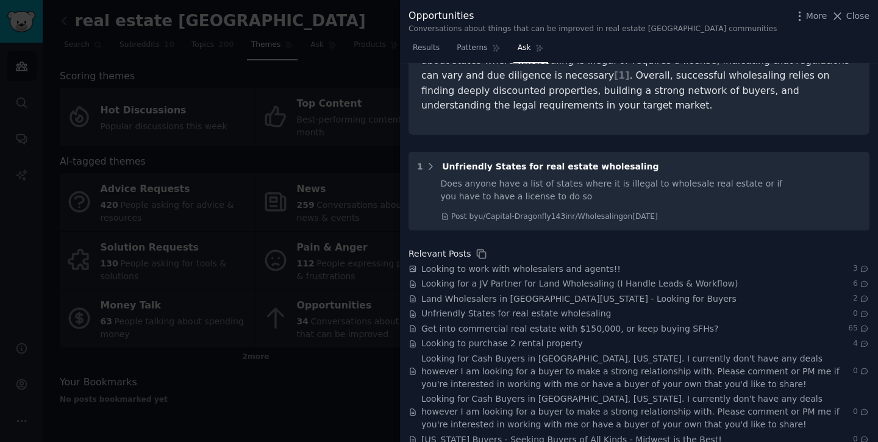
scroll to position [331, 0]
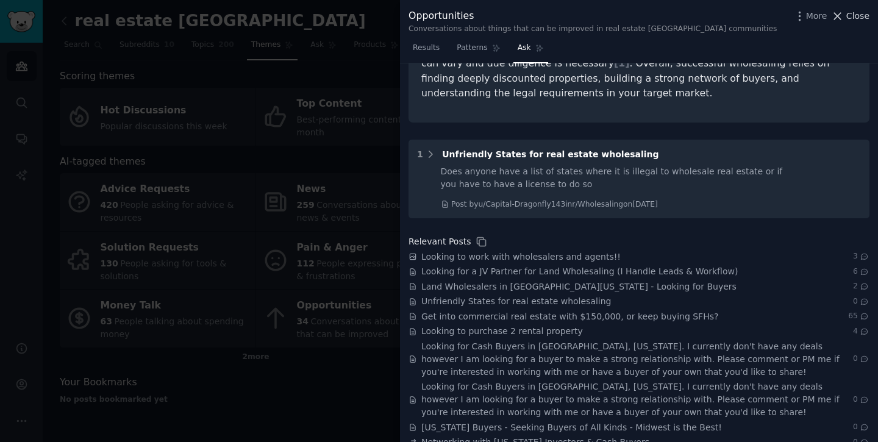
click at [853, 16] on span "Close" at bounding box center [857, 16] width 23 height 13
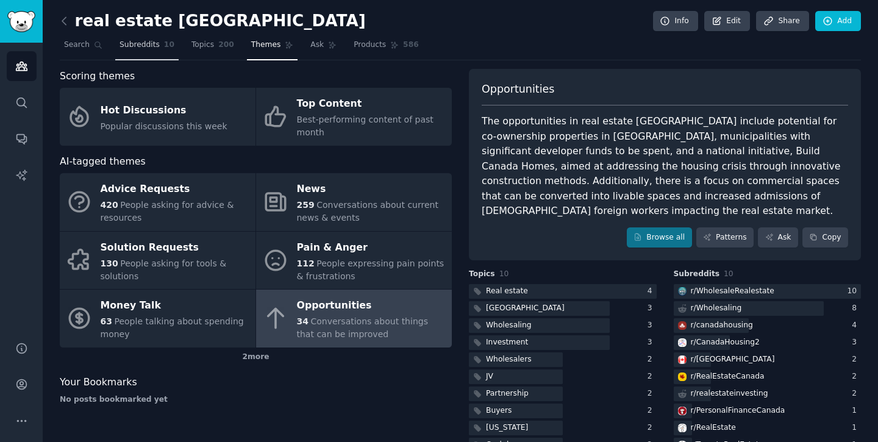
click at [141, 50] on span "Subreddits" at bounding box center [139, 45] width 40 height 11
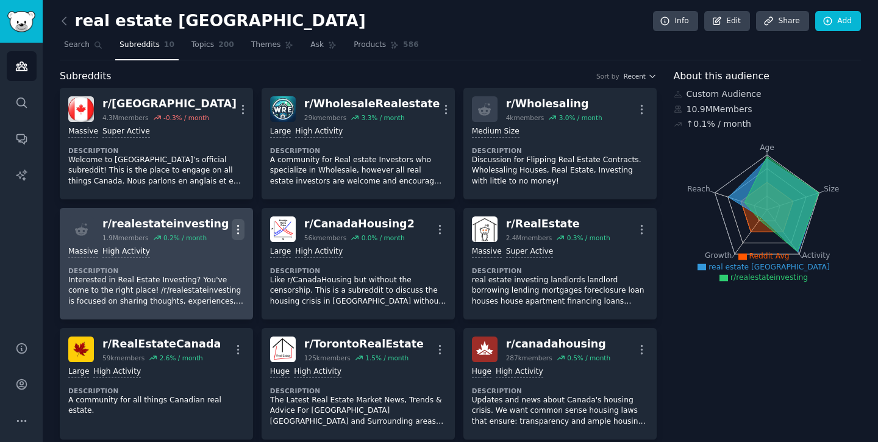
click at [235, 224] on icon "button" at bounding box center [238, 229] width 13 height 13
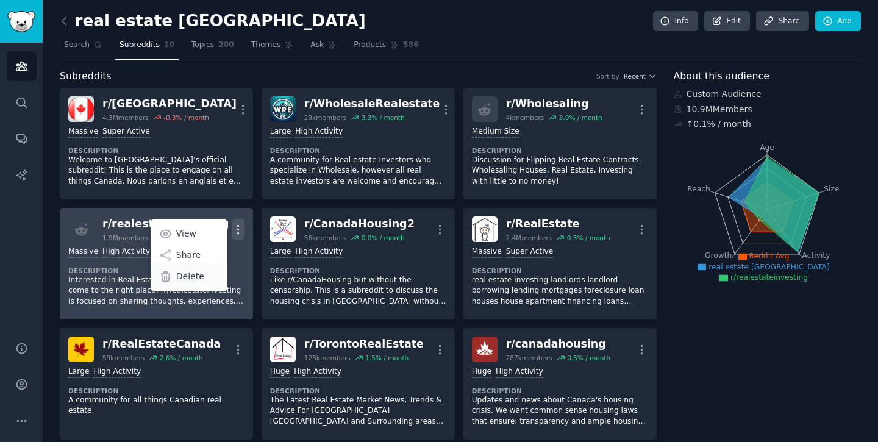
click at [193, 279] on p "Delete" at bounding box center [190, 276] width 28 height 13
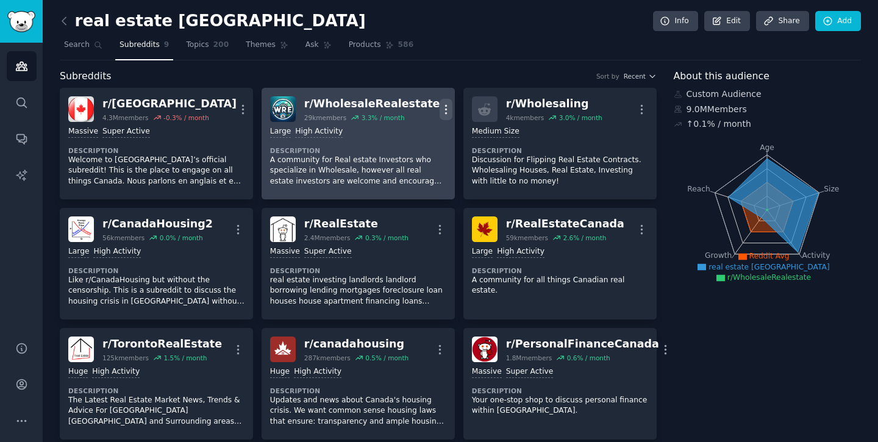
click at [440, 112] on icon "button" at bounding box center [445, 109] width 13 height 13
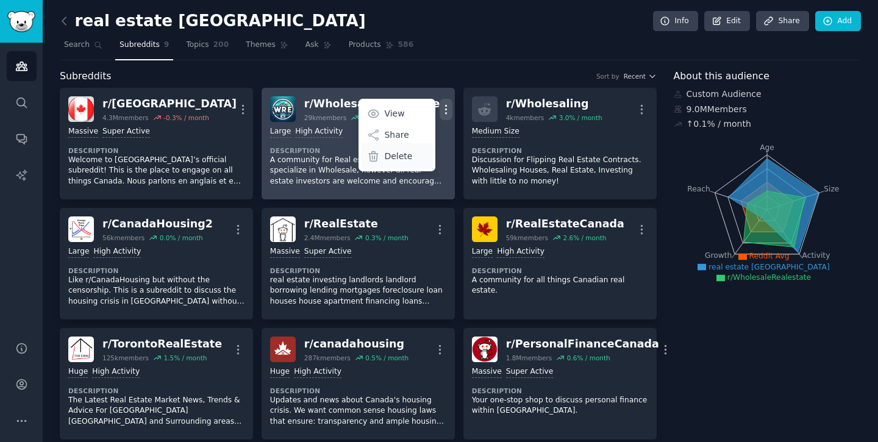
click at [401, 161] on p "Delete" at bounding box center [398, 156] width 28 height 13
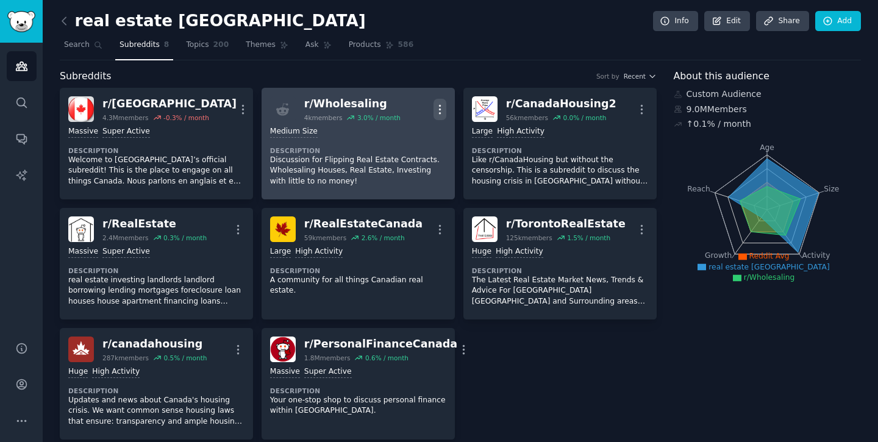
click at [435, 113] on icon "button" at bounding box center [439, 109] width 13 height 13
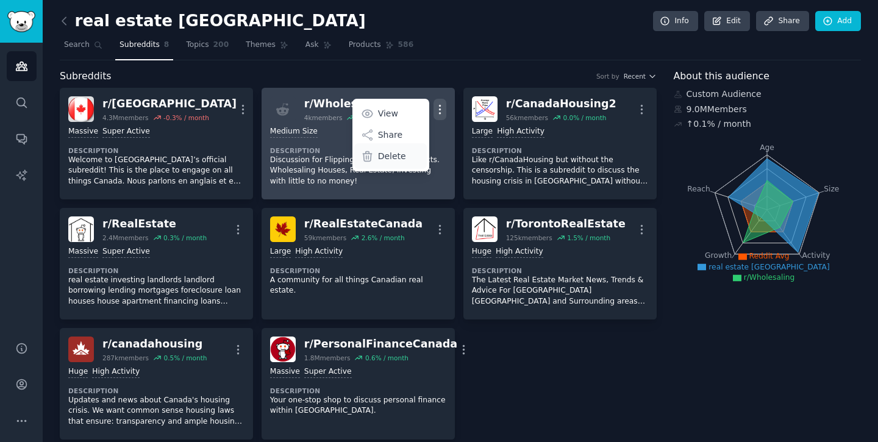
click at [391, 158] on p "Delete" at bounding box center [392, 156] width 28 height 13
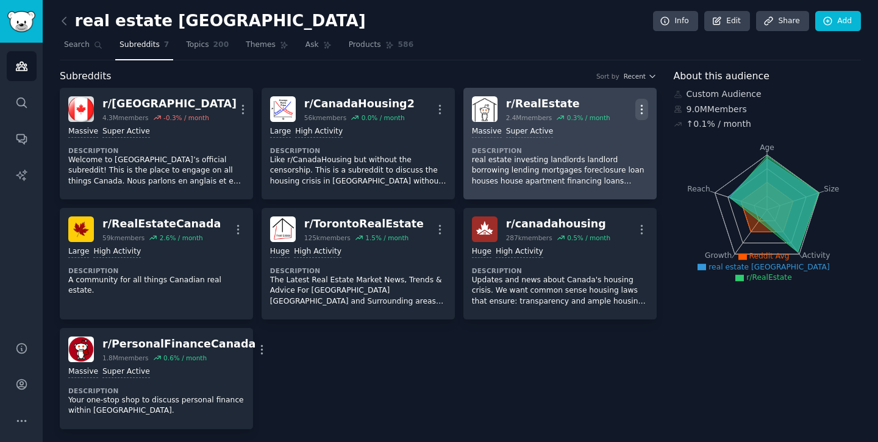
click at [638, 113] on icon "button" at bounding box center [641, 109] width 13 height 13
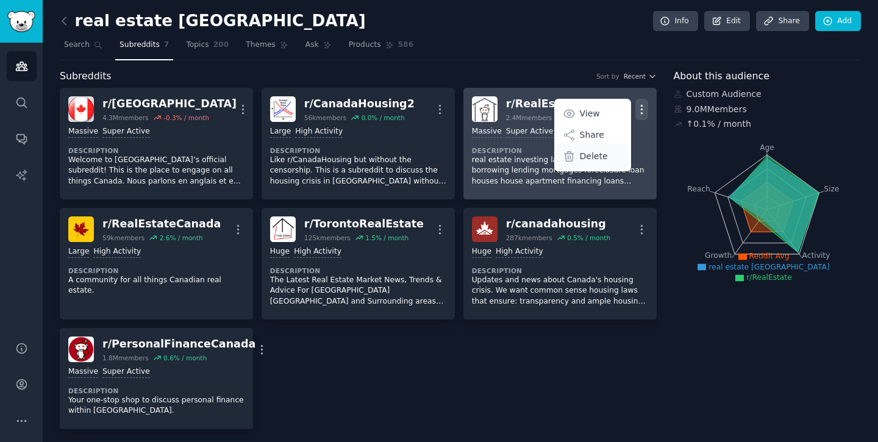
click at [595, 155] on p "Delete" at bounding box center [594, 156] width 28 height 13
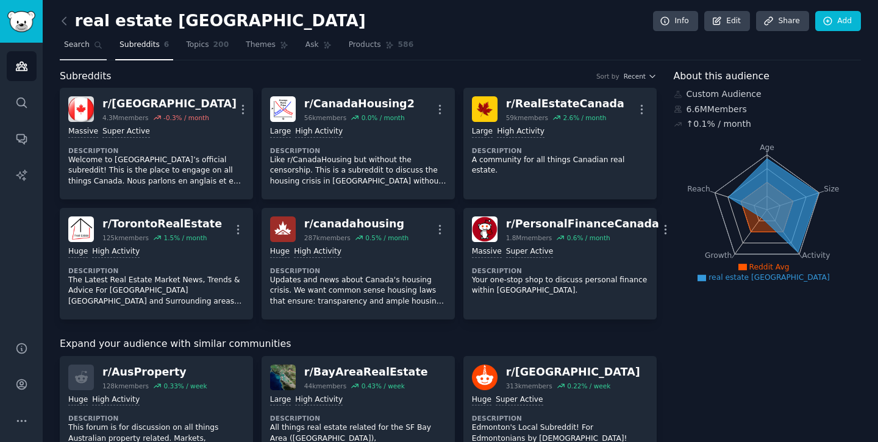
click at [94, 48] on icon at bounding box center [98, 45] width 9 height 9
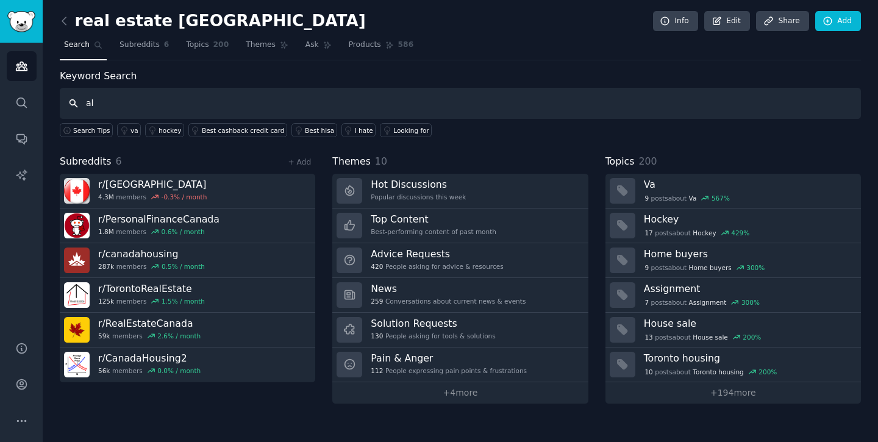
type input "a"
click at [151, 42] on span "Subreddits" at bounding box center [139, 45] width 40 height 11
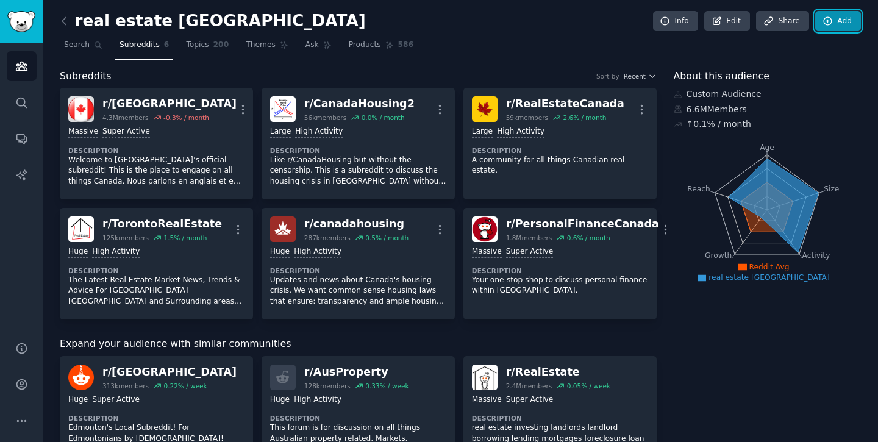
click at [837, 27] on link "Add" at bounding box center [838, 21] width 46 height 21
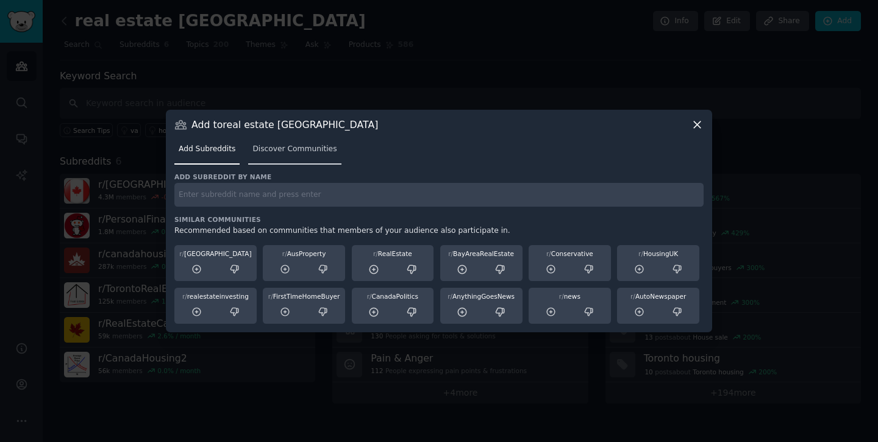
click at [299, 145] on span "Discover Communities" at bounding box center [294, 149] width 84 height 11
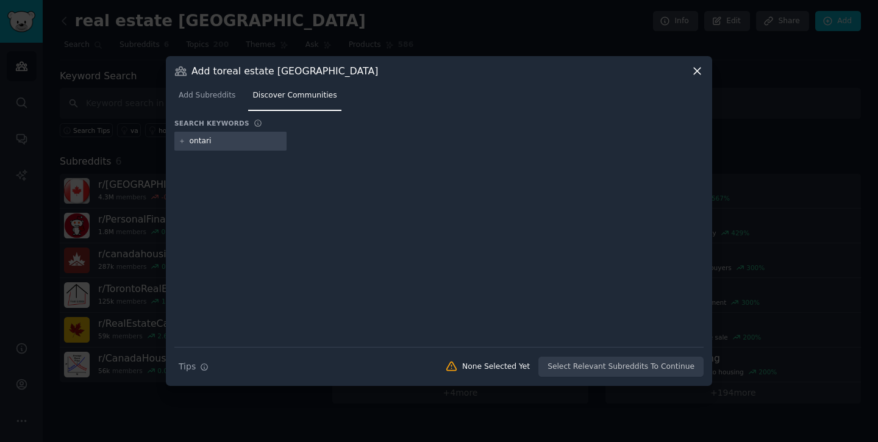
type input "[GEOGRAPHIC_DATA]"
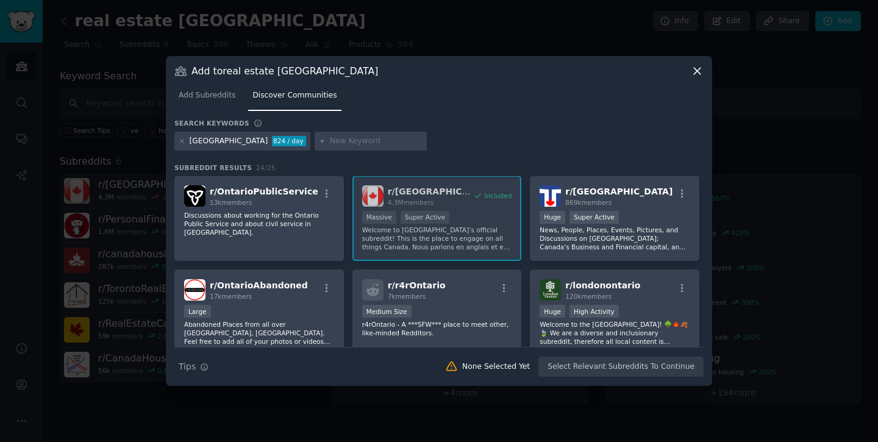
scroll to position [96, 0]
click at [588, 246] on p "News, People, Places, Events, Pictures, and Discussions on [GEOGRAPHIC_DATA]; C…" at bounding box center [614, 237] width 150 height 26
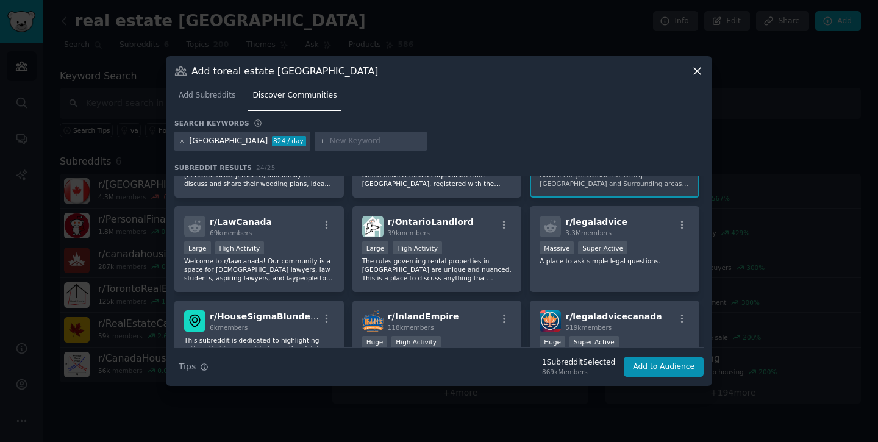
scroll to position [538, 0]
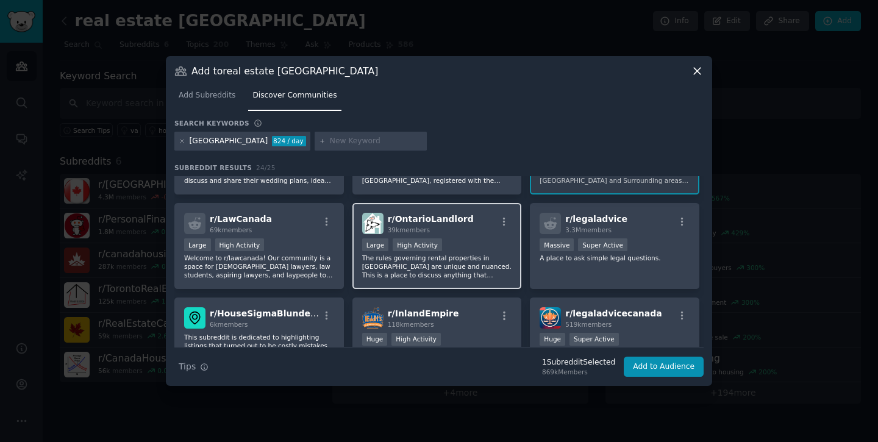
click at [460, 238] on div "Large High Activity" at bounding box center [437, 245] width 150 height 15
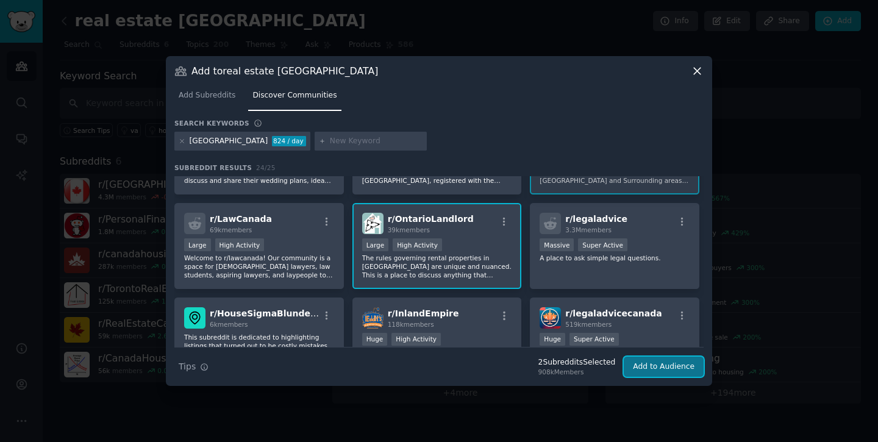
click at [670, 363] on button "Add to Audience" at bounding box center [663, 367] width 80 height 21
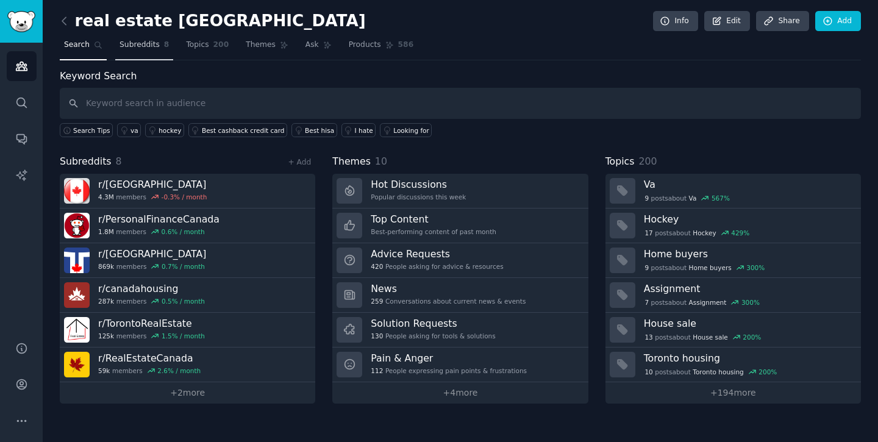
click at [148, 41] on span "Subreddits" at bounding box center [139, 45] width 40 height 11
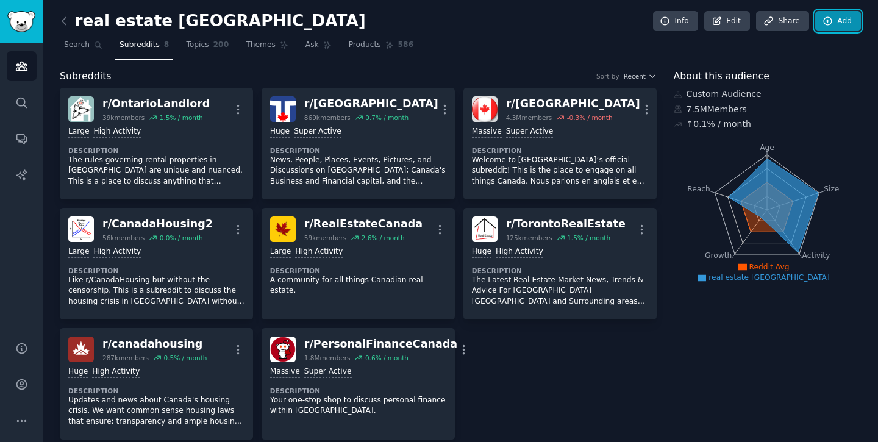
click at [829, 21] on icon at bounding box center [827, 21] width 8 height 8
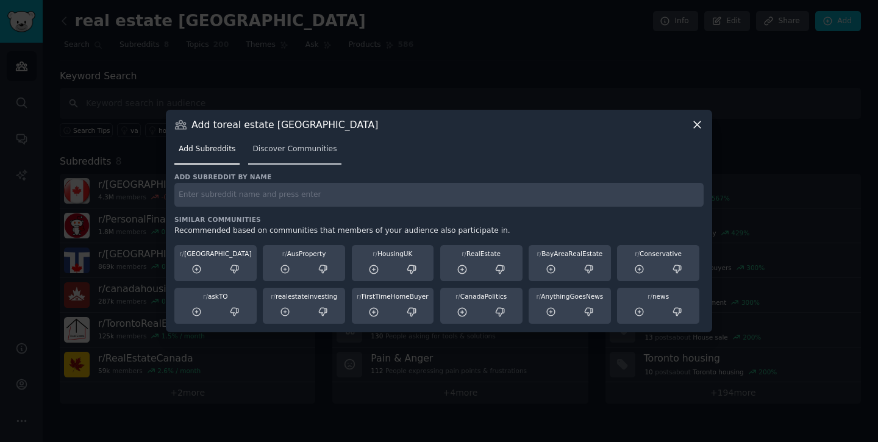
click at [283, 152] on span "Discover Communities" at bounding box center [294, 149] width 84 height 11
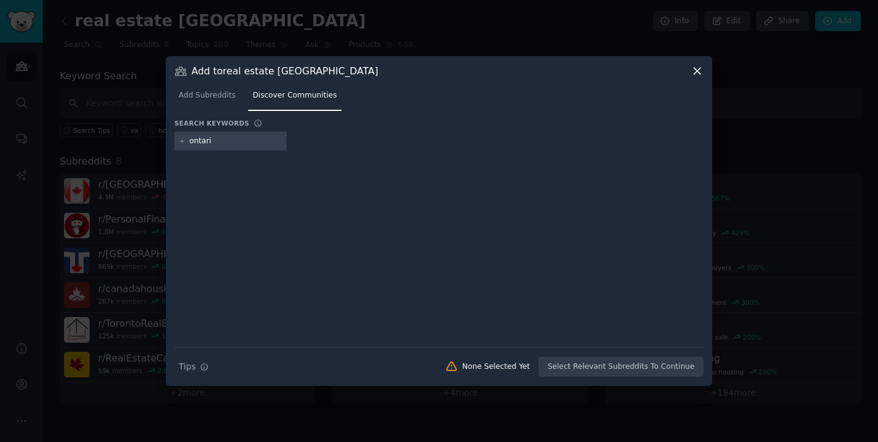
type input "[GEOGRAPHIC_DATA]"
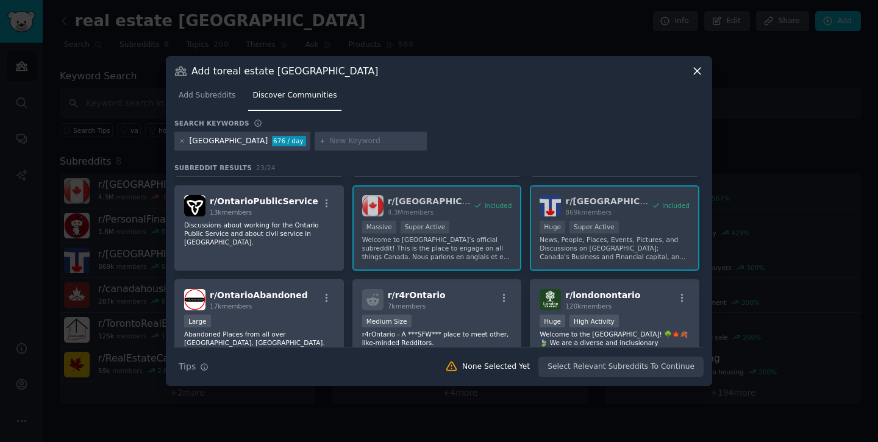
scroll to position [71, 0]
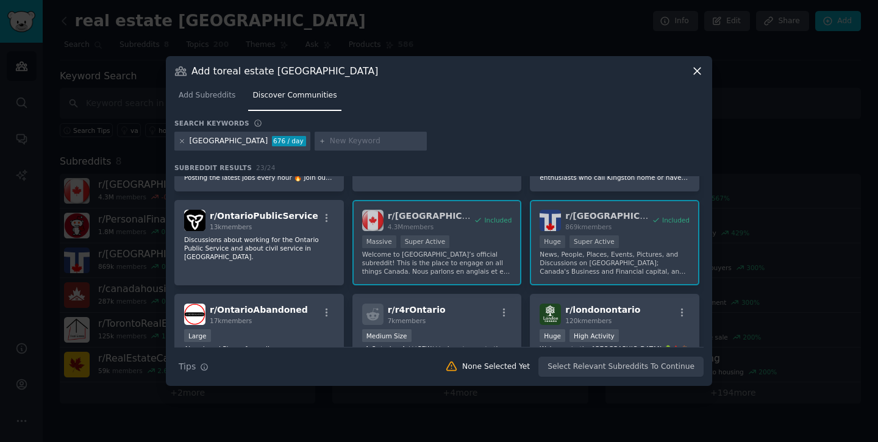
click at [183, 143] on icon at bounding box center [182, 141] width 7 height 7
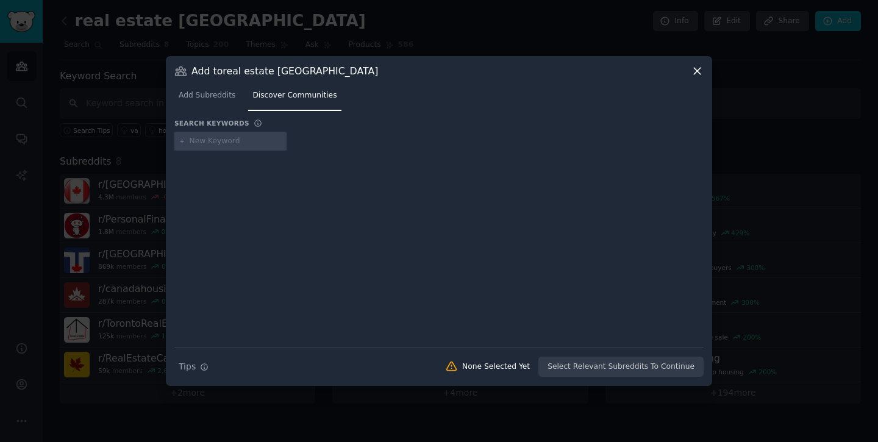
click at [202, 145] on input "text" at bounding box center [236, 141] width 93 height 11
type input "[GEOGRAPHIC_DATA]"
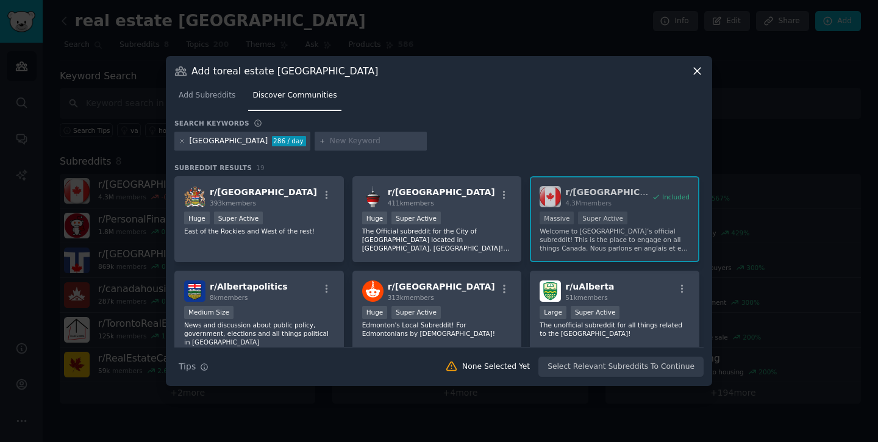
click at [201, 143] on div "[GEOGRAPHIC_DATA]" at bounding box center [229, 141] width 79 height 11
copy div "[GEOGRAPHIC_DATA]"
click at [254, 214] on div "Super Active" at bounding box center [238, 217] width 49 height 13
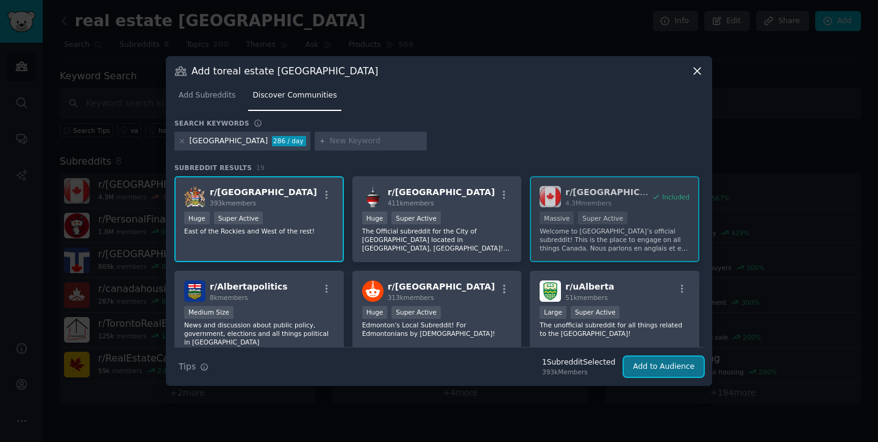
click at [670, 361] on button "Add to Audience" at bounding box center [663, 367] width 80 height 21
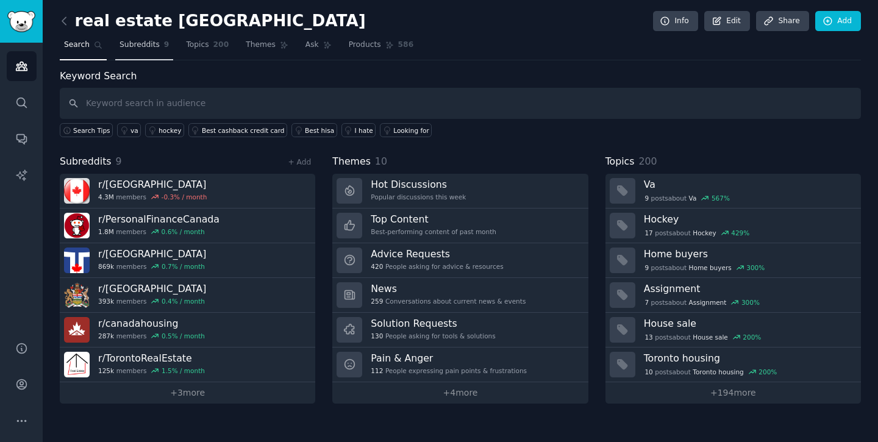
click at [146, 43] on span "Subreddits" at bounding box center [139, 45] width 40 height 11
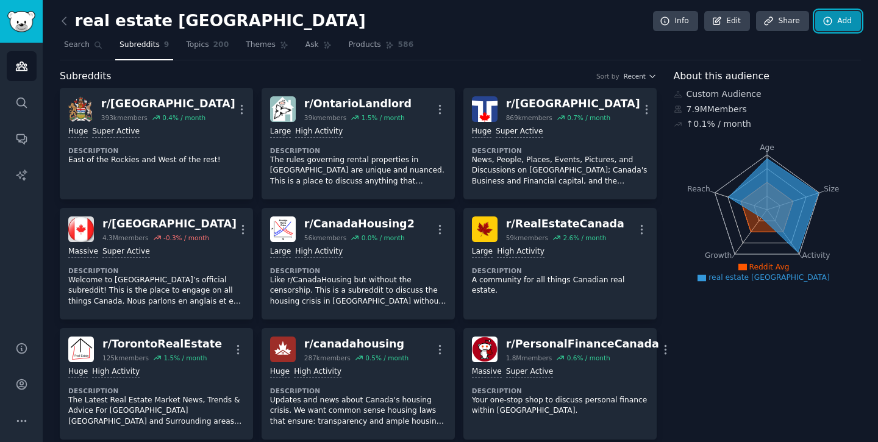
click at [836, 18] on link "Add" at bounding box center [838, 21] width 46 height 21
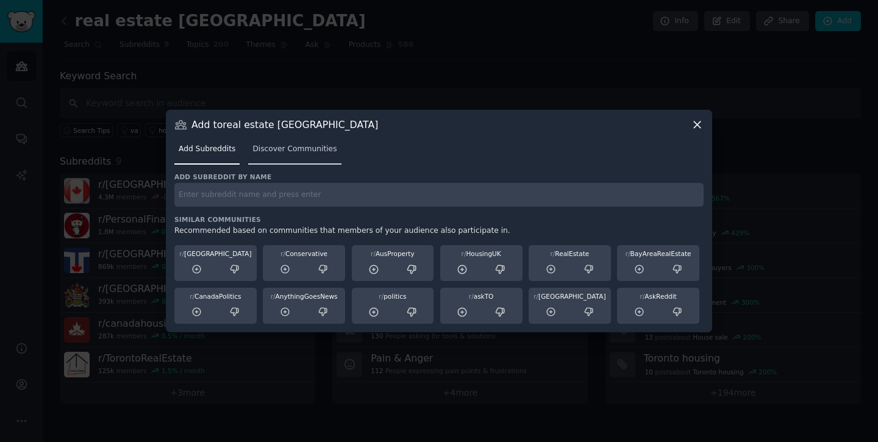
click at [326, 162] on link "Discover Communities" at bounding box center [294, 152] width 93 height 25
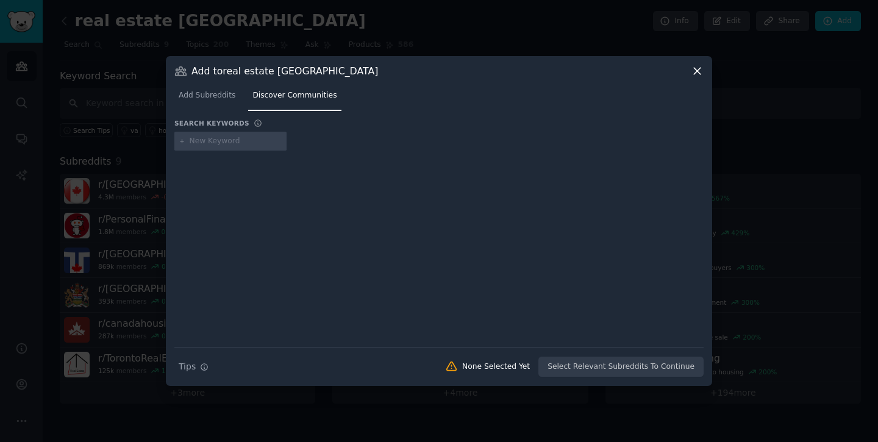
type input "[GEOGRAPHIC_DATA]"
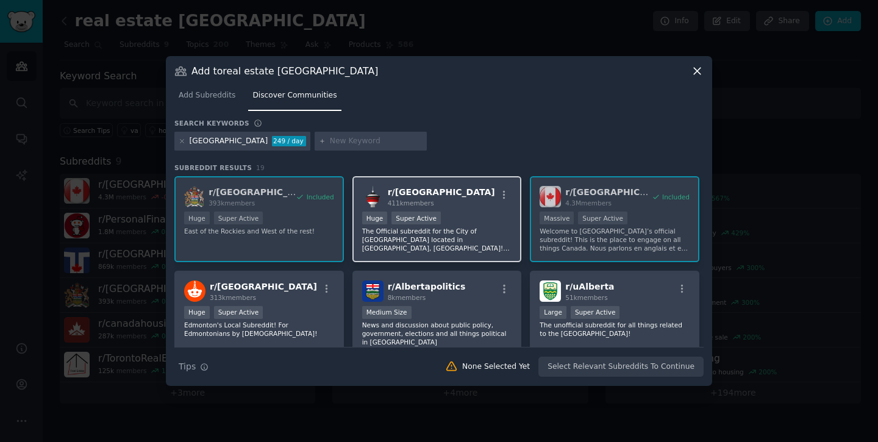
click at [478, 229] on p "The Official subreddit for the City of [GEOGRAPHIC_DATA] located in [GEOGRAPHIC…" at bounding box center [437, 240] width 150 height 26
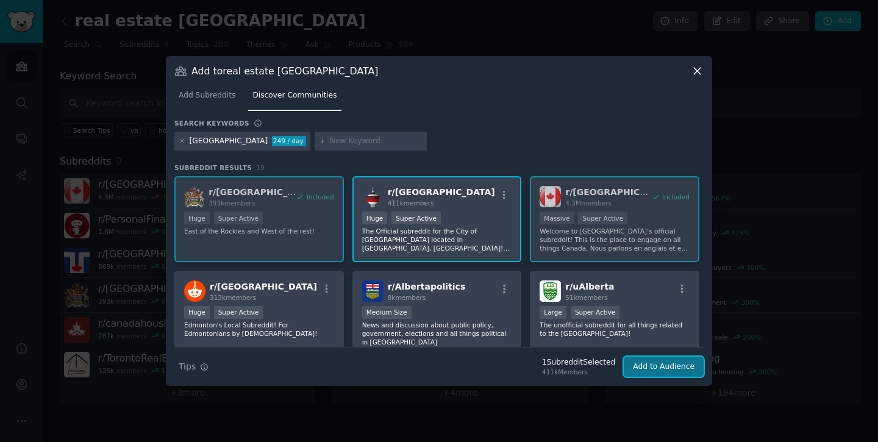
click at [672, 368] on button "Add to Audience" at bounding box center [663, 367] width 80 height 21
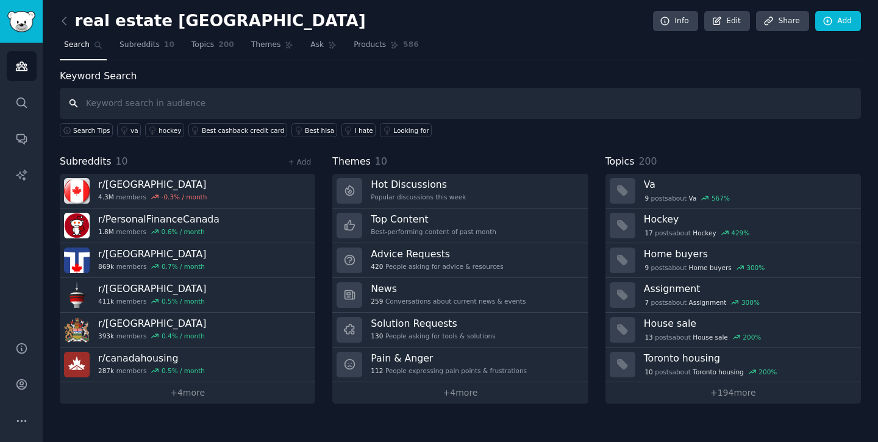
paste input "[GEOGRAPHIC_DATA]"
type input "[GEOGRAPHIC_DATA]"
click at [158, 97] on input "[GEOGRAPHIC_DATA]" at bounding box center [460, 103] width 801 height 31
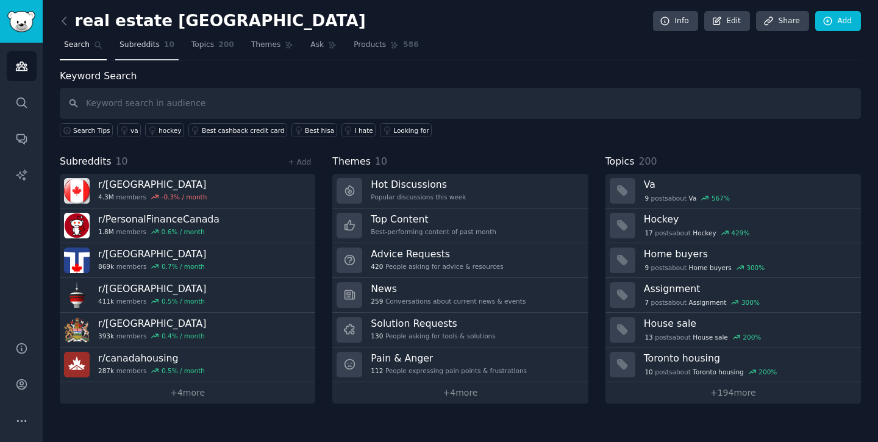
click at [140, 40] on span "Subreddits" at bounding box center [139, 45] width 40 height 11
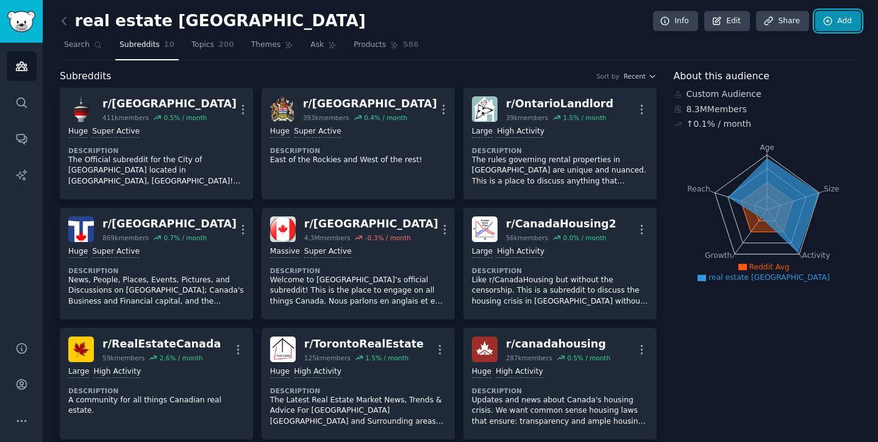
click at [837, 19] on link "Add" at bounding box center [838, 21] width 46 height 21
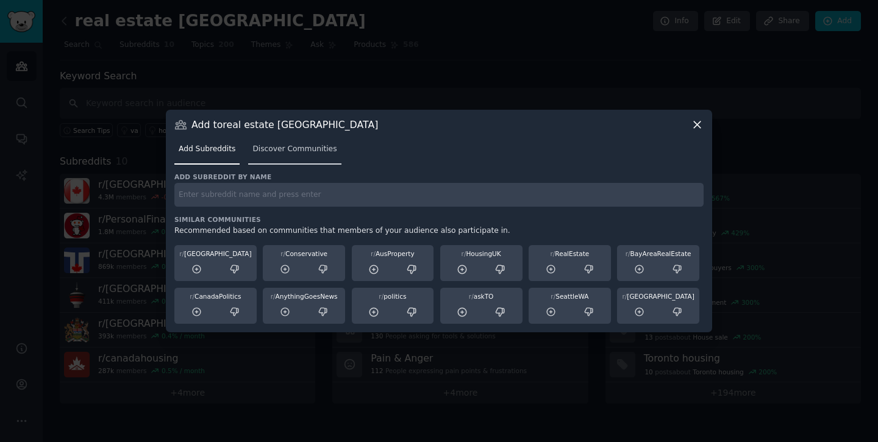
click at [285, 157] on link "Discover Communities" at bounding box center [294, 152] width 93 height 25
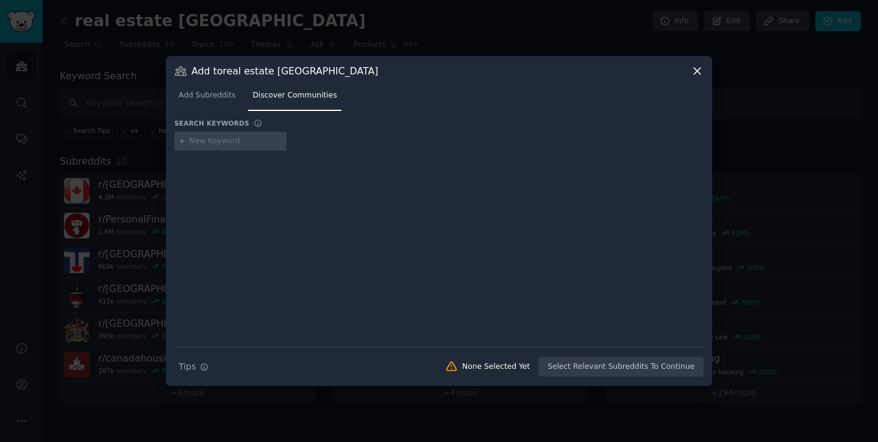
type input "[GEOGRAPHIC_DATA]"
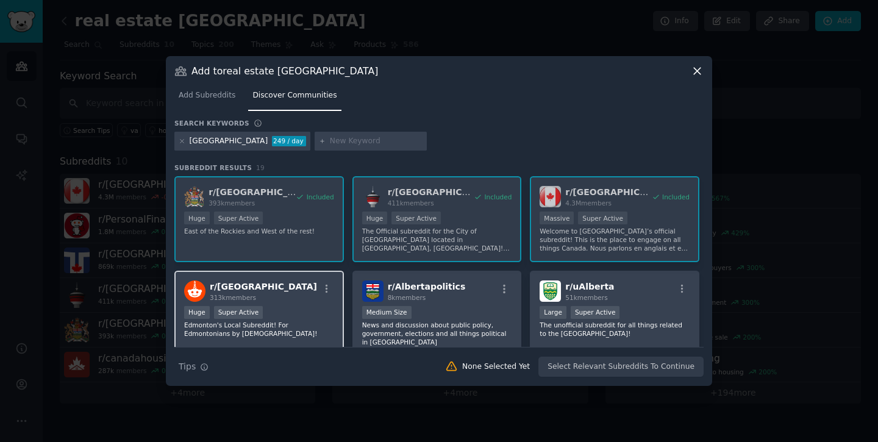
click at [275, 302] on div "r/ Edmonton 313k members Huge Super Active [GEOGRAPHIC_DATA]'s Local Subreddit!…" at bounding box center [258, 314] width 169 height 86
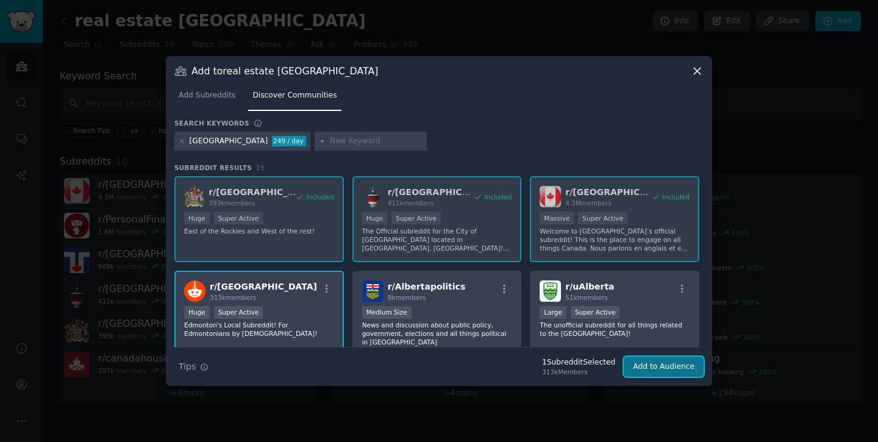
click at [679, 370] on button "Add to Audience" at bounding box center [663, 367] width 80 height 21
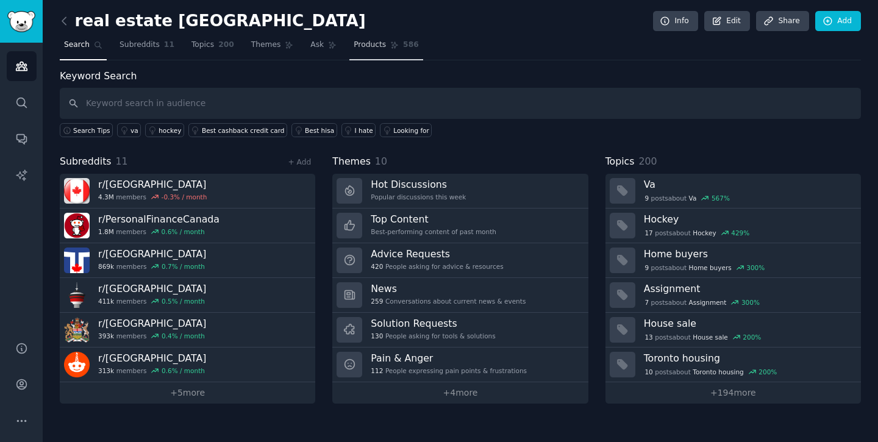
click at [352, 53] on link "Products 586" at bounding box center [385, 47] width 73 height 25
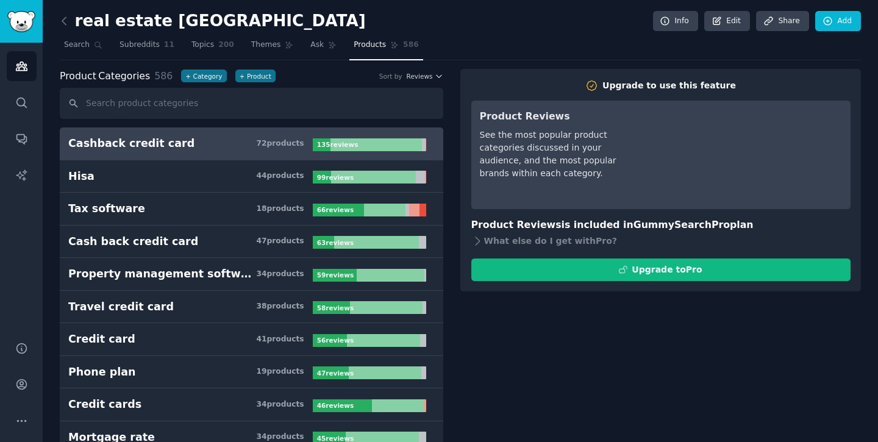
click at [295, 49] on nav "Search Subreddits 11 Topics 200 Themes Ask Products 586" at bounding box center [460, 47] width 801 height 25
click at [306, 48] on link "Ask" at bounding box center [323, 47] width 35 height 25
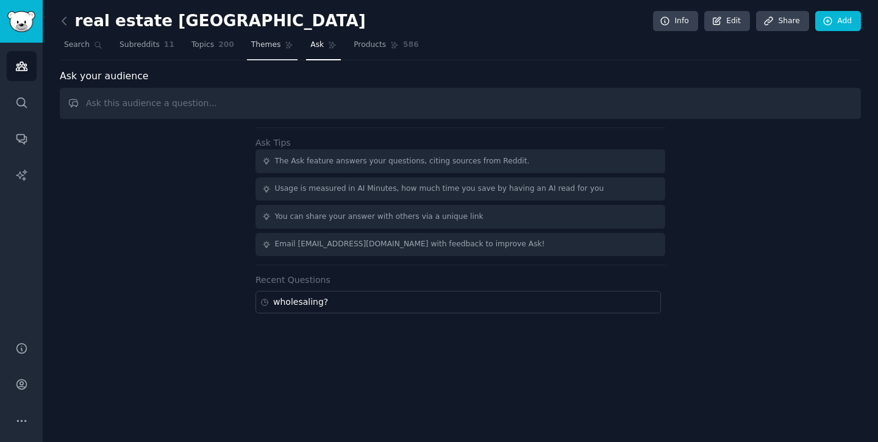
click at [276, 44] on link "Themes" at bounding box center [272, 47] width 51 height 25
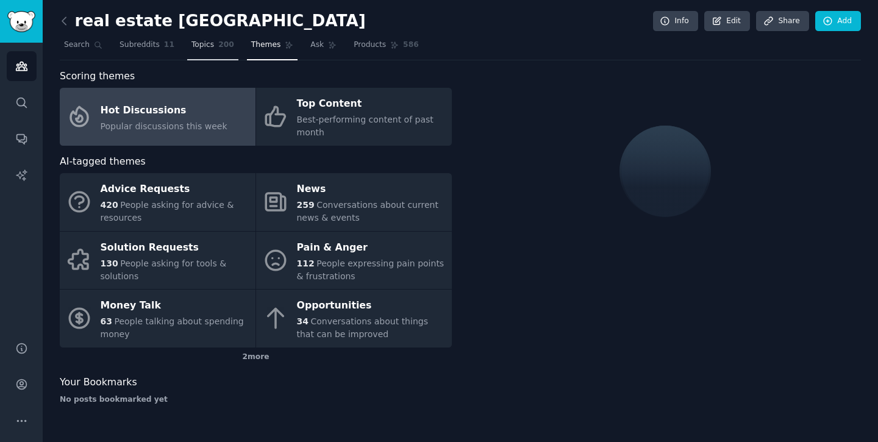
click at [222, 43] on span "200" at bounding box center [226, 45] width 16 height 11
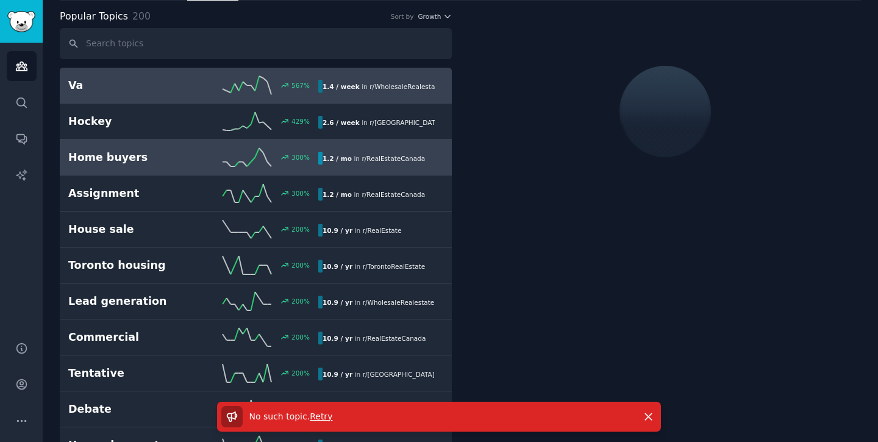
scroll to position [65, 0]
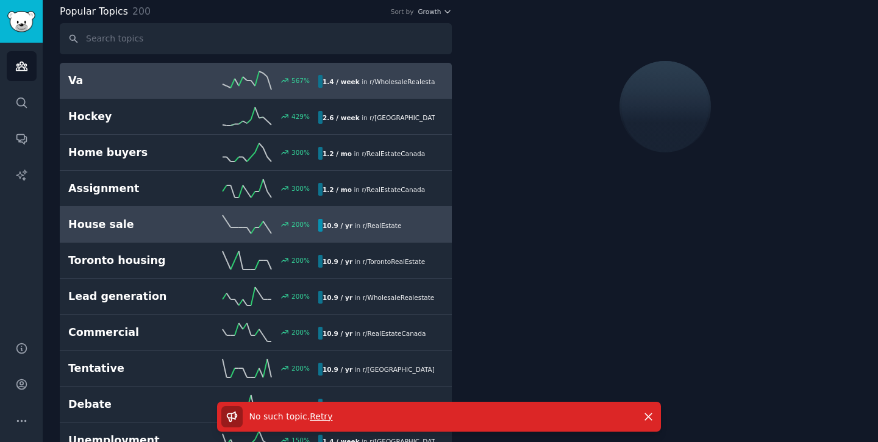
click at [211, 227] on div "200 %" at bounding box center [255, 224] width 125 height 18
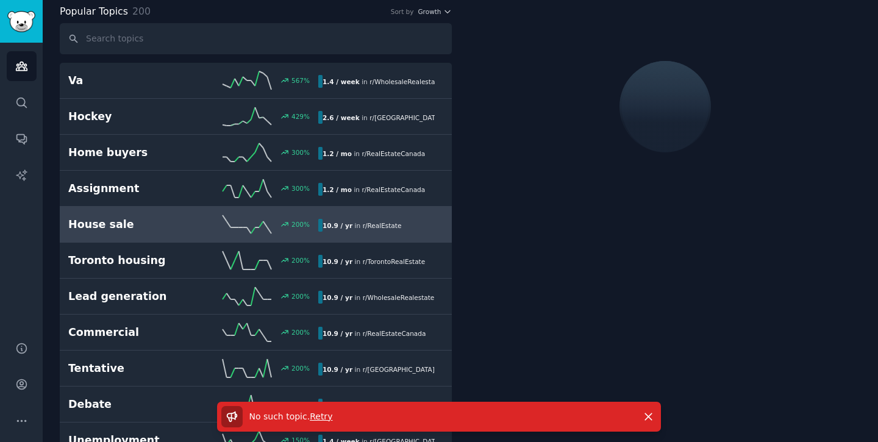
click at [316, 415] on span "Retry" at bounding box center [321, 416] width 23 height 10
